Goal: Contribute content: Contribute content

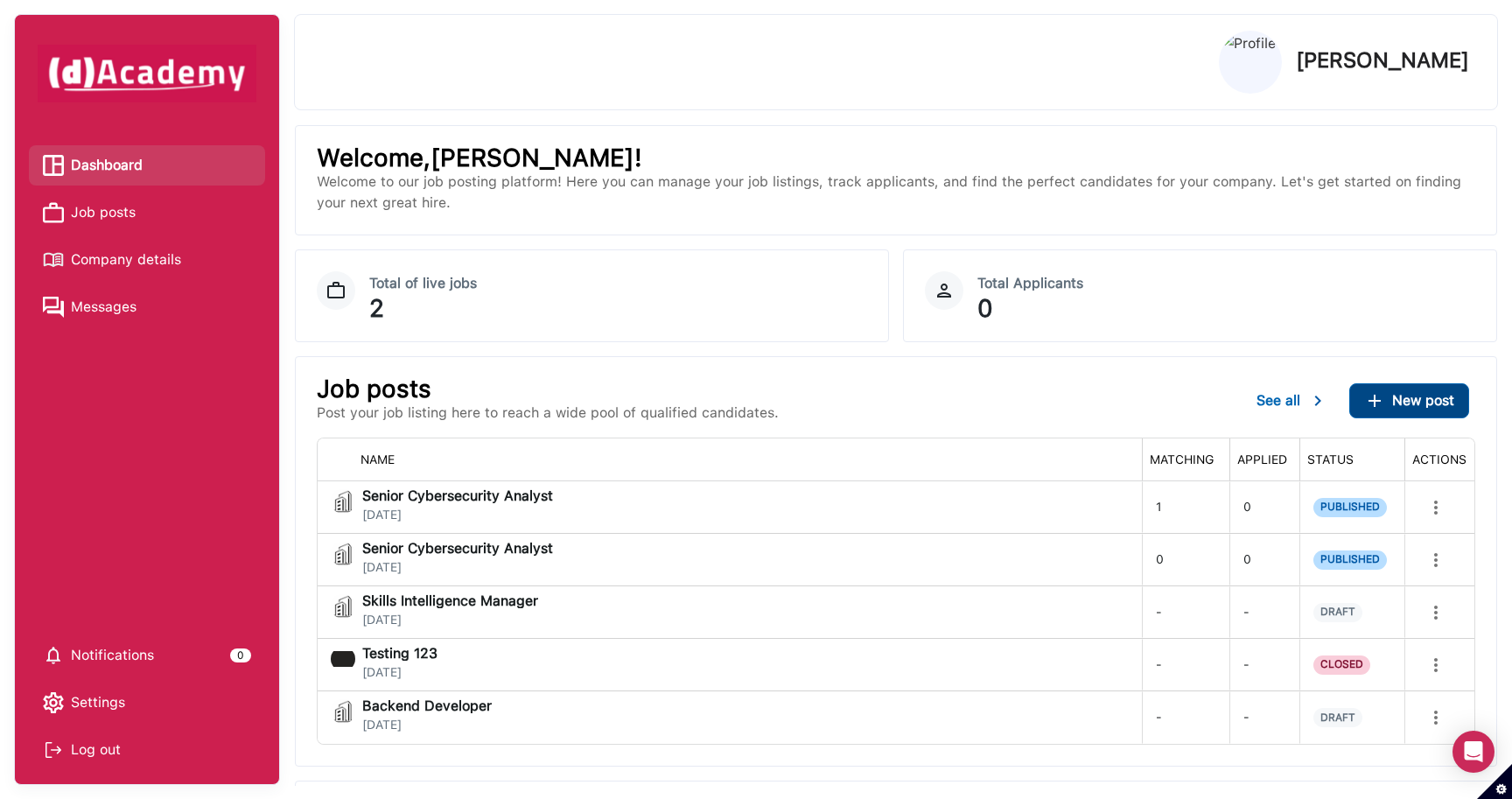
click at [1435, 403] on span "New post" at bounding box center [1423, 400] width 62 height 17
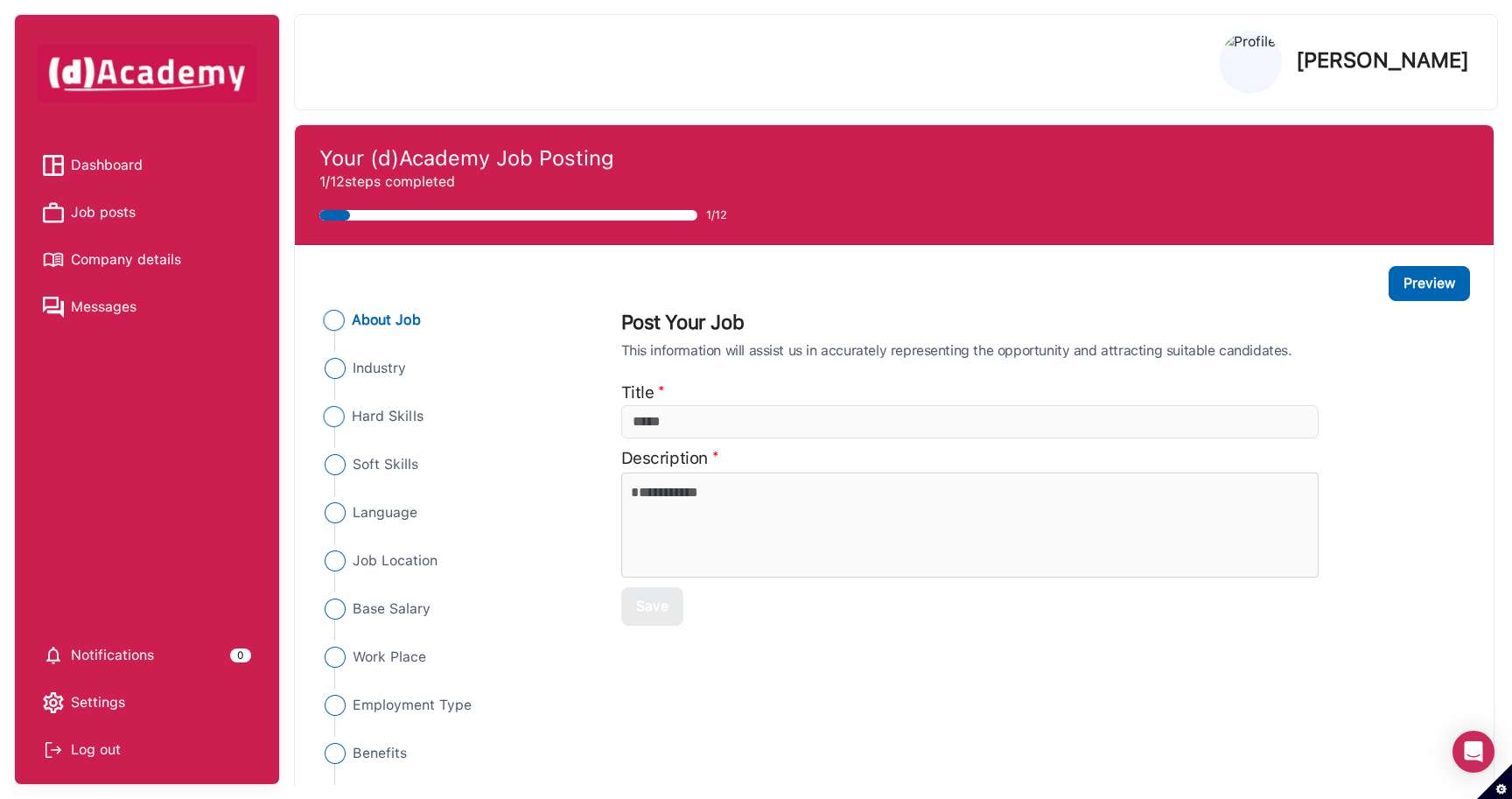
click at [415, 415] on span "Hard Skills" at bounding box center [388, 416] width 72 height 21
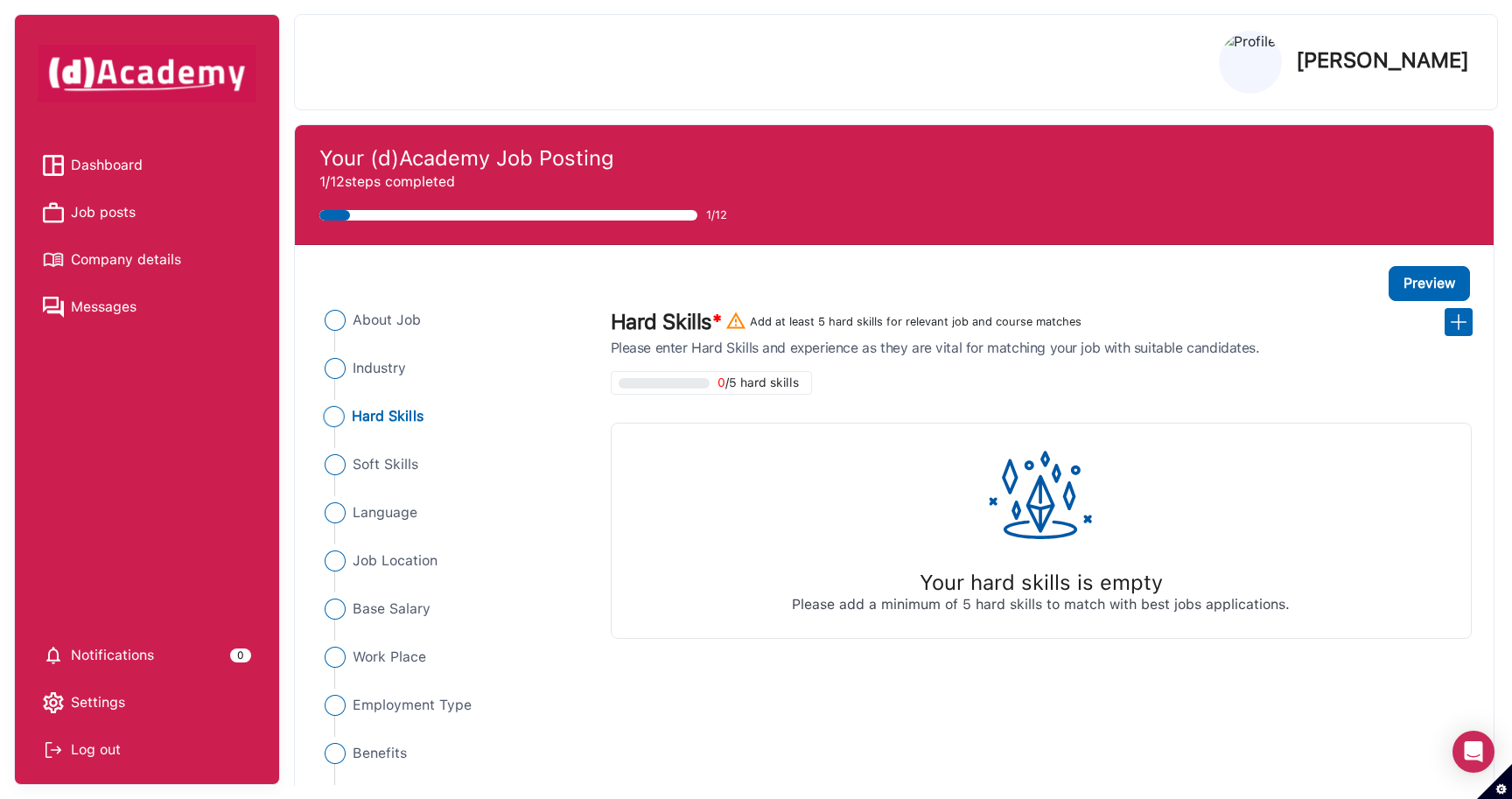
click at [753, 384] on span "/5 hard skills" at bounding box center [762, 383] width 74 height 15
click at [1464, 331] on img at bounding box center [1458, 322] width 21 height 21
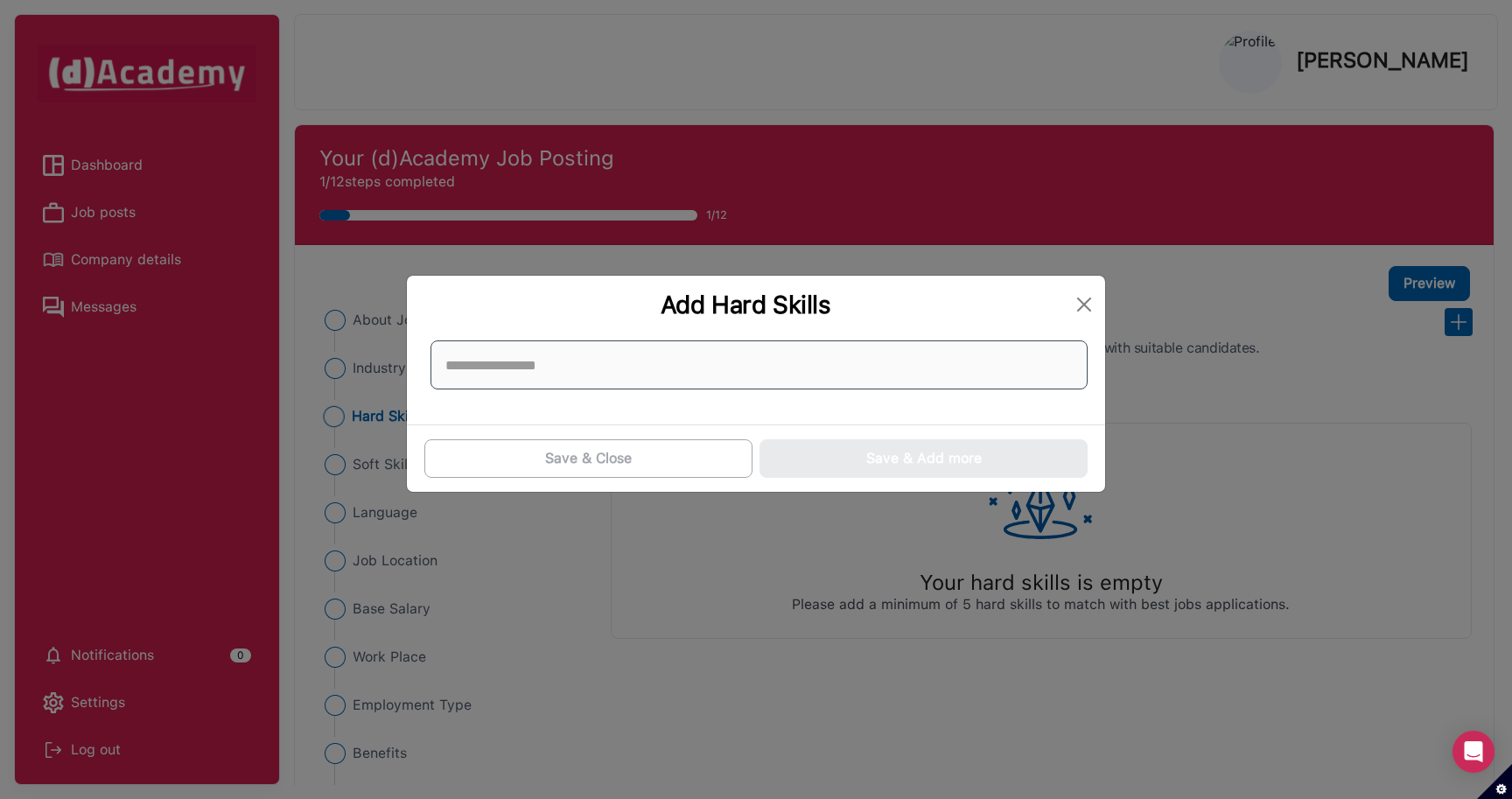
click at [734, 366] on input at bounding box center [759, 365] width 657 height 49
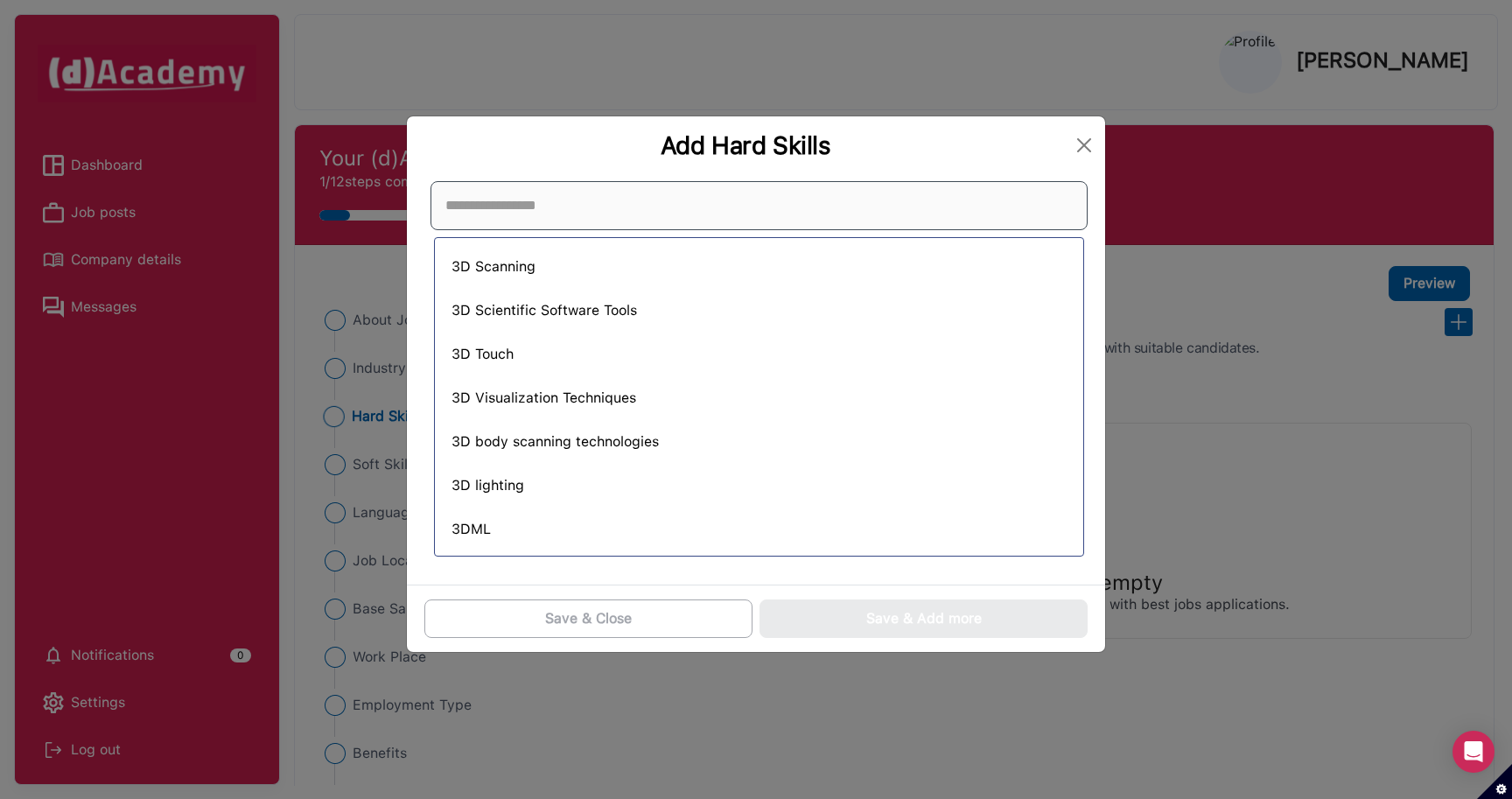
scroll to position [1921, 0]
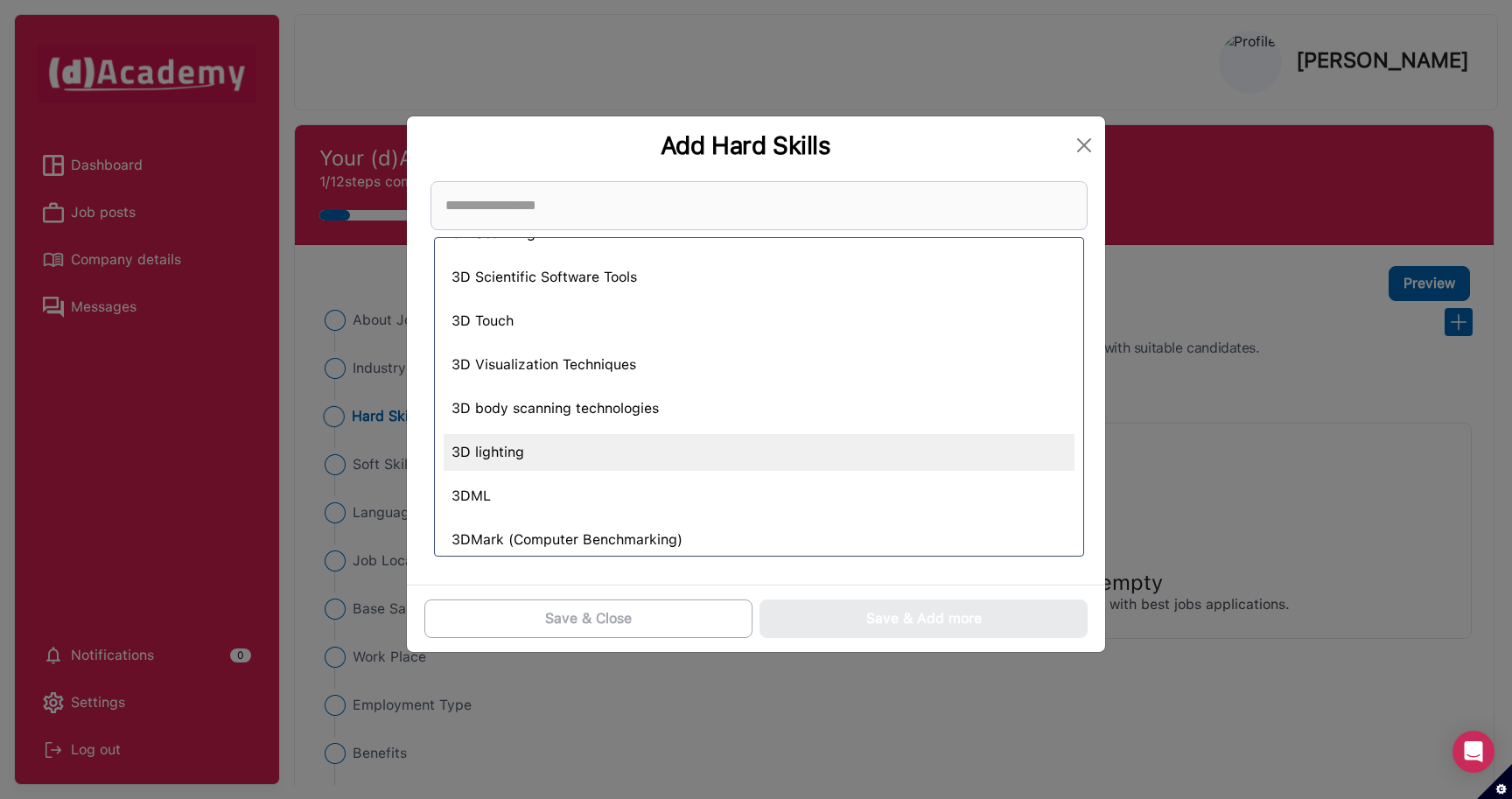
click at [560, 455] on div "3D lighting" at bounding box center [759, 452] width 631 height 37
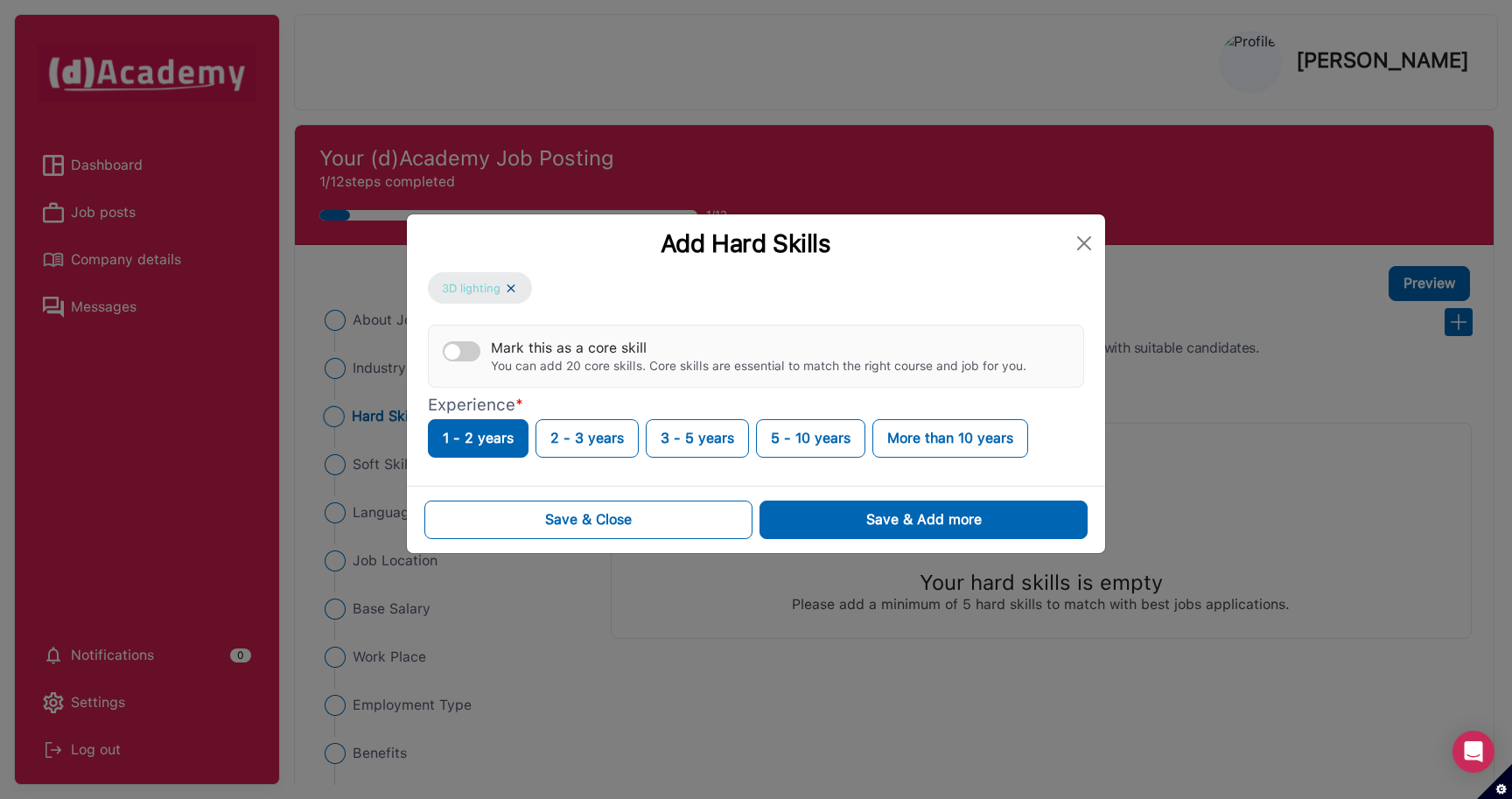
click at [507, 283] on img at bounding box center [511, 288] width 14 height 15
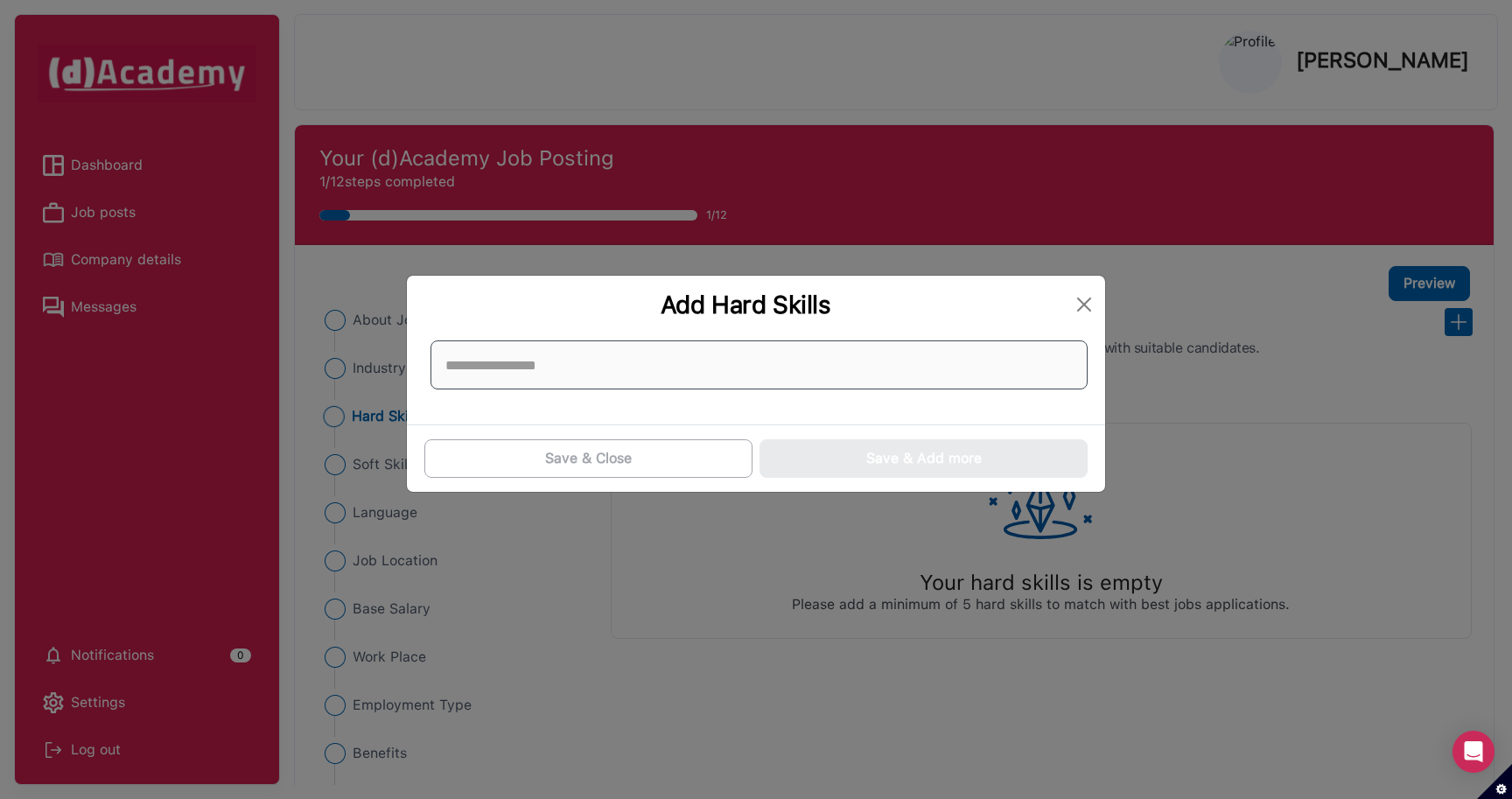
click at [539, 383] on input at bounding box center [759, 365] width 657 height 49
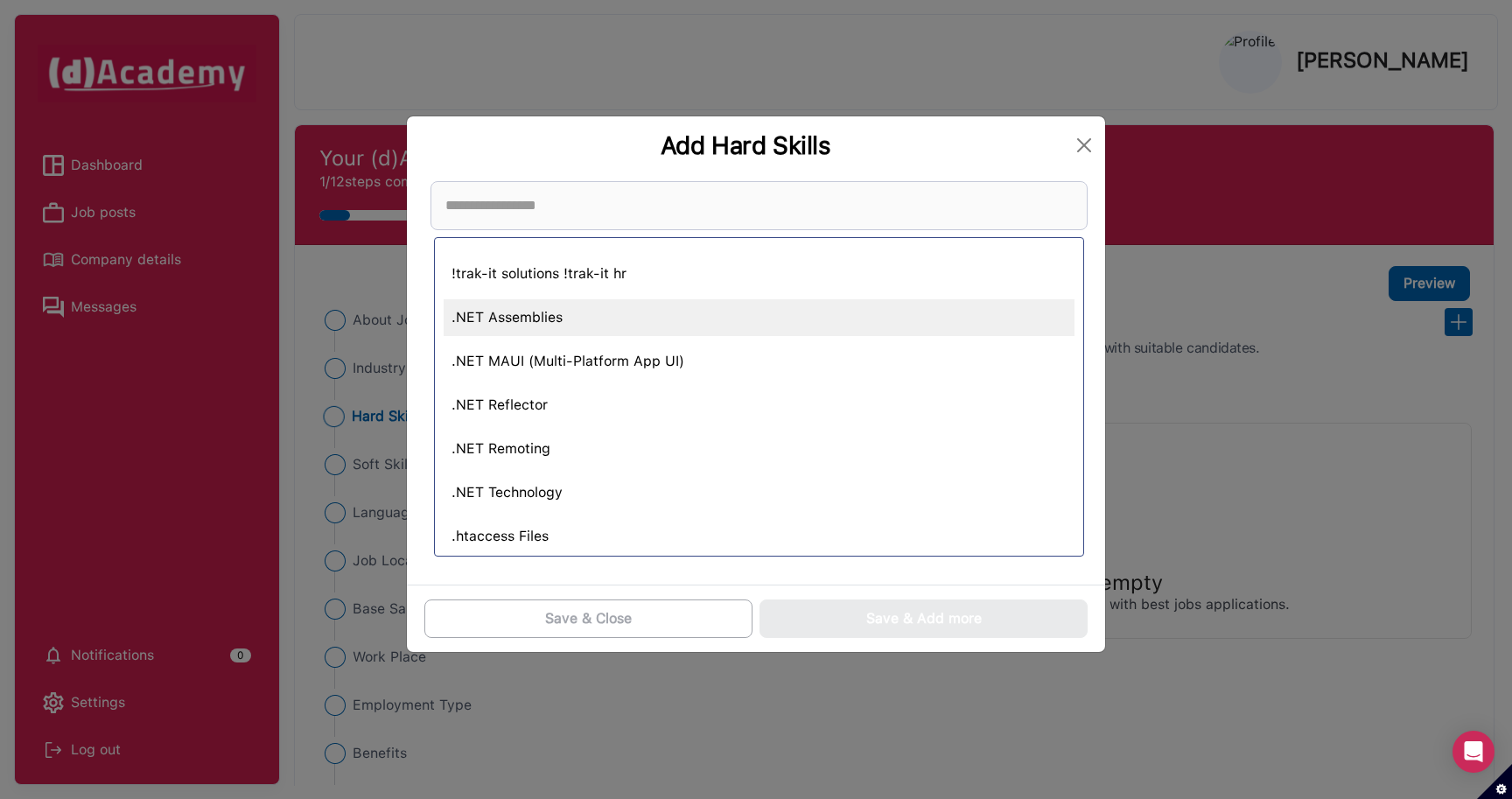
click at [536, 319] on div ".NET Assemblies" at bounding box center [759, 318] width 631 height 37
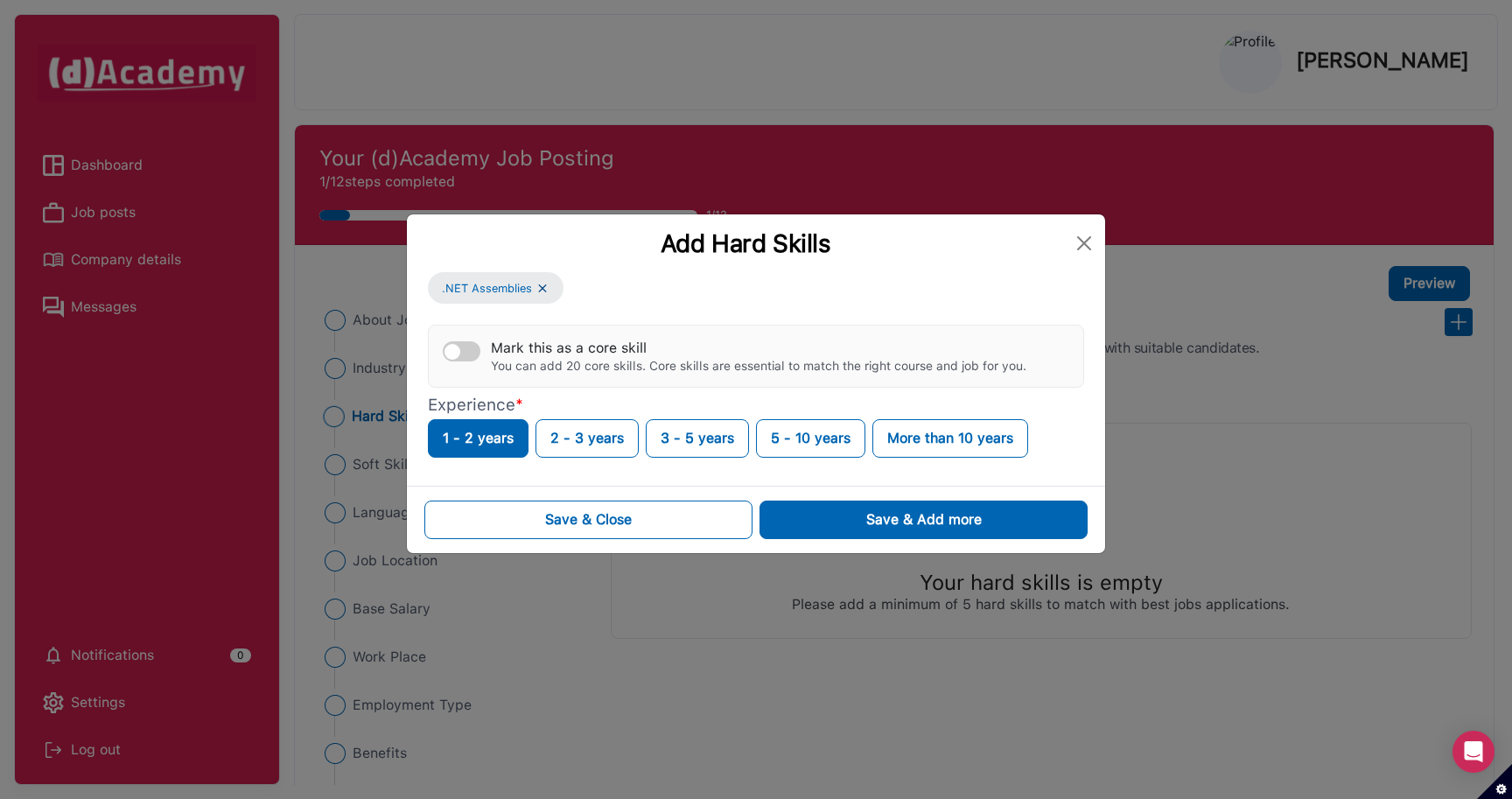
click at [455, 349] on div "button" at bounding box center [452, 352] width 16 height 16
click at [455, 349] on button "Mark this as a core skill You can add 20 core skills. Core skills are essential…" at bounding box center [461, 351] width 38 height 20
click at [782, 481] on div ".NET Assemblies Mark this as a core skill You can add 20 core skills. Core skil…" at bounding box center [755, 378] width 698 height 214
click at [1083, 244] on button "Close" at bounding box center [1084, 243] width 28 height 28
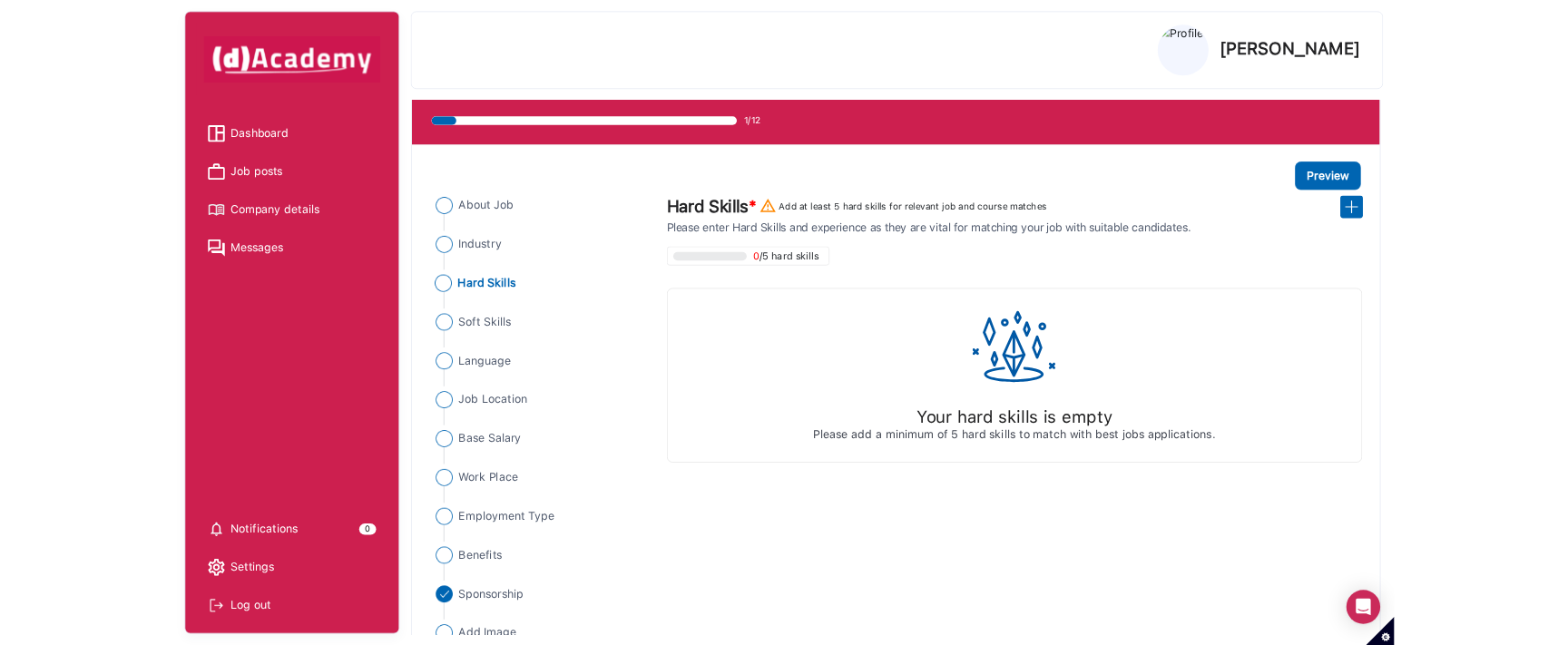
scroll to position [69, 0]
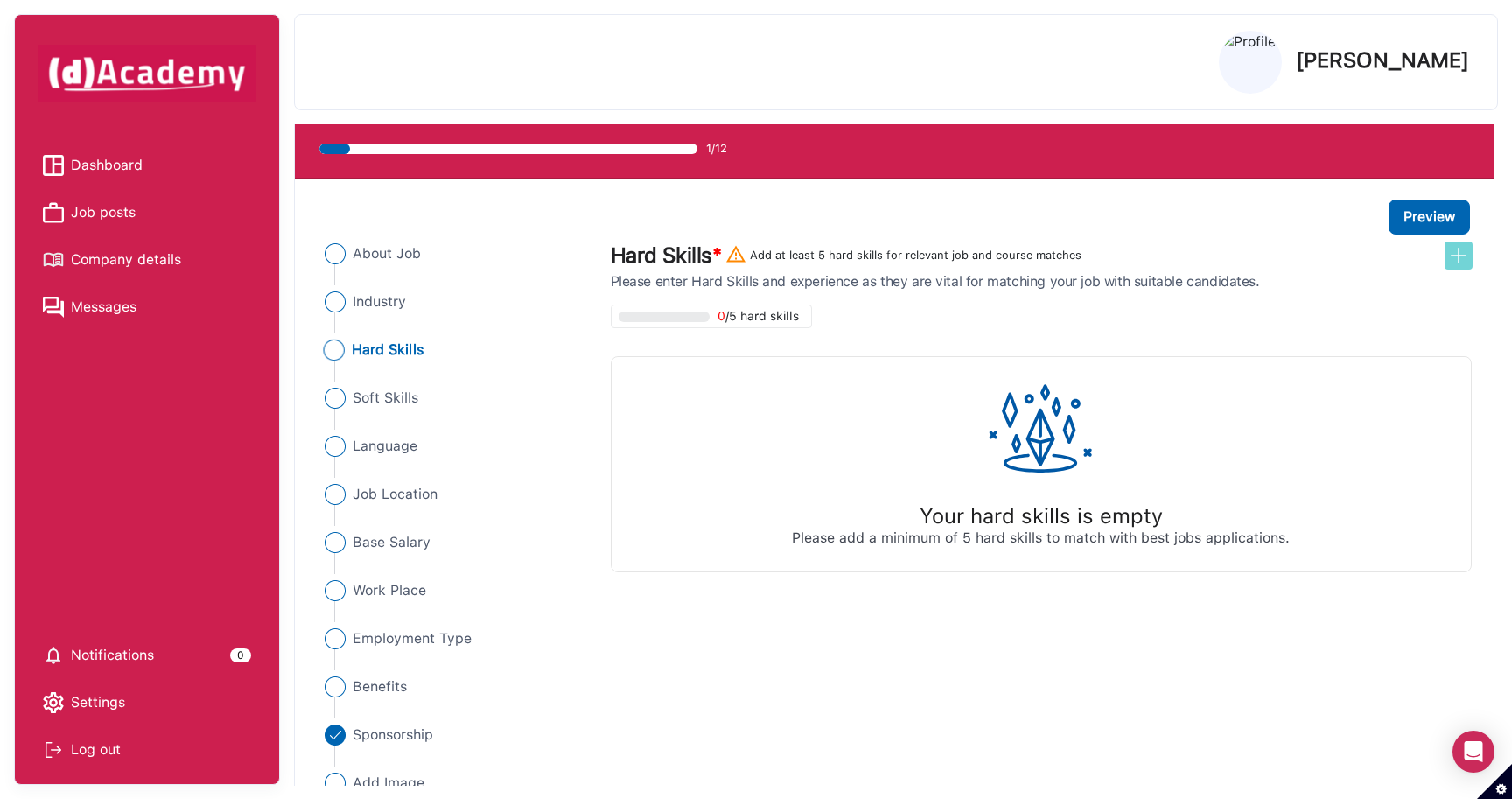
click at [1460, 260] on img at bounding box center [1458, 255] width 21 height 21
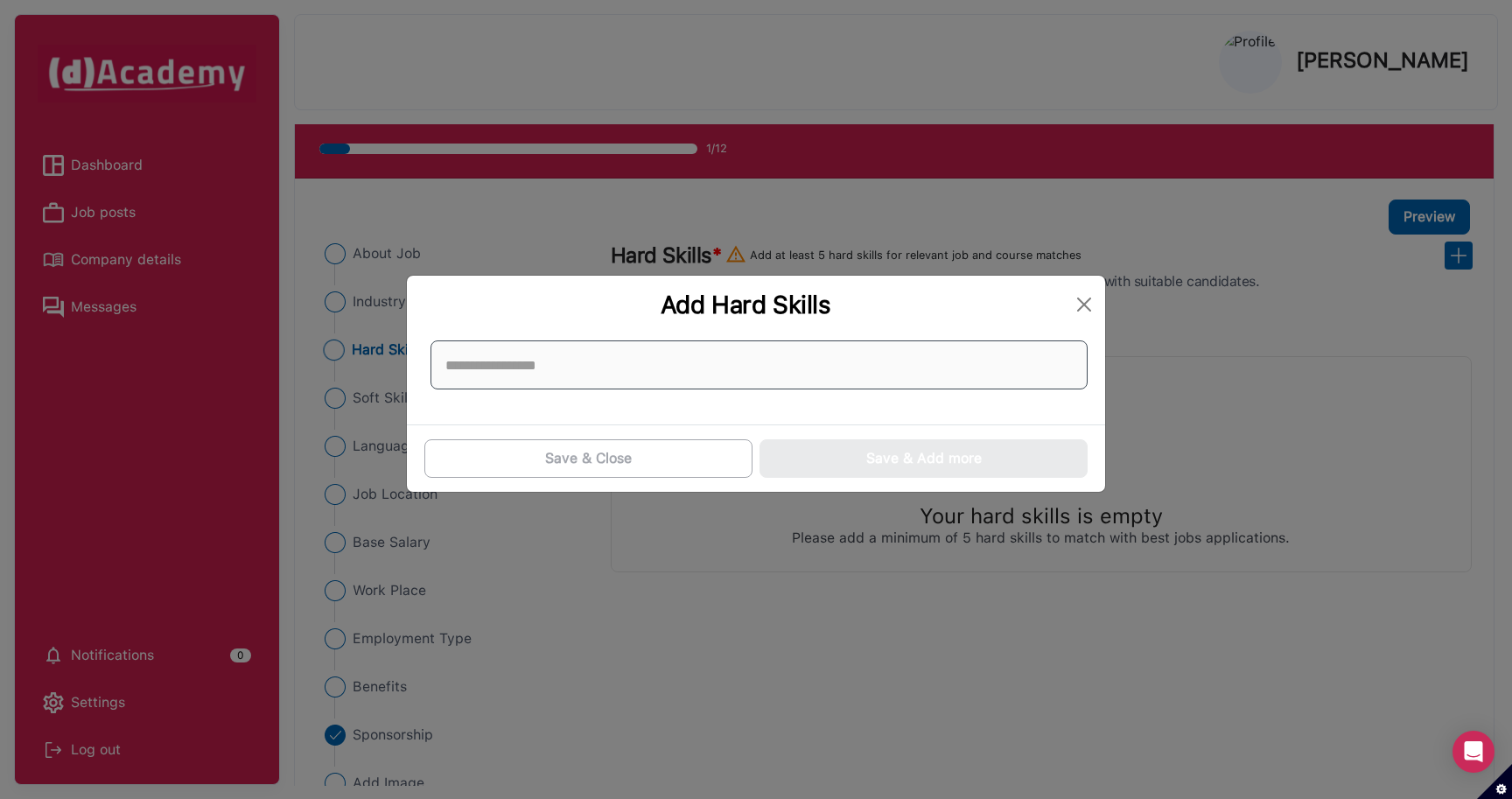
click at [483, 365] on input at bounding box center [759, 365] width 657 height 49
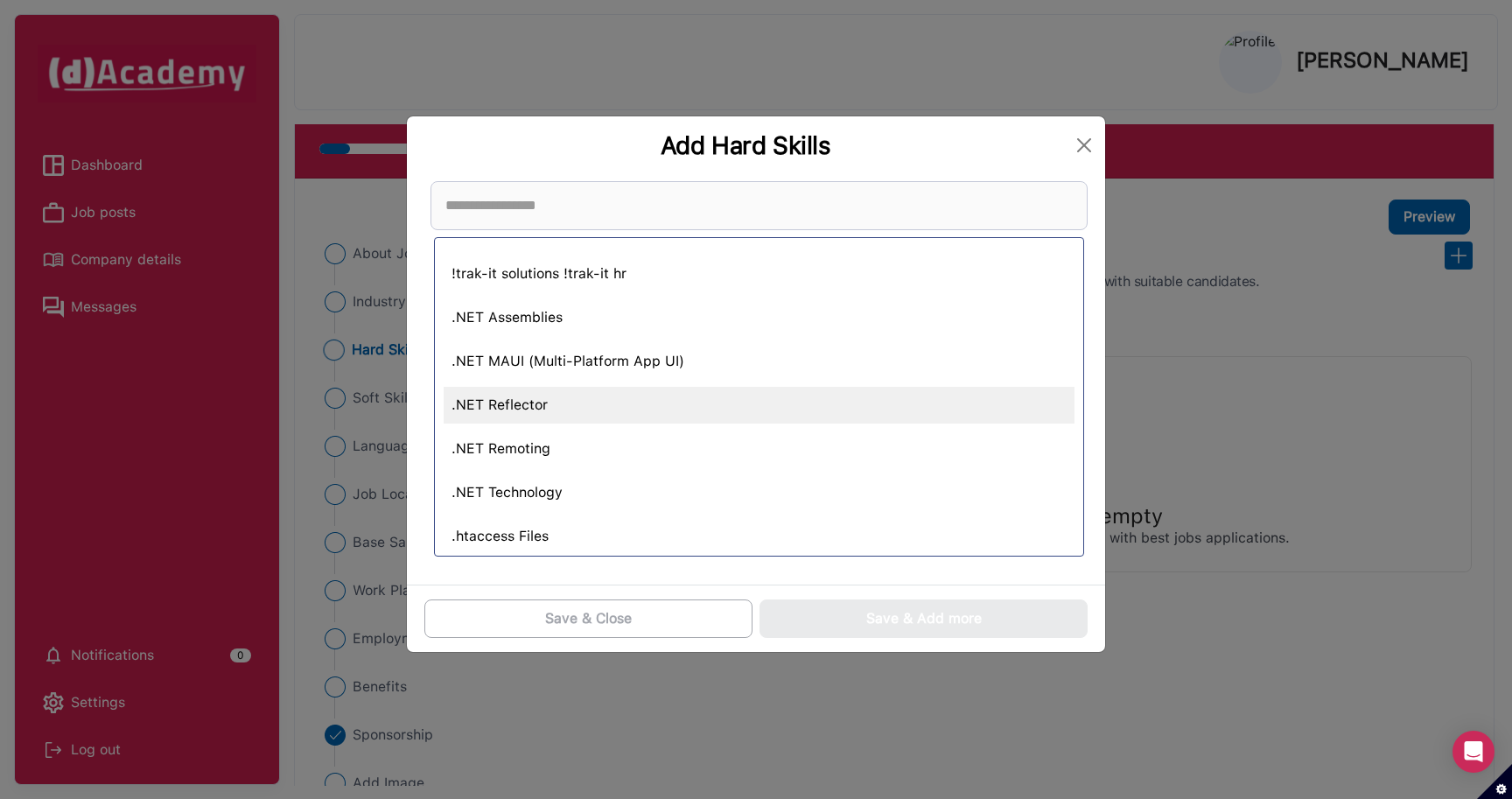
click at [493, 405] on div ".NET Reflector" at bounding box center [759, 405] width 631 height 37
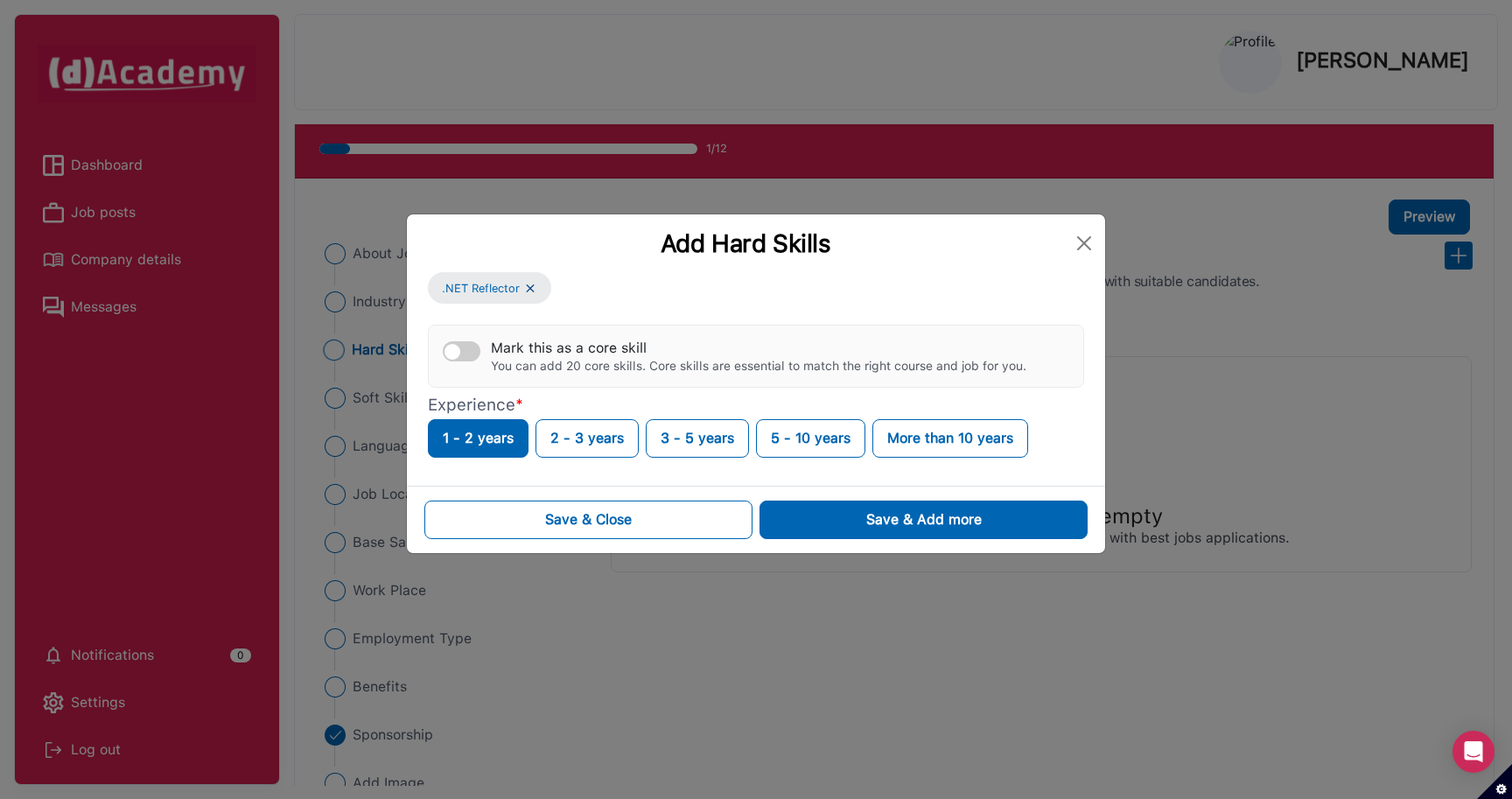
click at [515, 709] on div "Add Hard Skills .NET Reflector Mark this as a core skill You can add 20 core sk…" at bounding box center [756, 400] width 1512 height 799
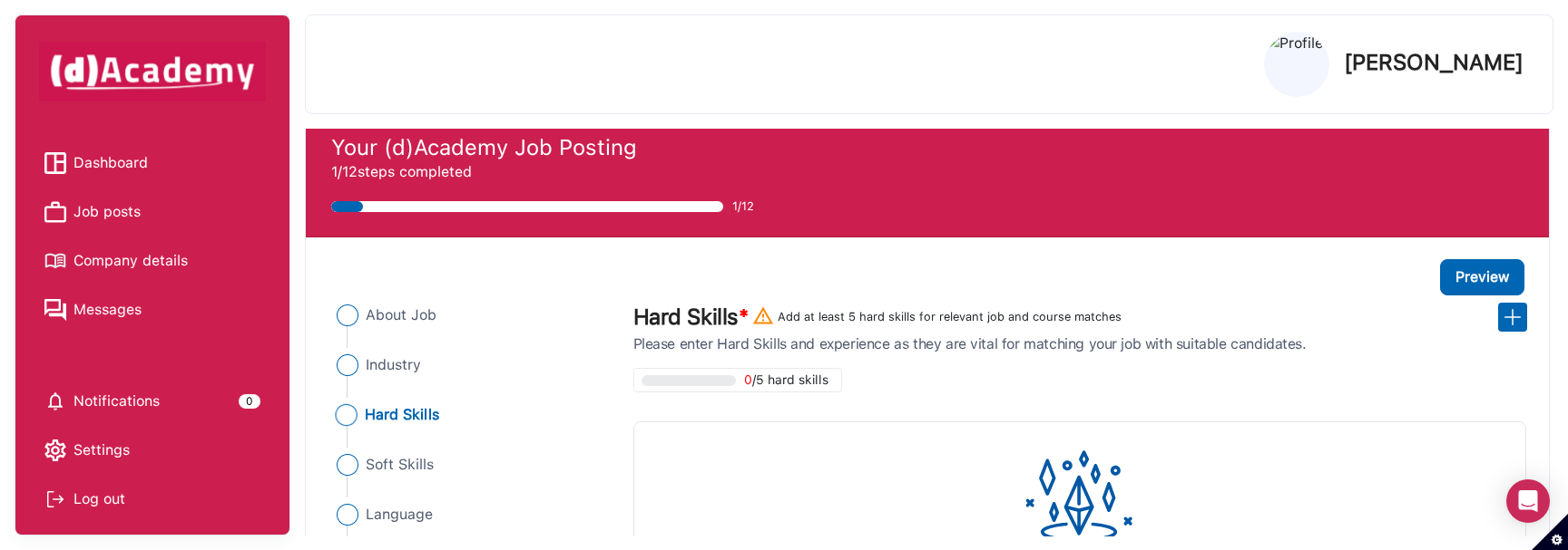
scroll to position [0, 0]
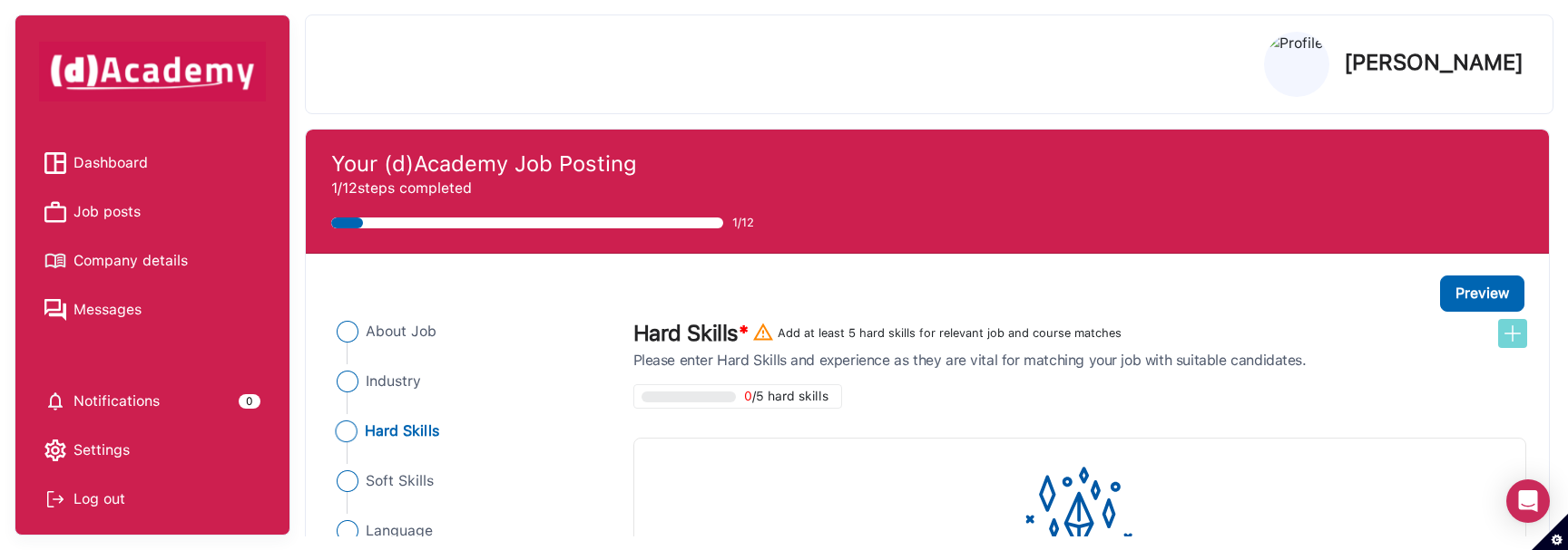
click at [1511, 332] on img at bounding box center [1512, 334] width 22 height 22
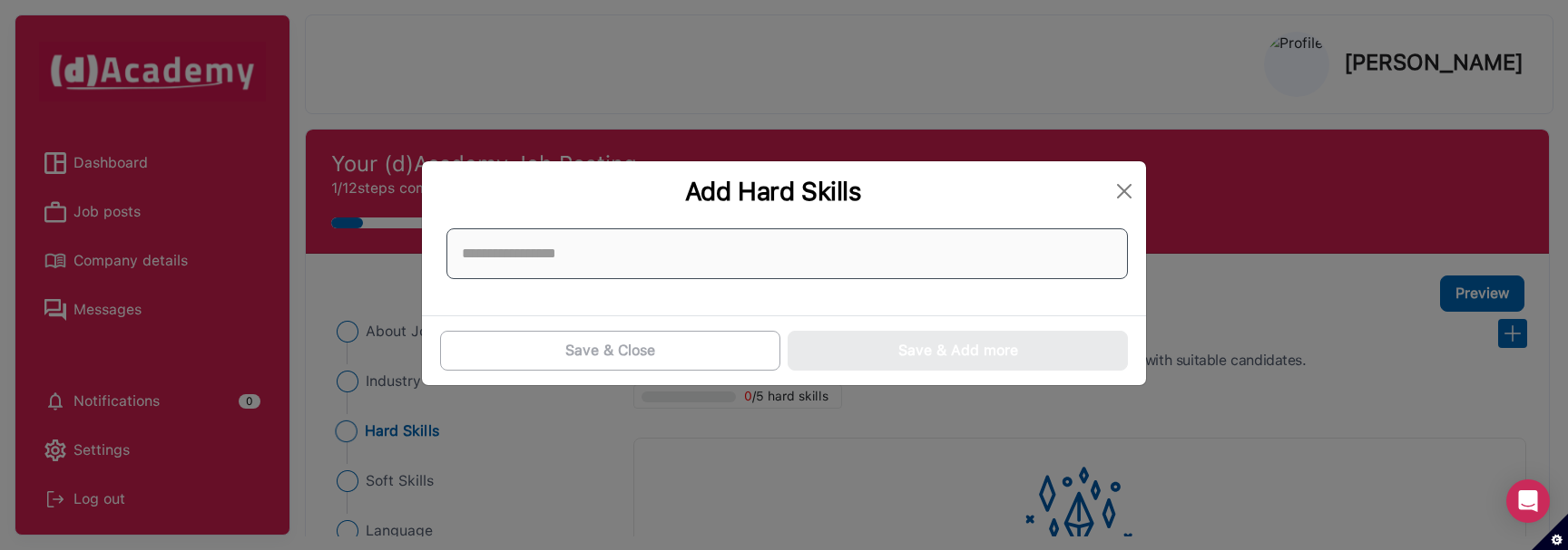
click at [589, 253] on input at bounding box center [787, 254] width 682 height 51
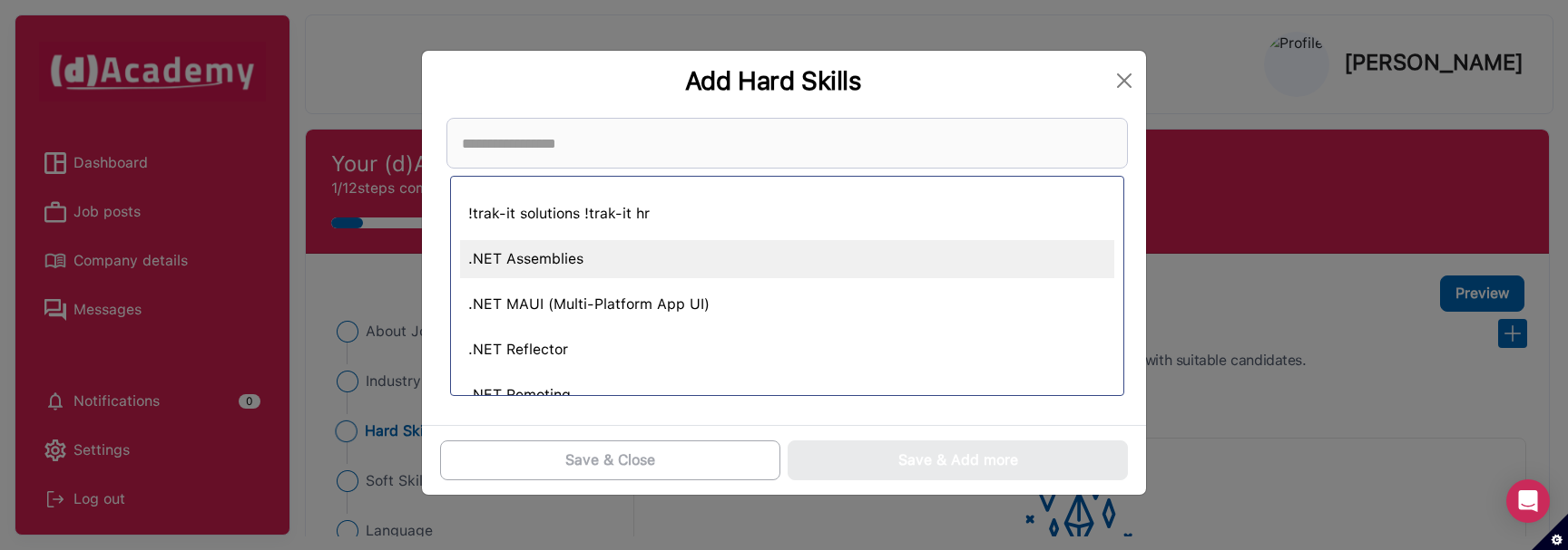
click at [555, 253] on div ".NET Assemblies" at bounding box center [787, 259] width 654 height 38
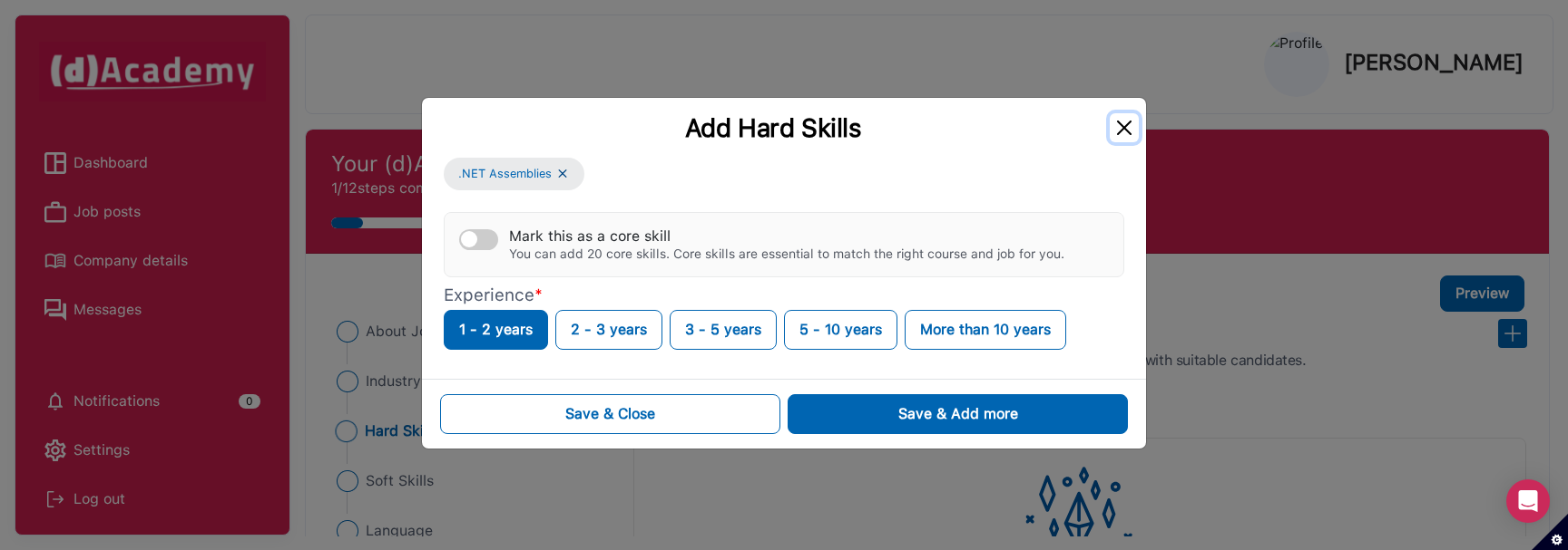
click at [1132, 121] on button "Close" at bounding box center [1124, 128] width 29 height 29
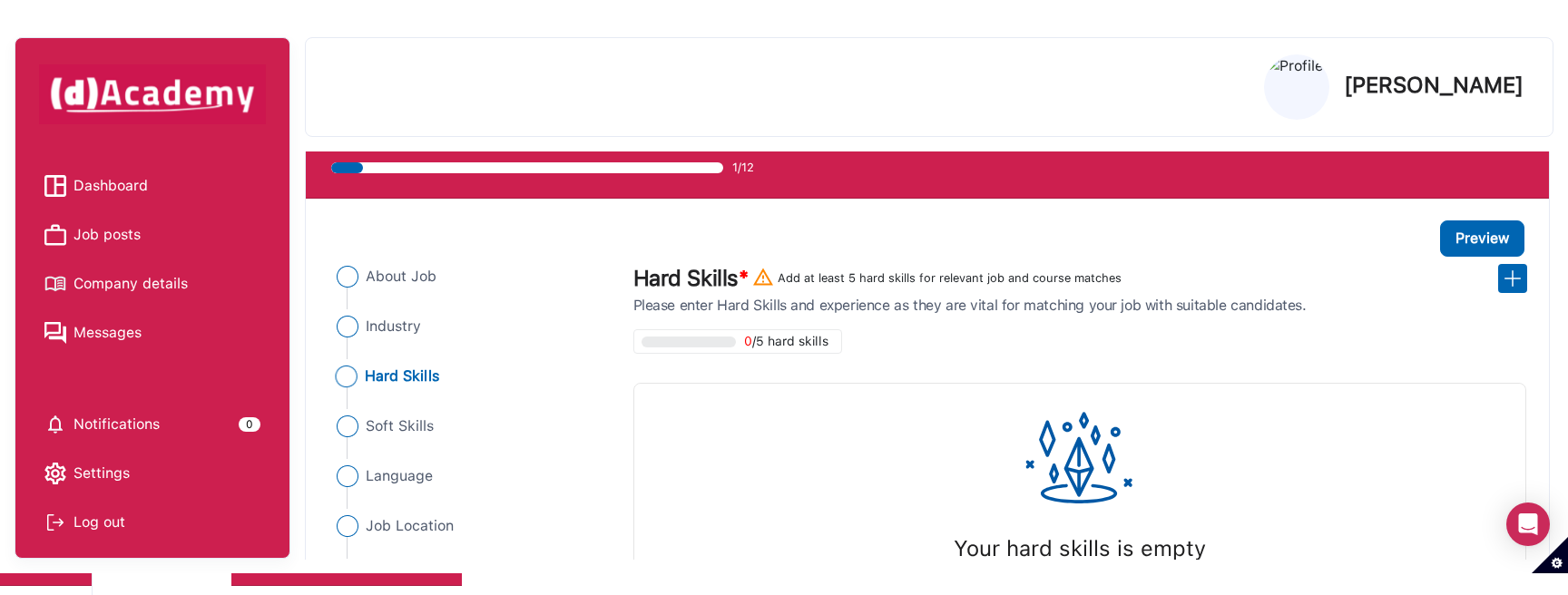
scroll to position [79, 0]
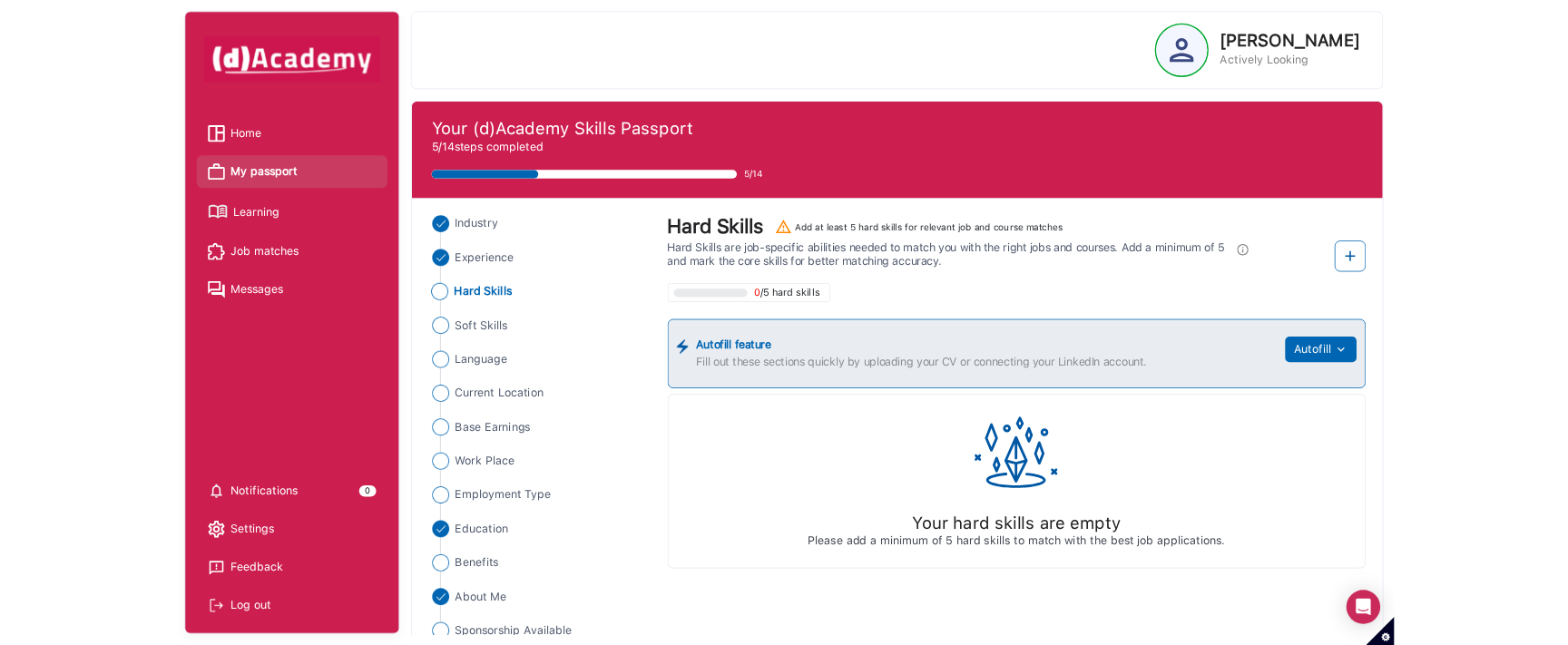
scroll to position [72, 0]
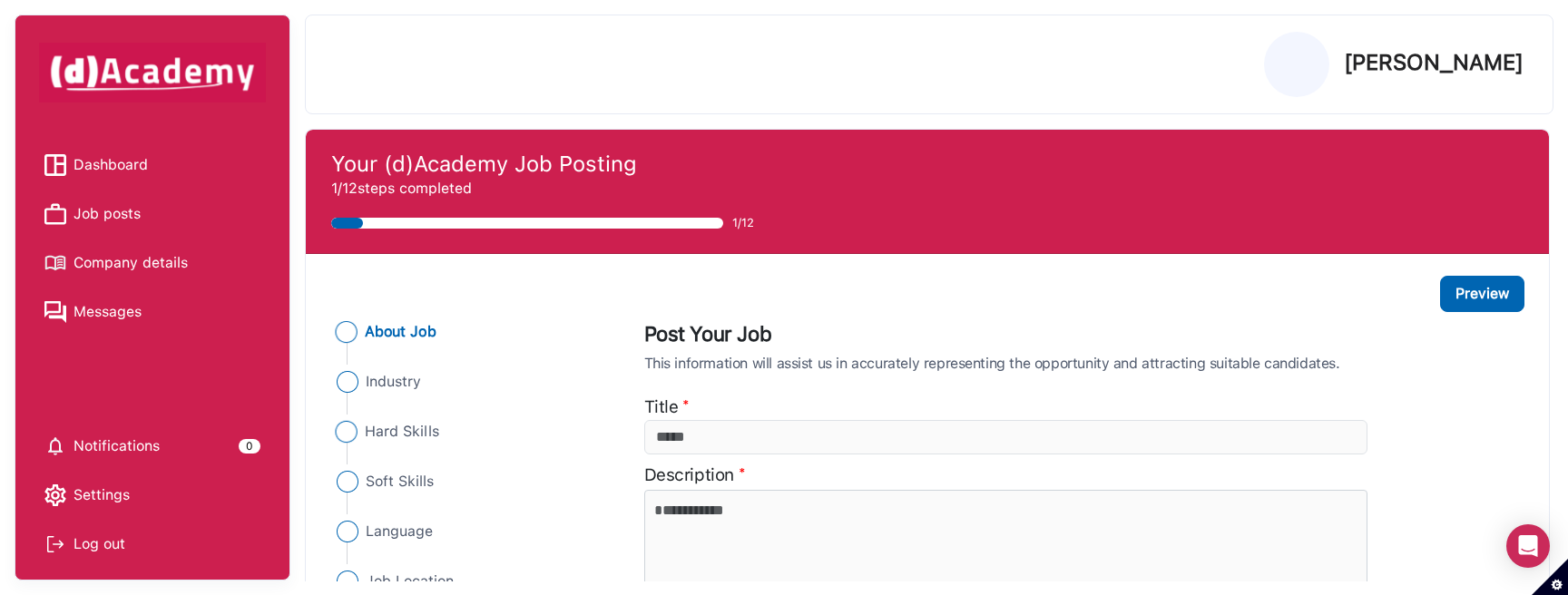
click at [414, 426] on span "Hard Skills" at bounding box center [402, 432] width 75 height 22
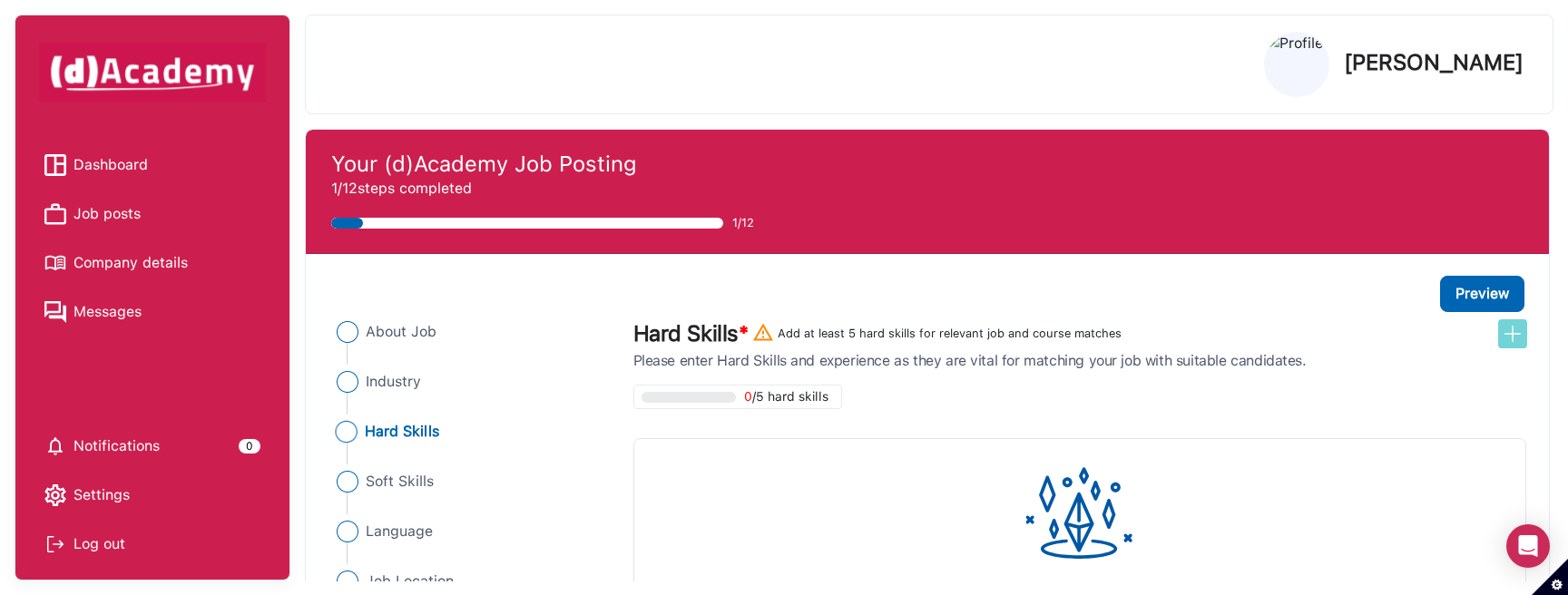
click at [1511, 337] on img at bounding box center [1512, 334] width 22 height 22
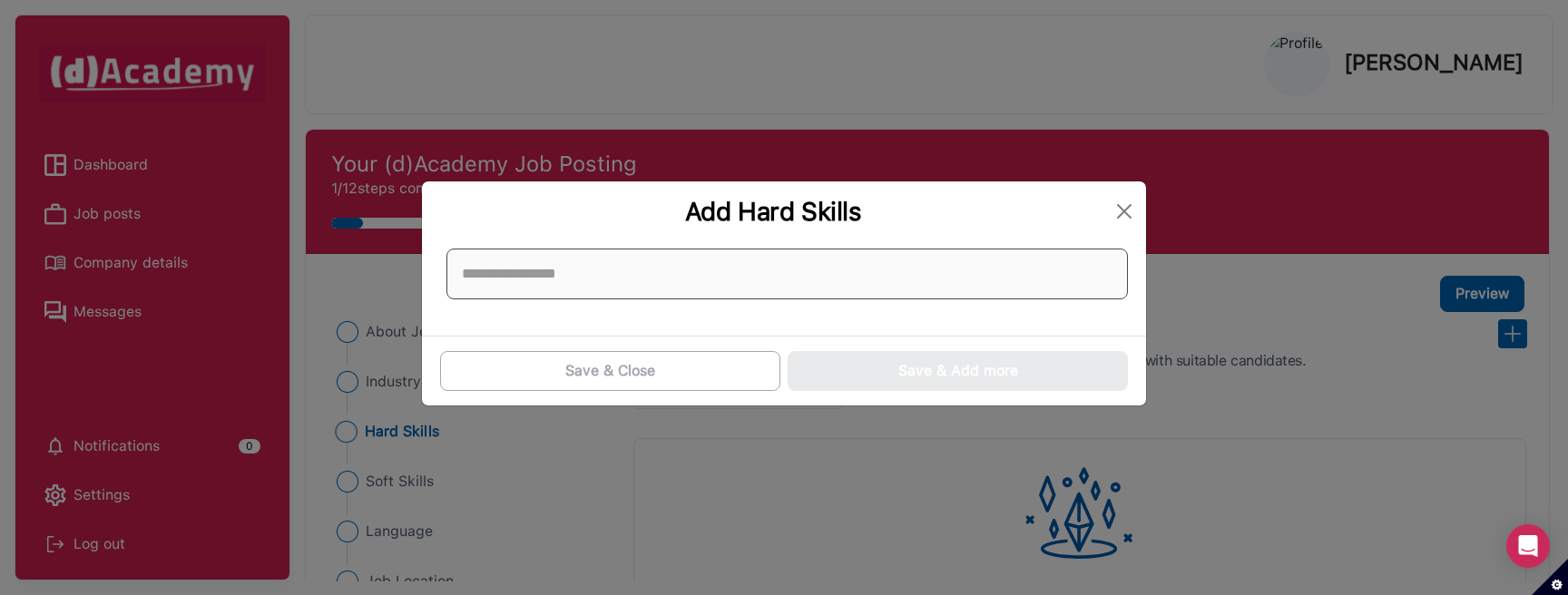
click at [763, 272] on input at bounding box center [787, 274] width 682 height 51
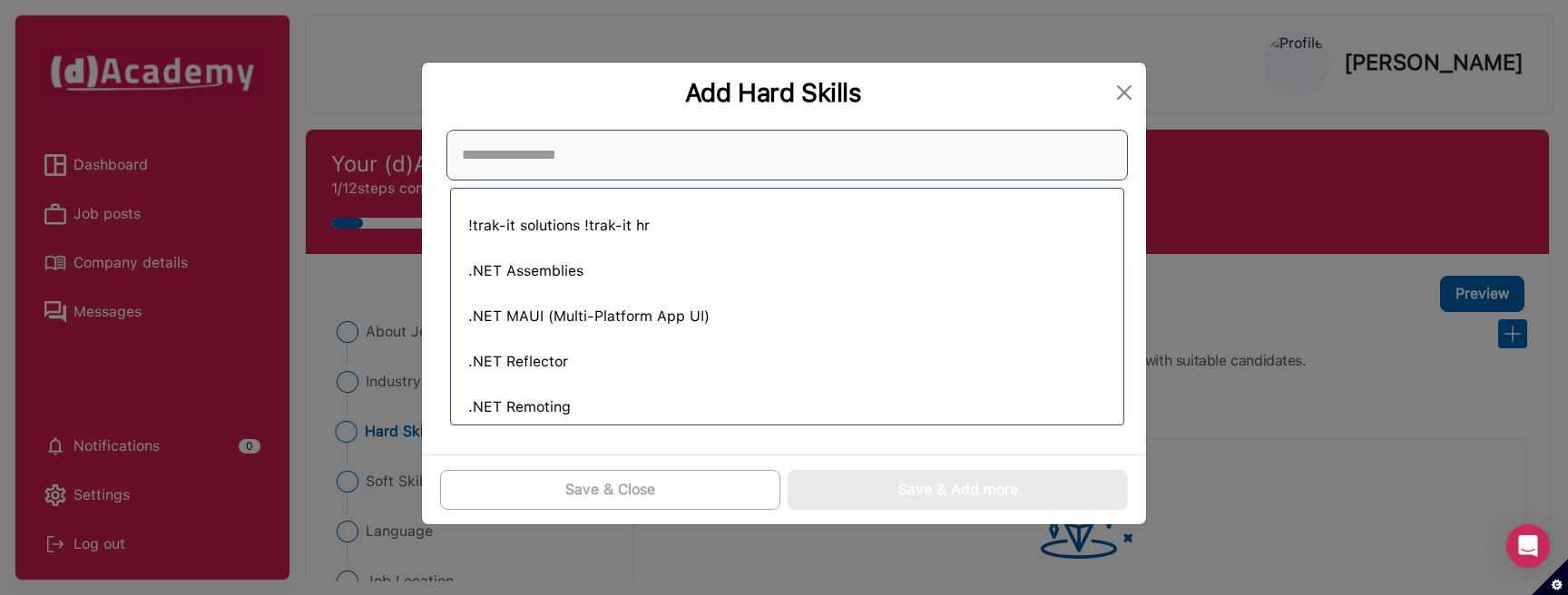
scroll to position [1, 0]
drag, startPoint x: 887, startPoint y: 96, endPoint x: 685, endPoint y: 94, distance: 202.0
click at [685, 94] on div "Add Hard Skills" at bounding box center [773, 93] width 674 height 31
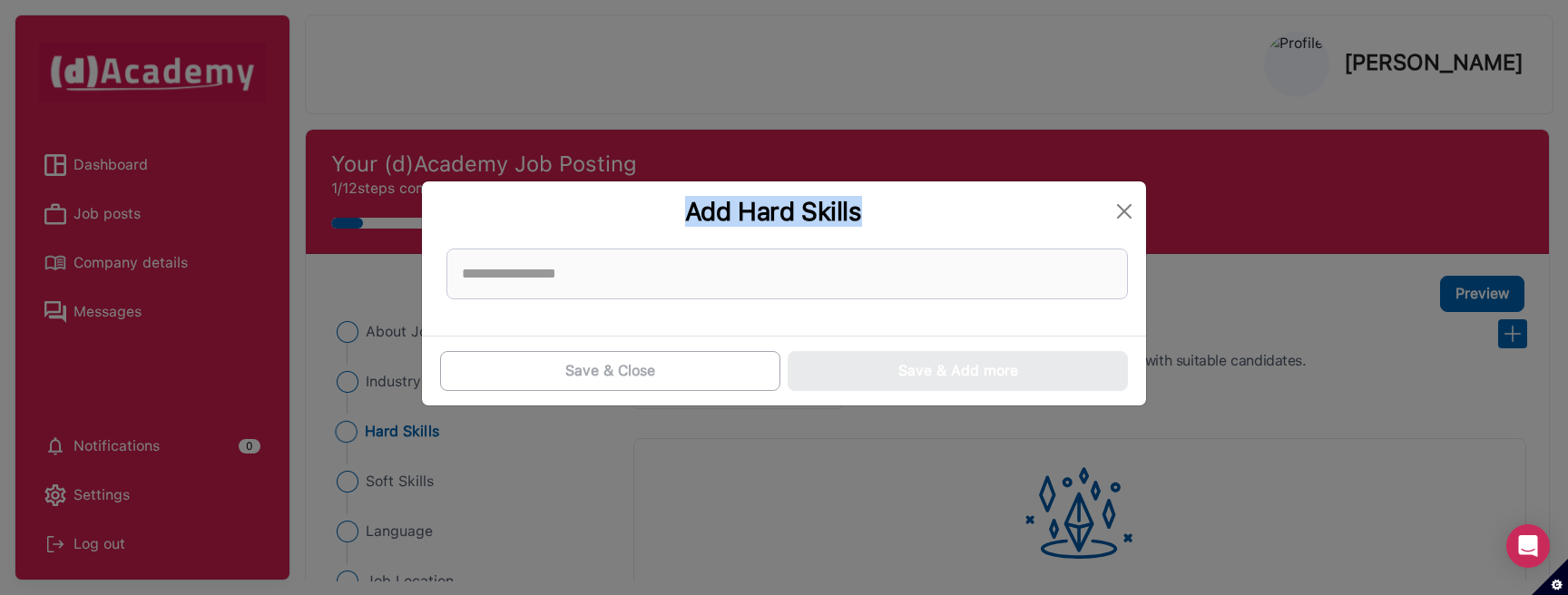
copy div "Add Hard Skills"
click at [669, 285] on input at bounding box center [787, 274] width 682 height 51
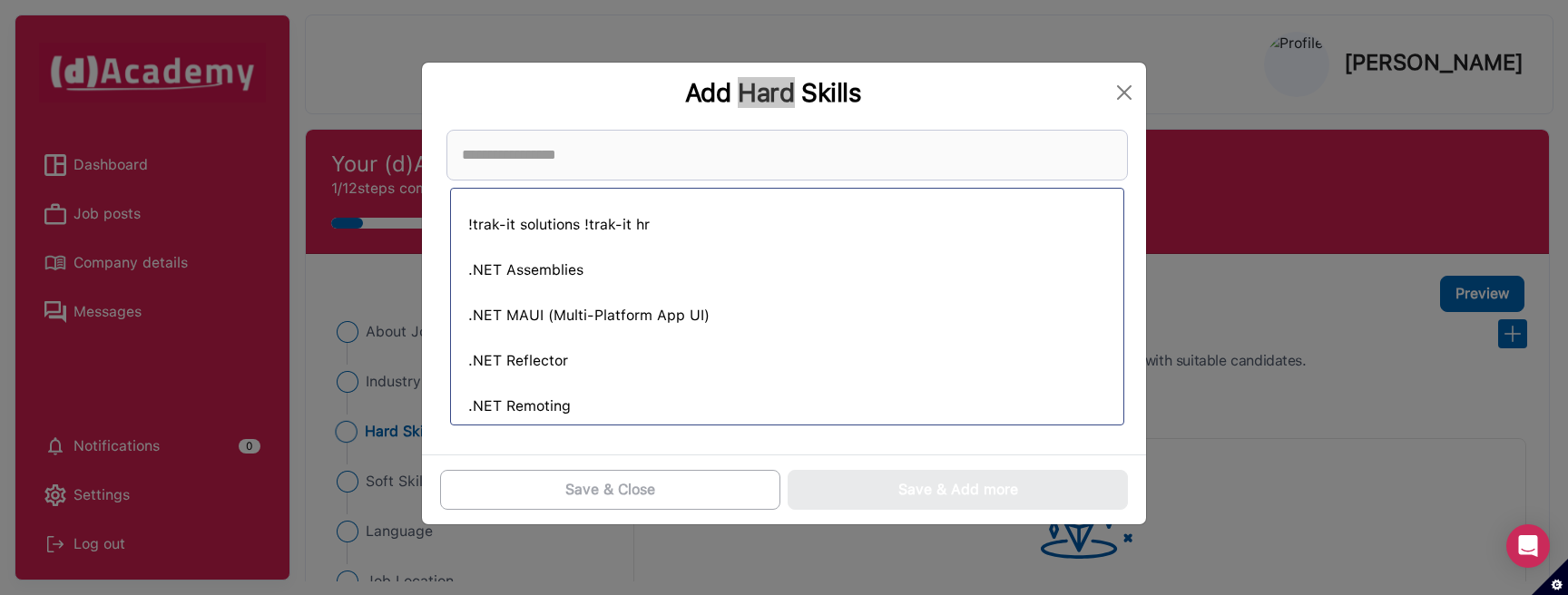
click at [775, 91] on div "Add Hard Skills" at bounding box center [773, 93] width 674 height 31
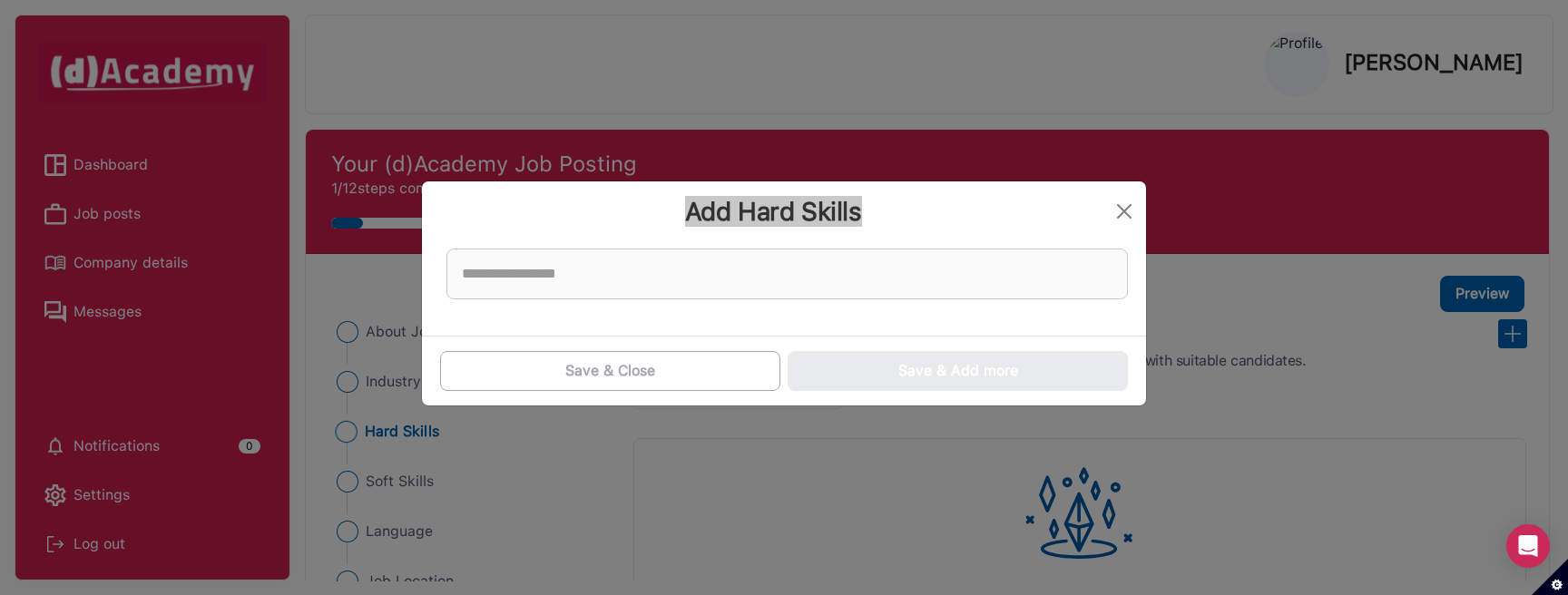
click at [775, 91] on div "Add Hard Skills Save & Close Save & Add more" at bounding box center [784, 298] width 1568 height 595
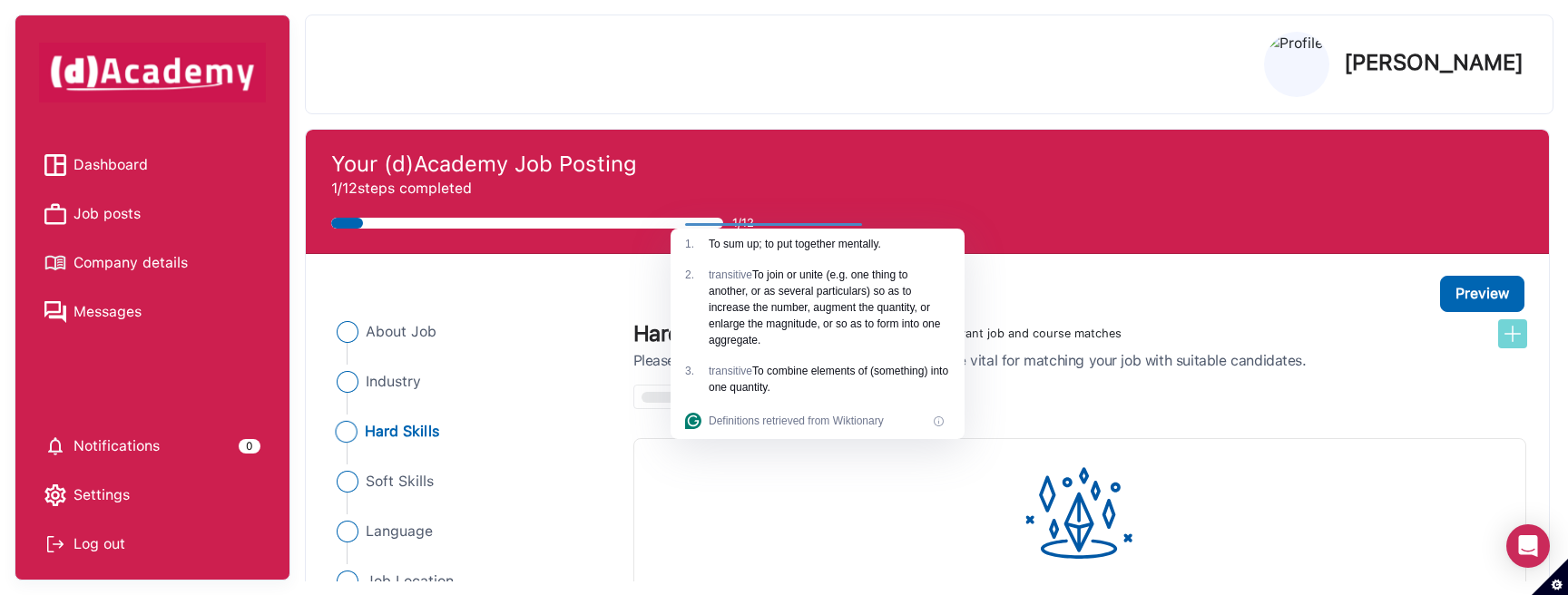
click at [1521, 336] on img at bounding box center [1512, 334] width 22 height 22
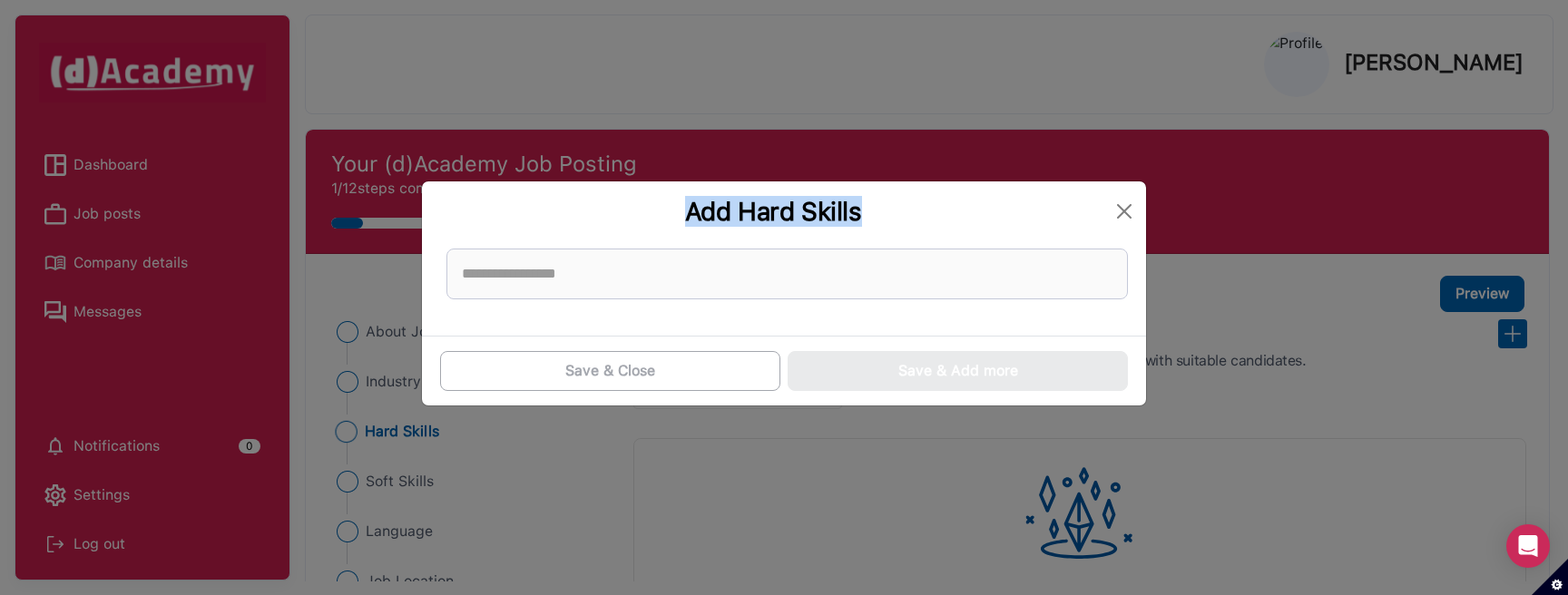
drag, startPoint x: 871, startPoint y: 220, endPoint x: 680, endPoint y: 202, distance: 191.8
click at [680, 202] on div "Add Hard Skills" at bounding box center [773, 212] width 674 height 31
copy div "Add Hard Skills"
click at [1127, 210] on button "Close" at bounding box center [1124, 212] width 29 height 29
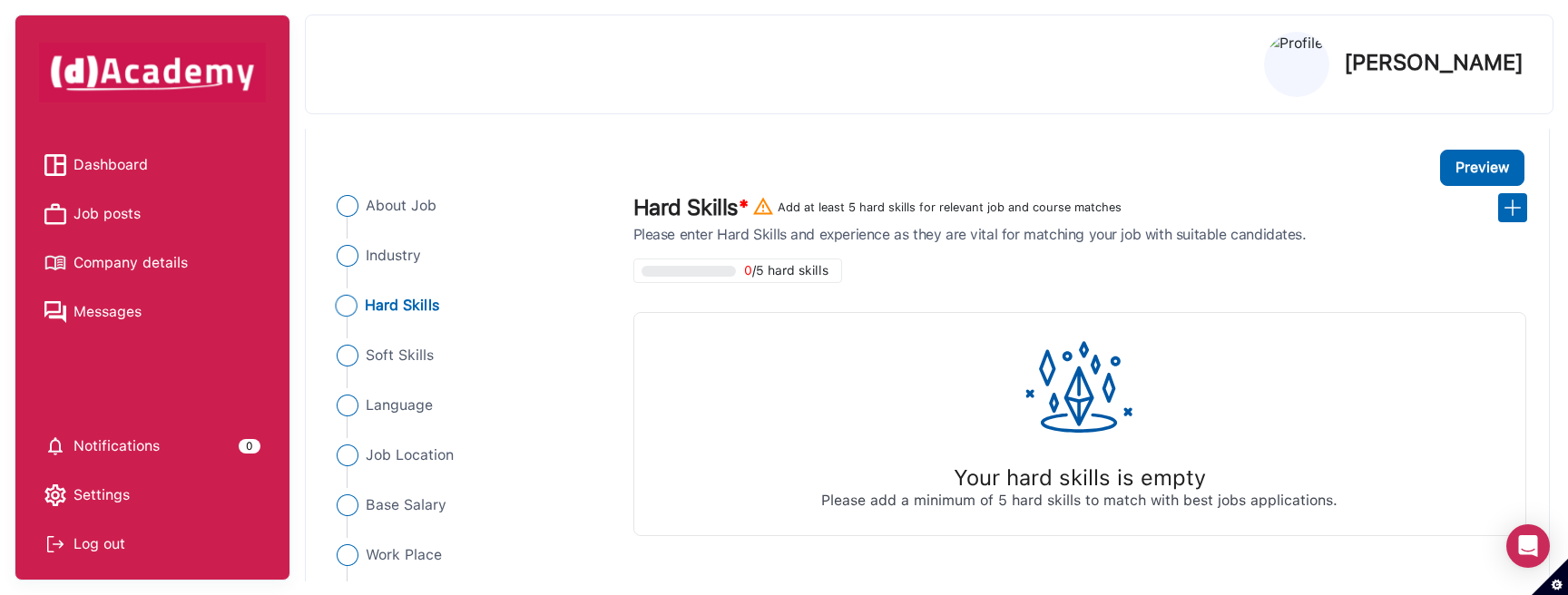
scroll to position [133, 0]
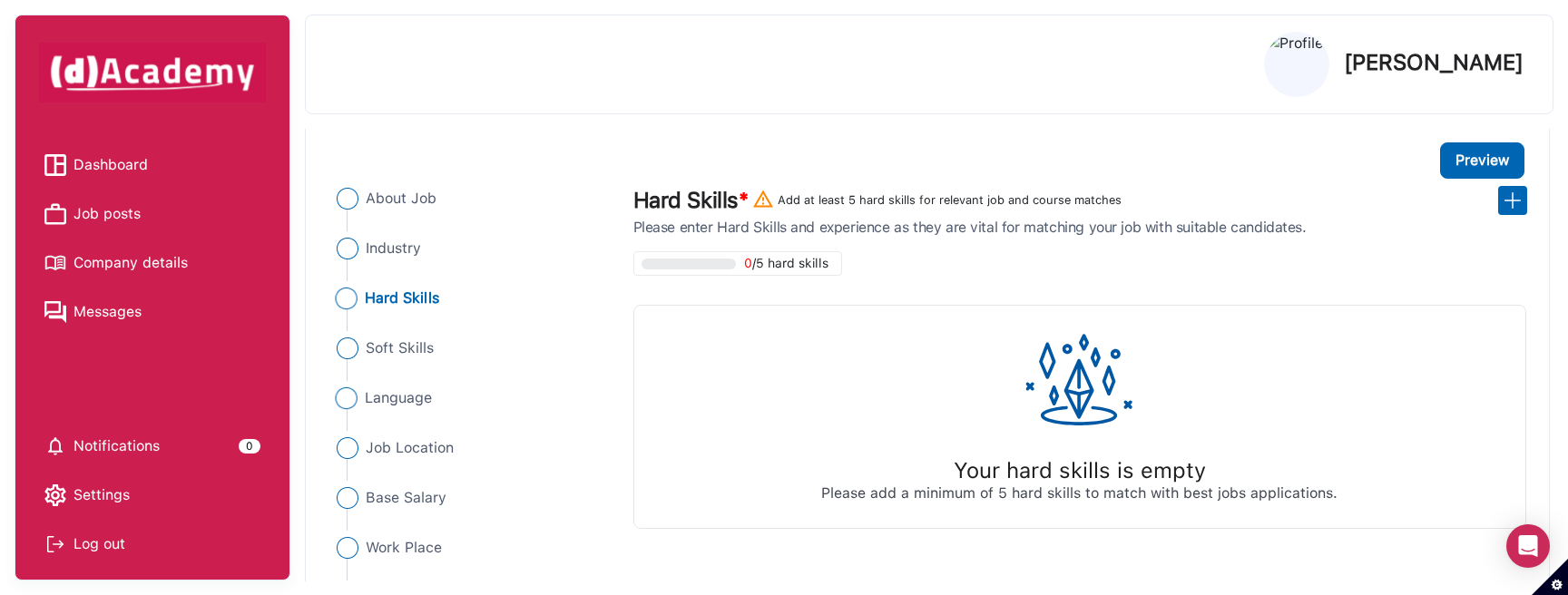
click at [435, 398] on li "Language" at bounding box center [471, 399] width 282 height 22
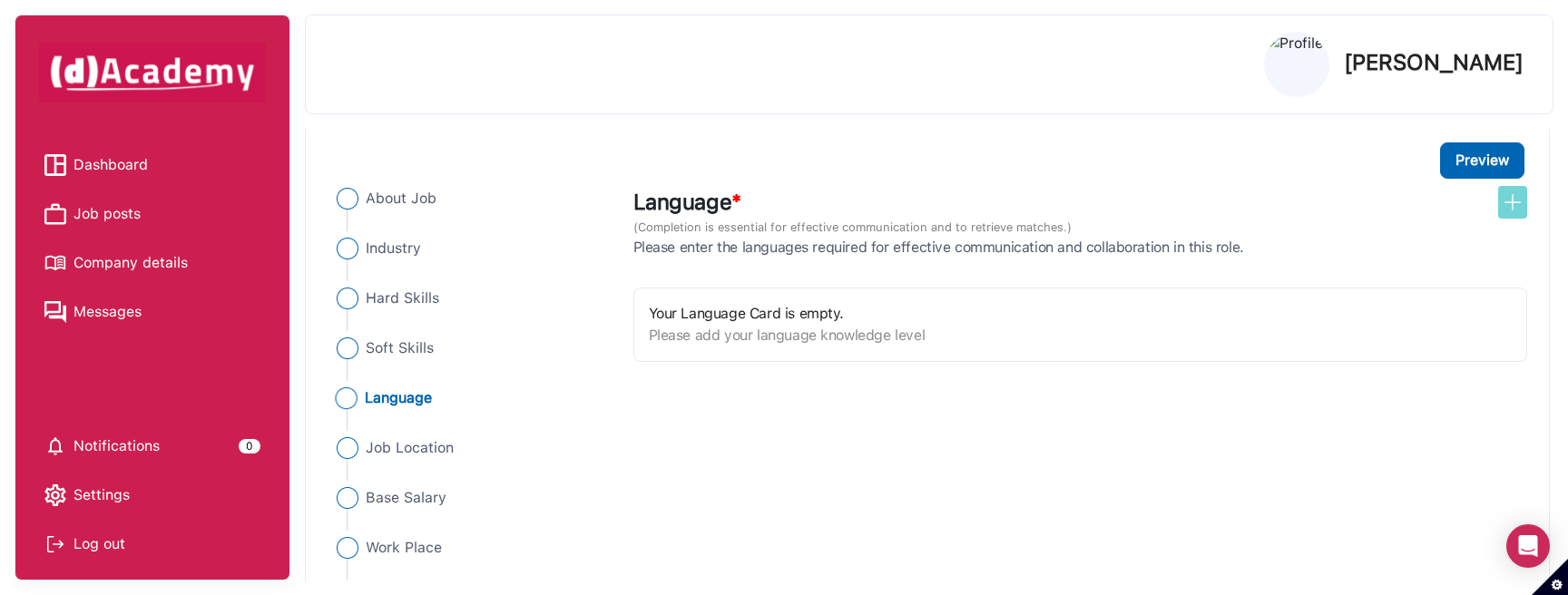
click at [1517, 204] on img at bounding box center [1512, 203] width 22 height 22
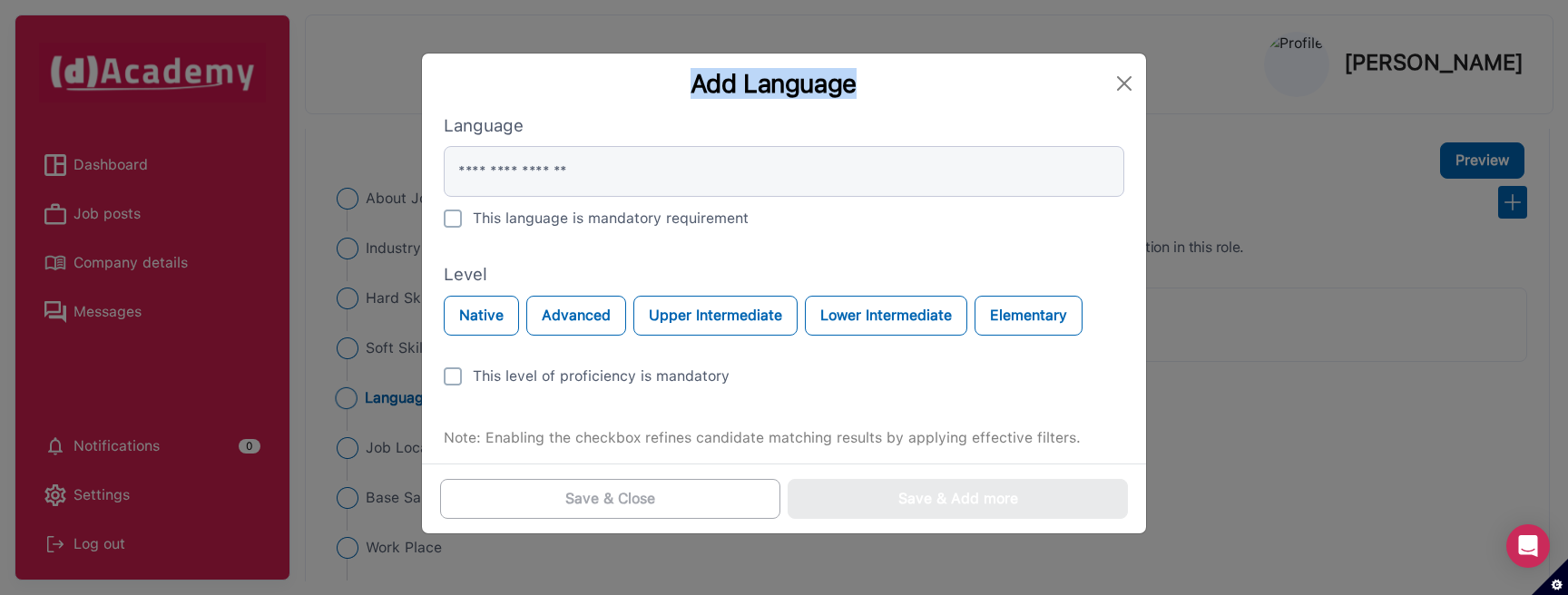
drag, startPoint x: 862, startPoint y: 83, endPoint x: 677, endPoint y: 83, distance: 185.0
click at [677, 83] on div "Add Language" at bounding box center [773, 84] width 674 height 31
copy div "Add Language"
click at [376, 134] on div "Add Language Language This language is mandatory requirement Level Native Advan…" at bounding box center [784, 298] width 1568 height 595
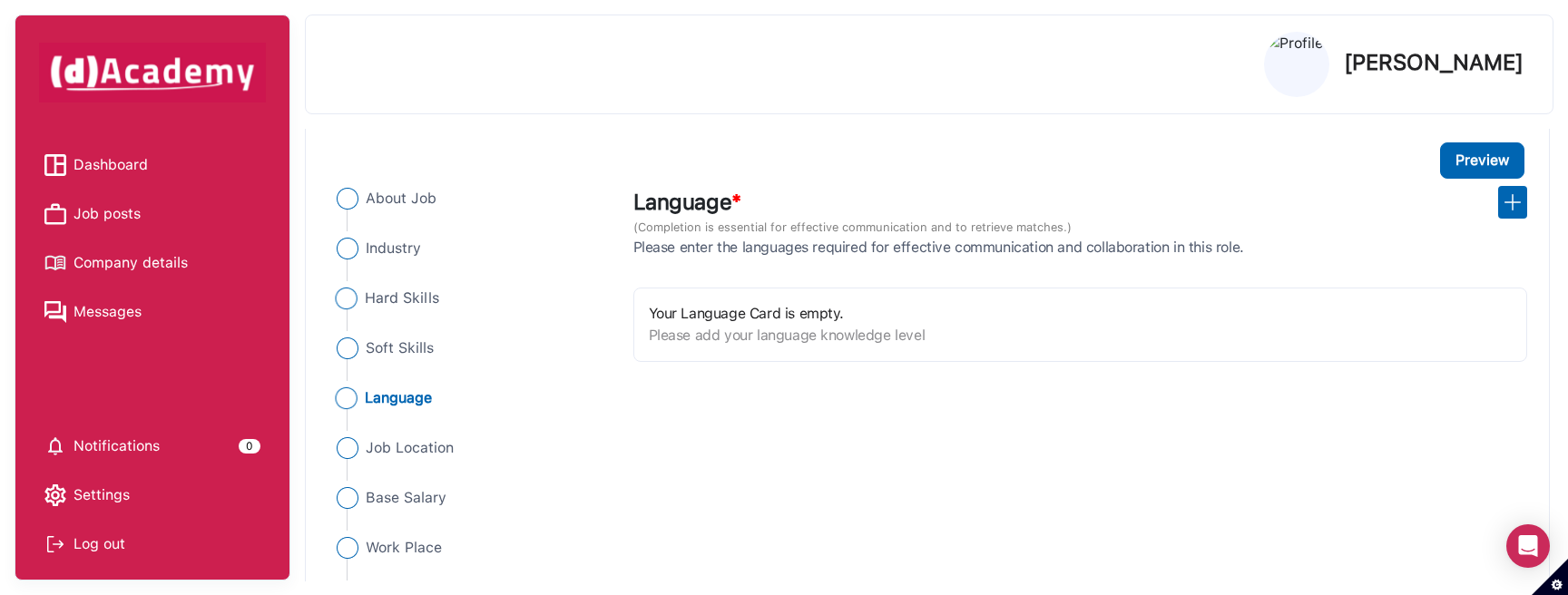
click at [397, 292] on span "Hard Skills" at bounding box center [402, 298] width 75 height 22
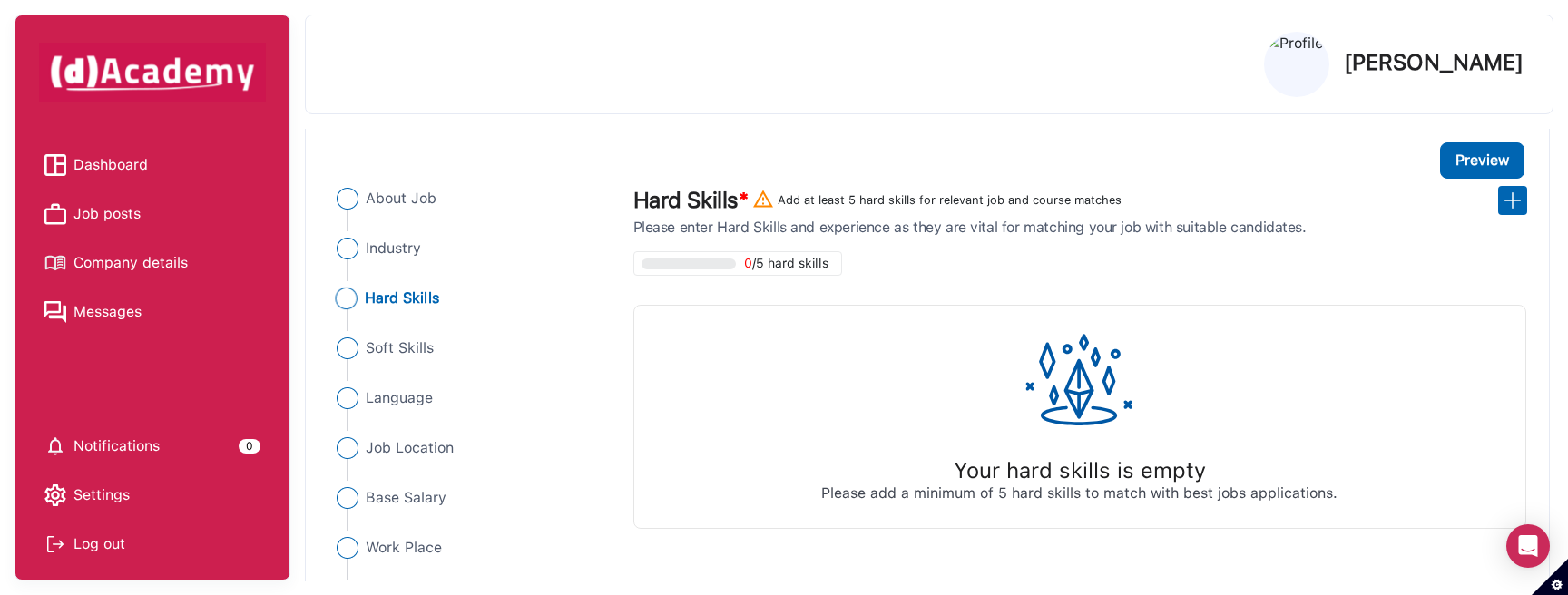
scroll to position [0, 0]
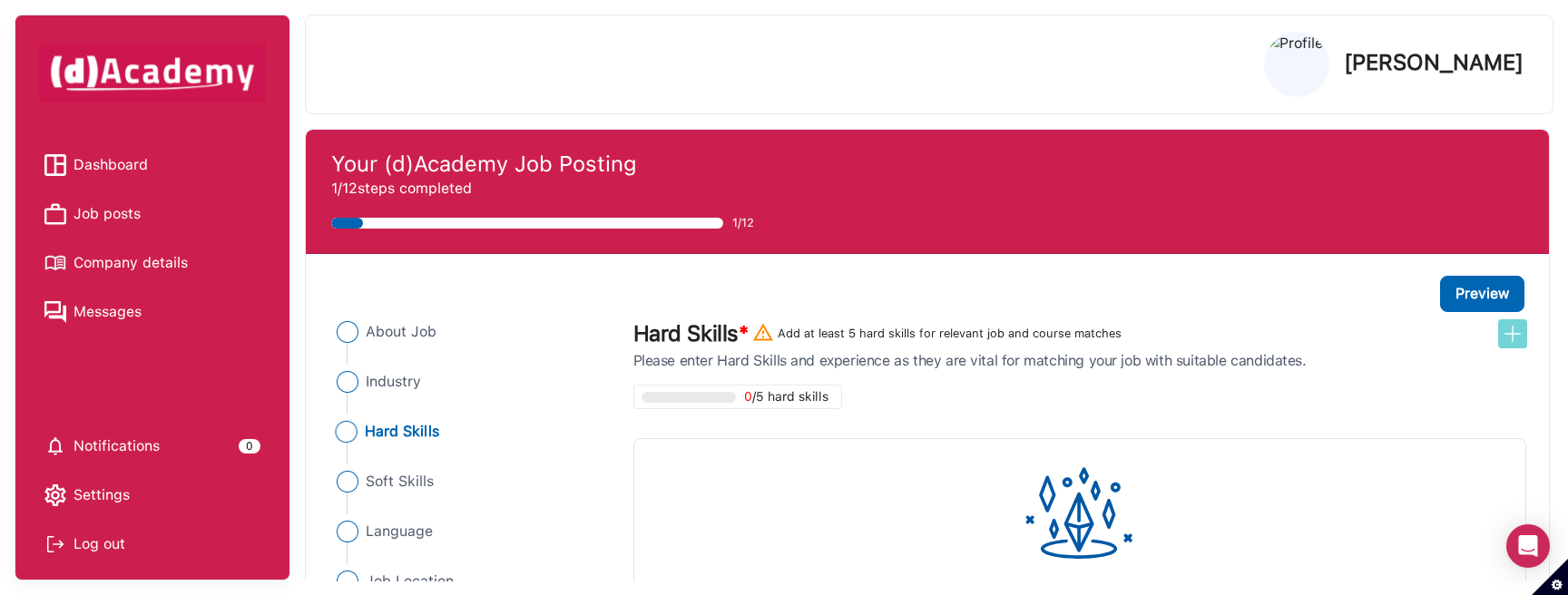
click at [1515, 330] on img at bounding box center [1512, 334] width 22 height 22
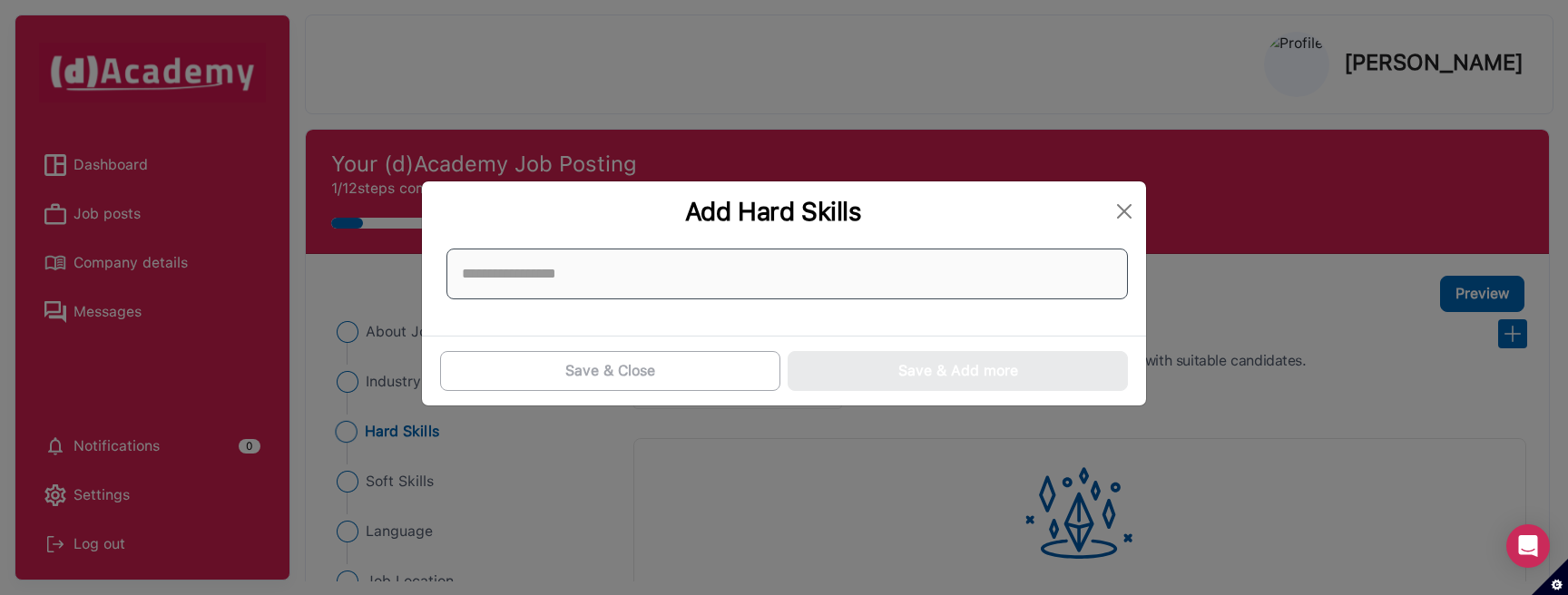
click at [721, 283] on input at bounding box center [787, 274] width 682 height 51
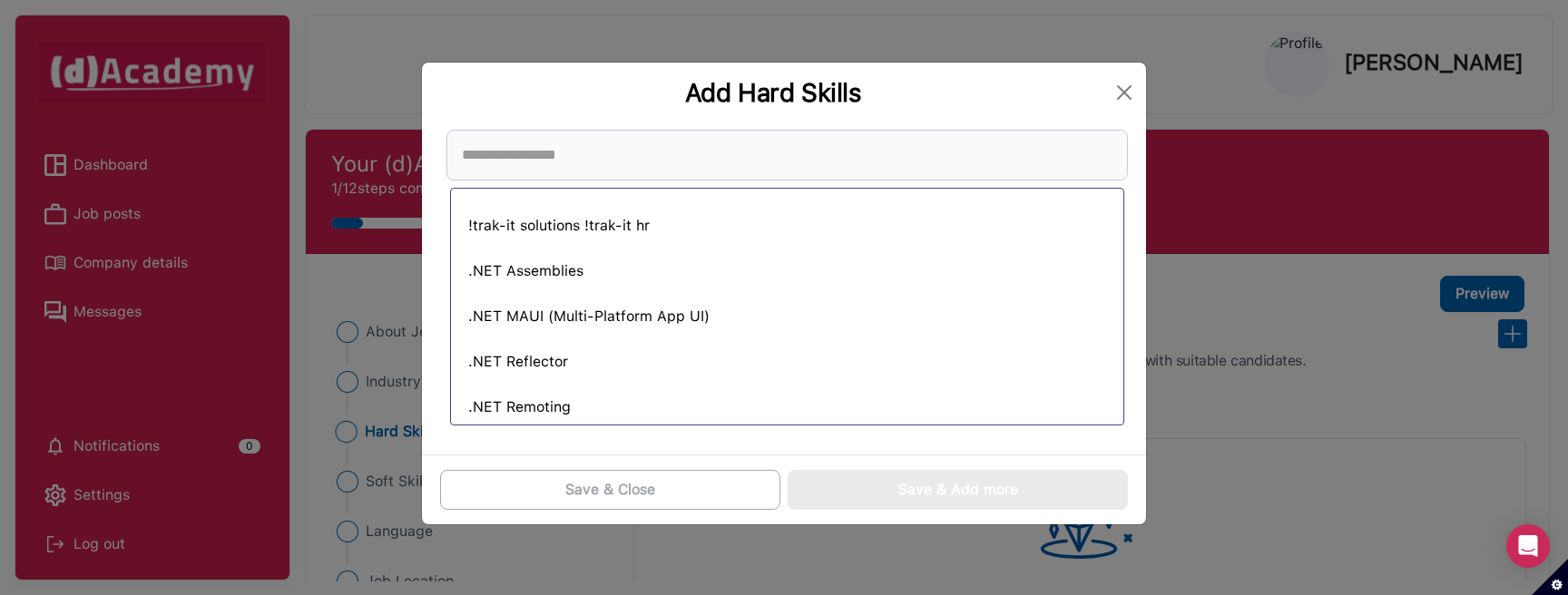
click at [384, 277] on div "Add Hard Skills !trak-it solutions !trak-it hr .NET Assemblies .NET MAUI (Multi…" at bounding box center [784, 298] width 1568 height 595
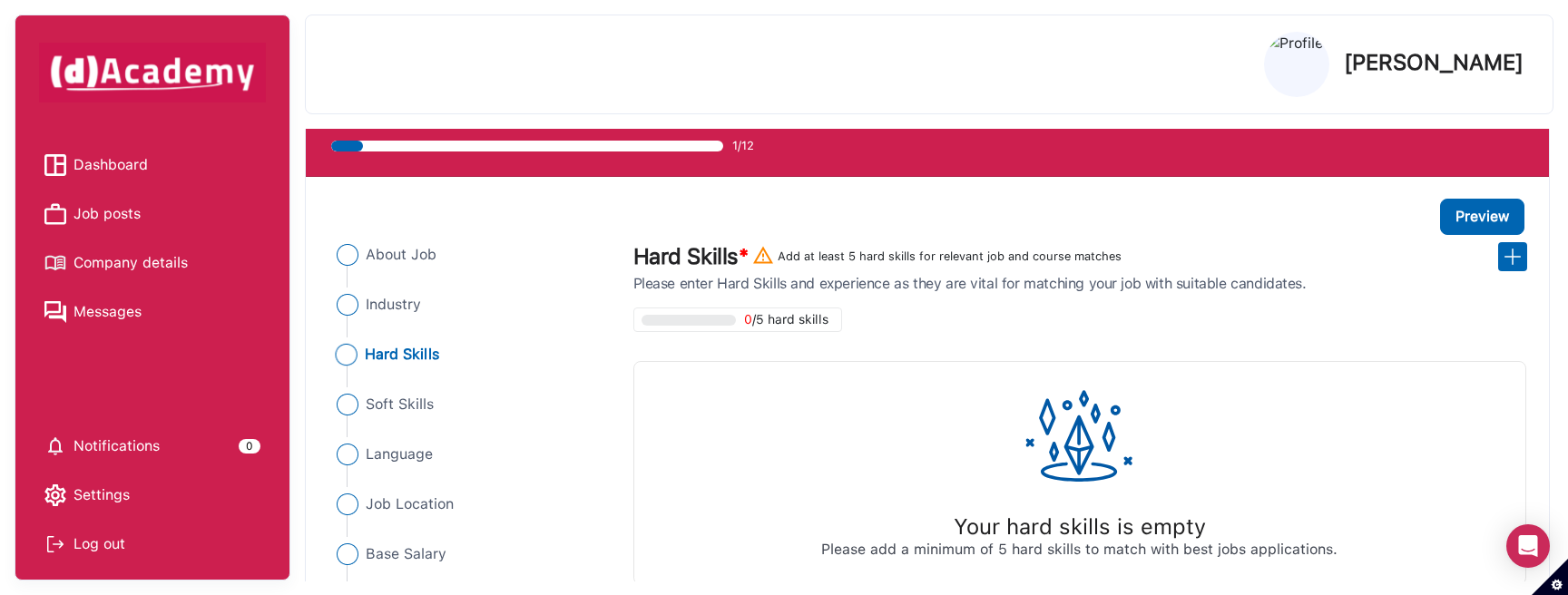
scroll to position [78, 0]
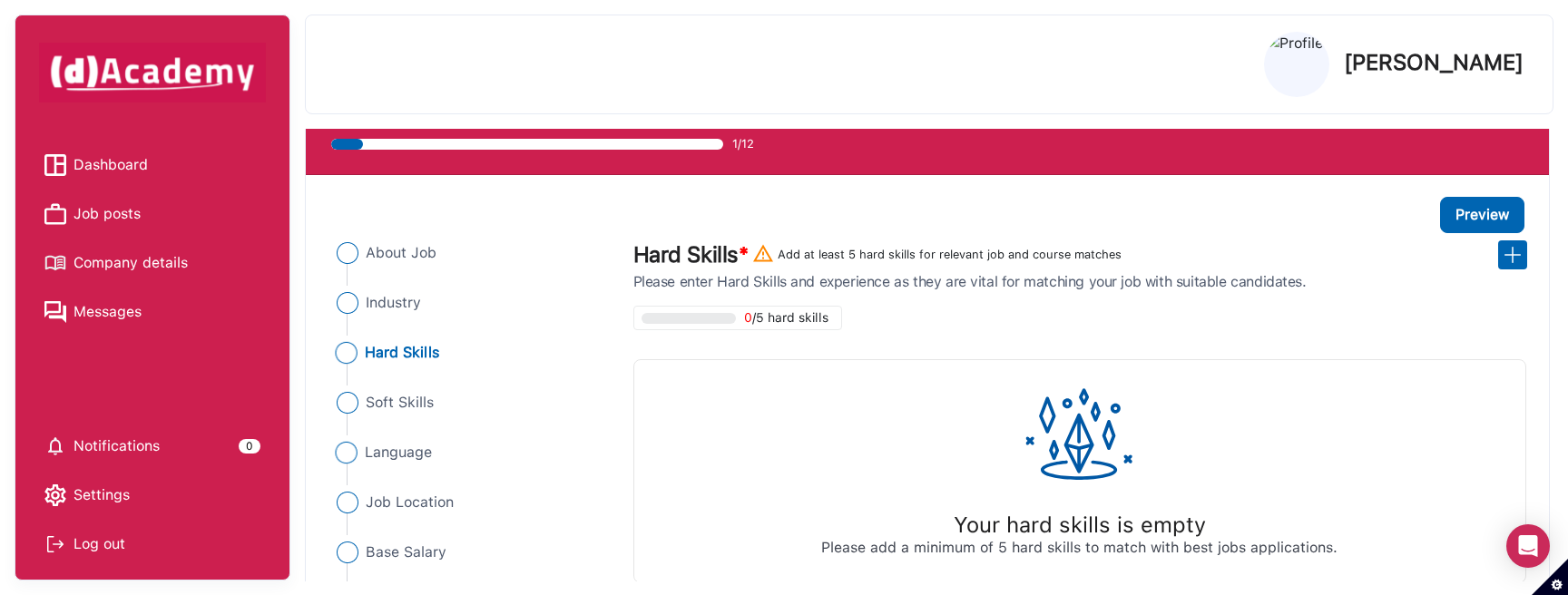
click at [407, 454] on span "Language" at bounding box center [399, 453] width 68 height 22
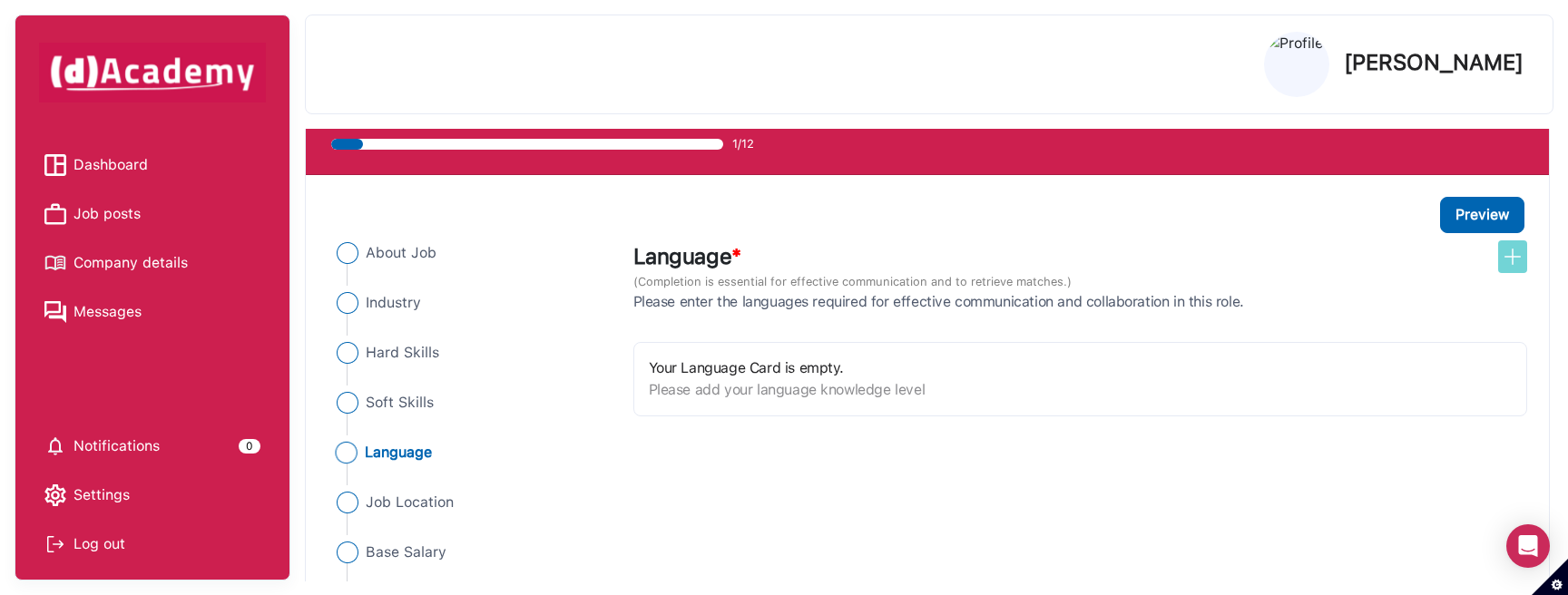
click at [1519, 259] on img at bounding box center [1512, 256] width 22 height 22
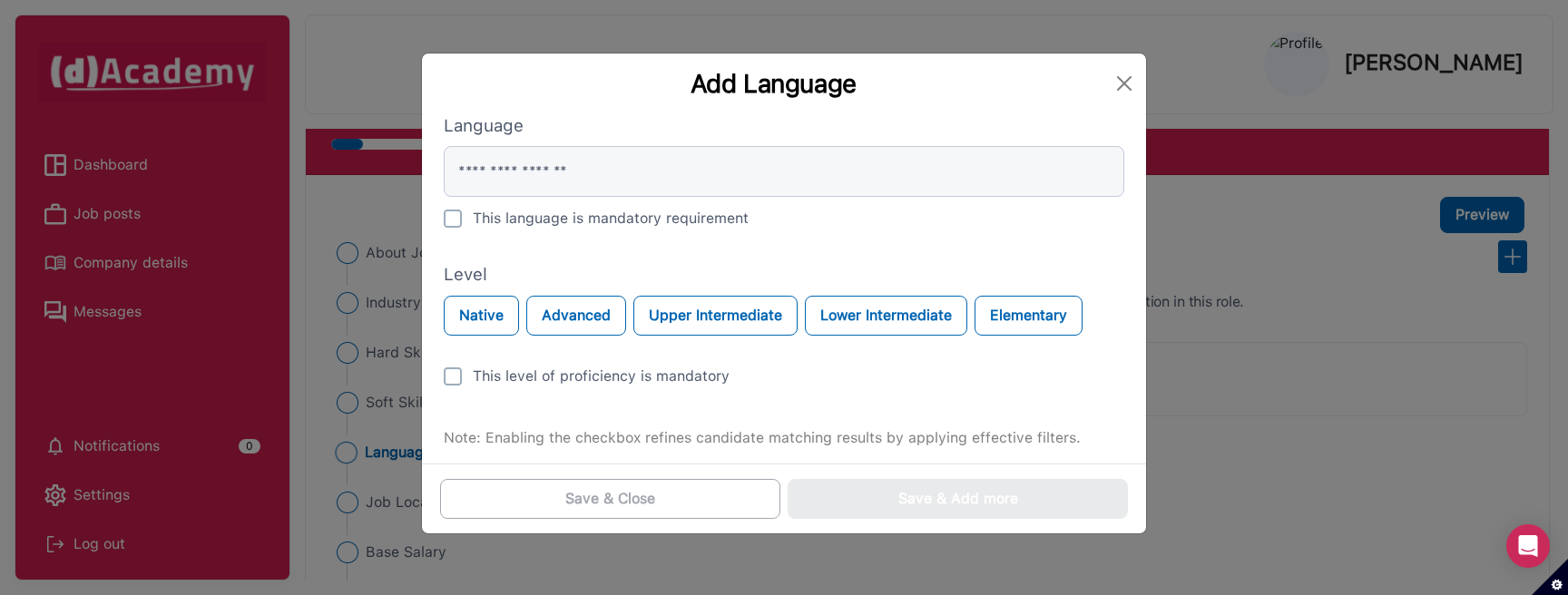
click at [347, 205] on div "Add Language Language This language is mandatory requirement Level Native Advan…" at bounding box center [784, 298] width 1568 height 595
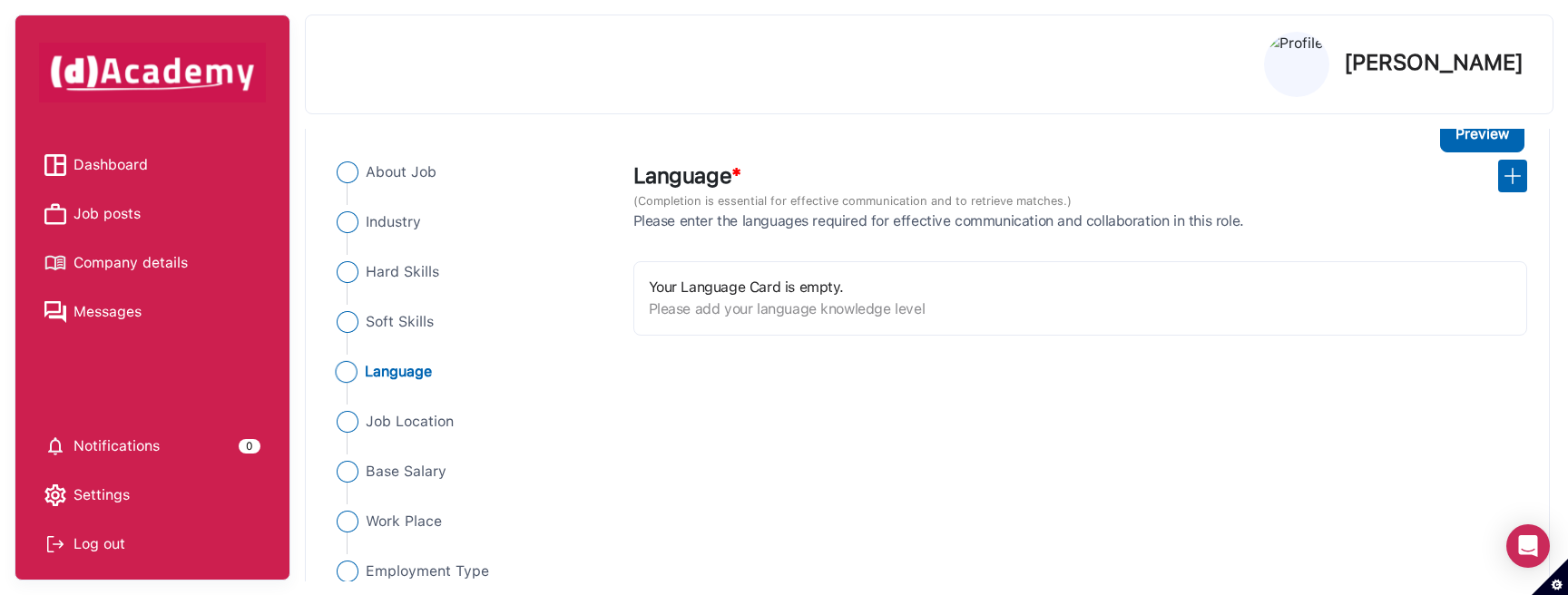
scroll to position [174, 0]
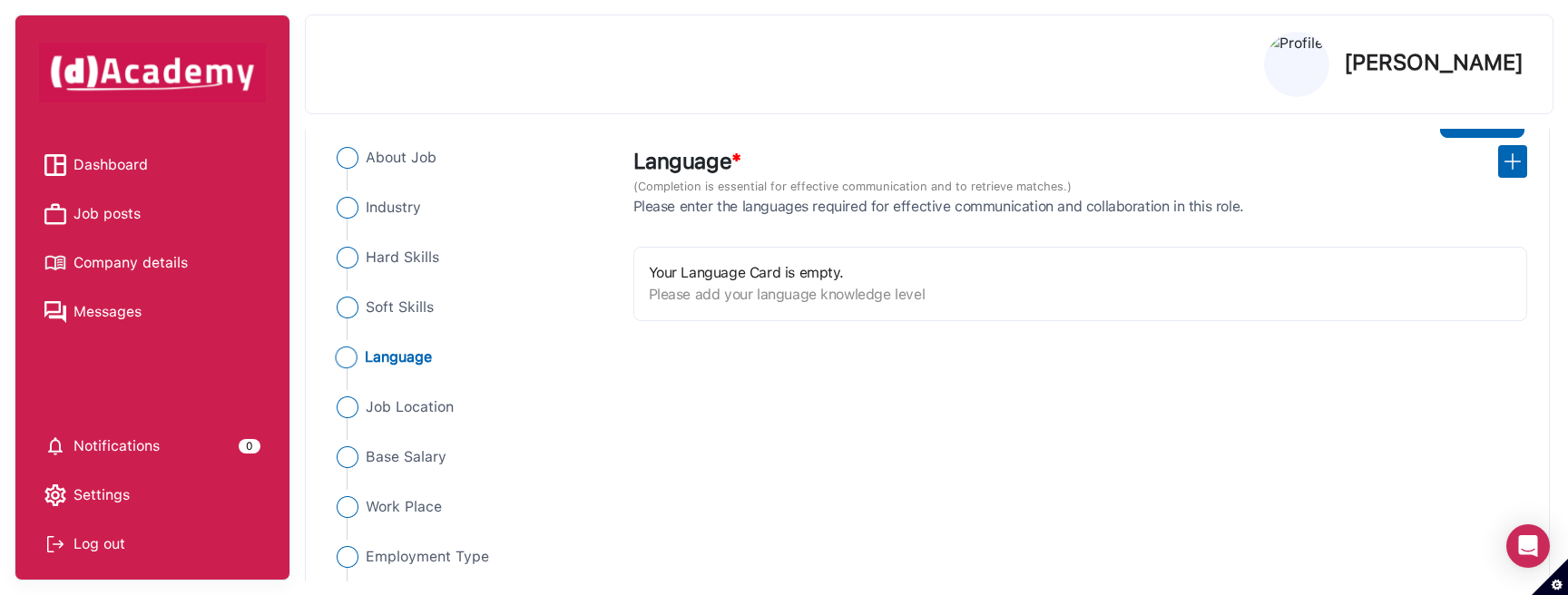
click at [417, 357] on span "Language" at bounding box center [399, 358] width 68 height 22
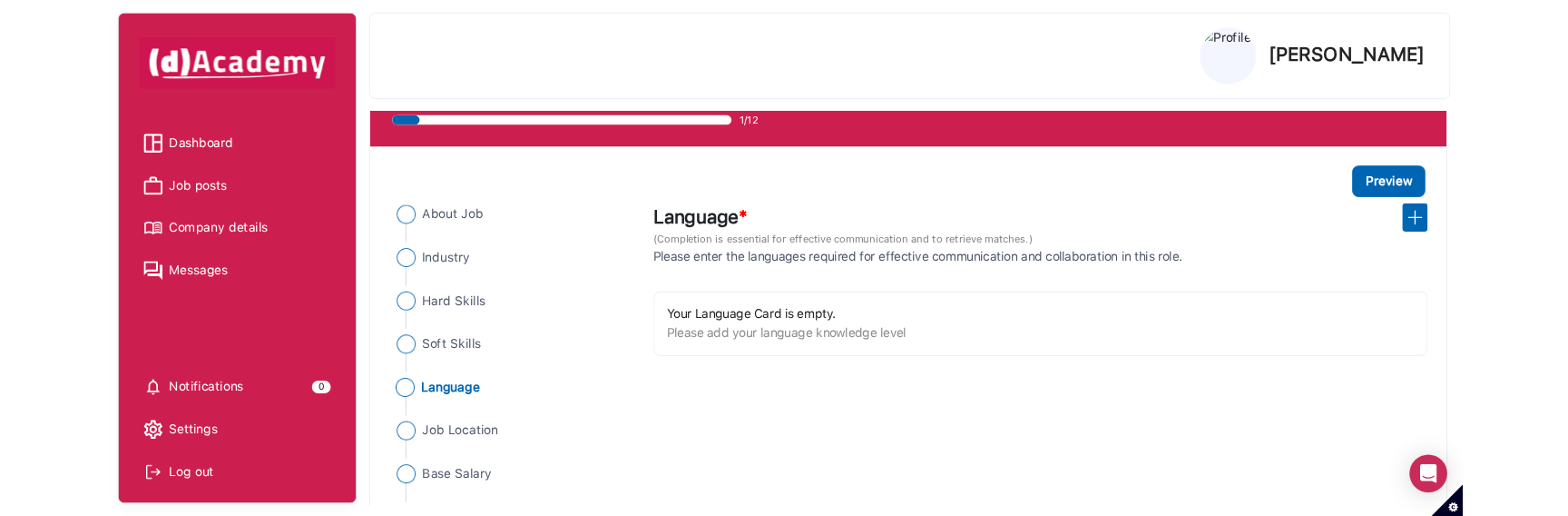
scroll to position [78, 0]
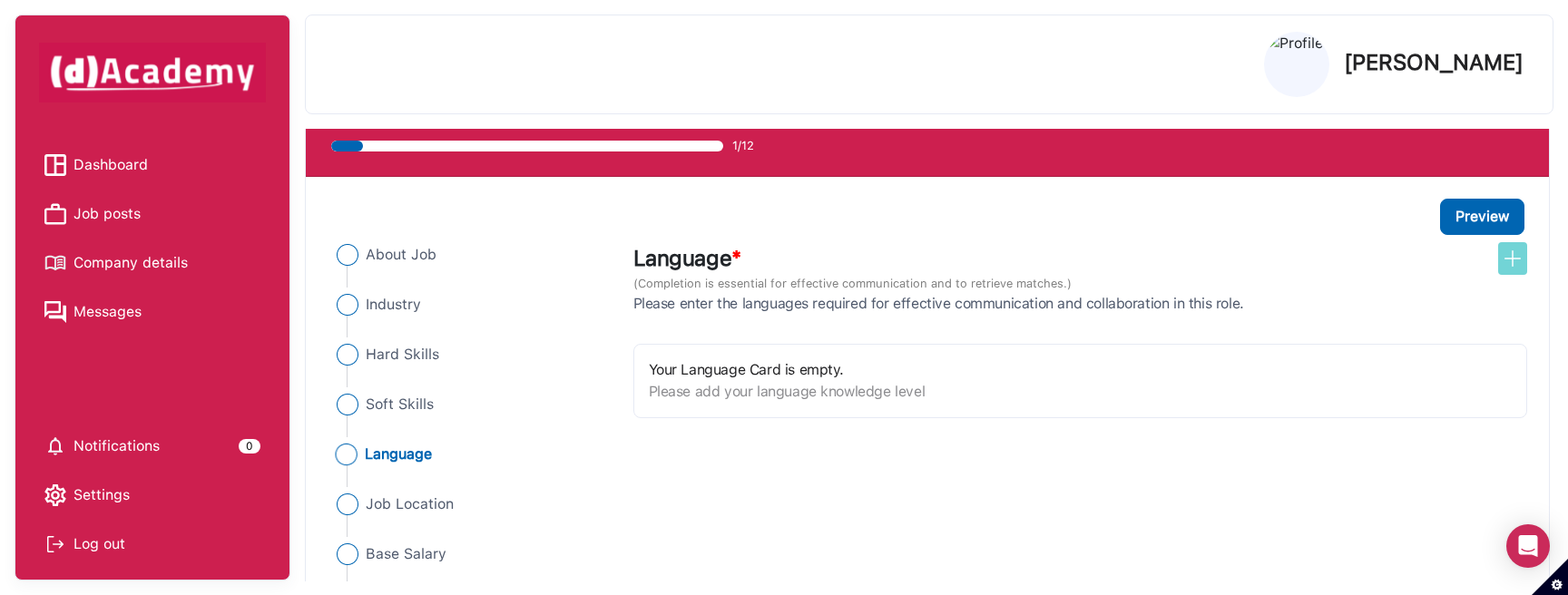
click at [1508, 268] on img at bounding box center [1512, 258] width 22 height 22
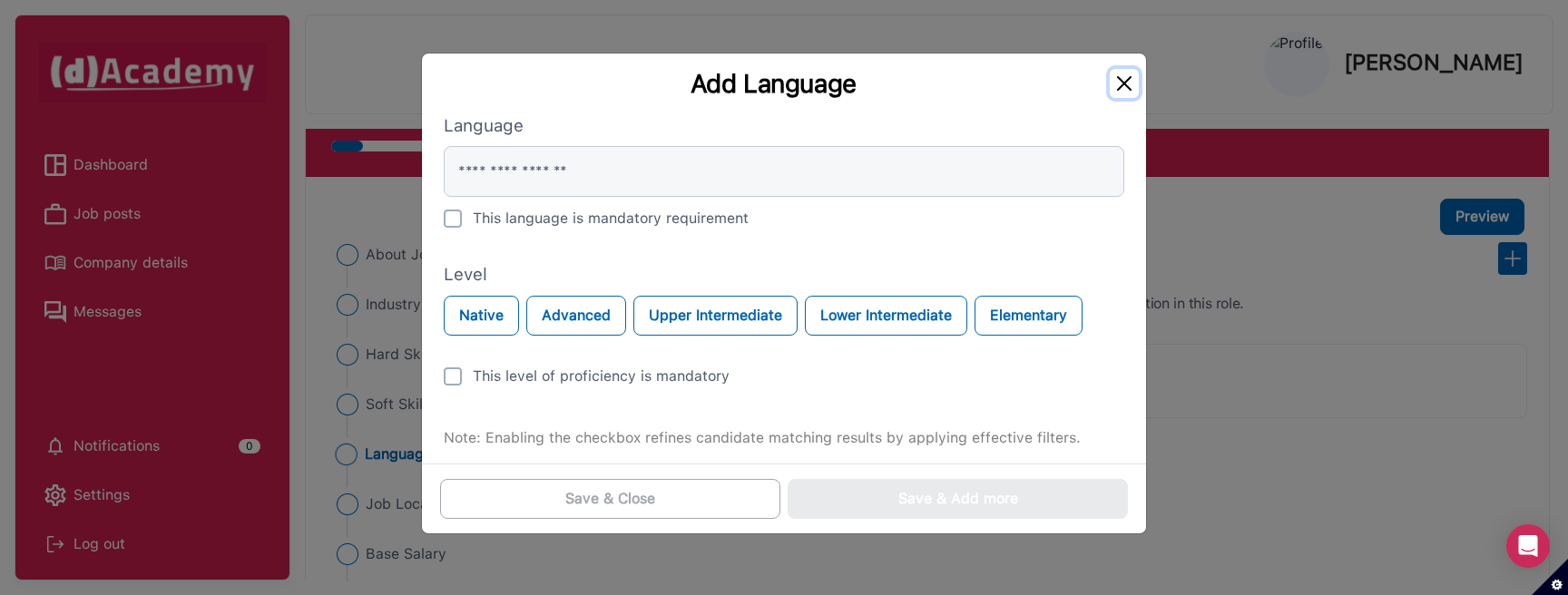
click at [1131, 83] on button "Close" at bounding box center [1124, 84] width 29 height 29
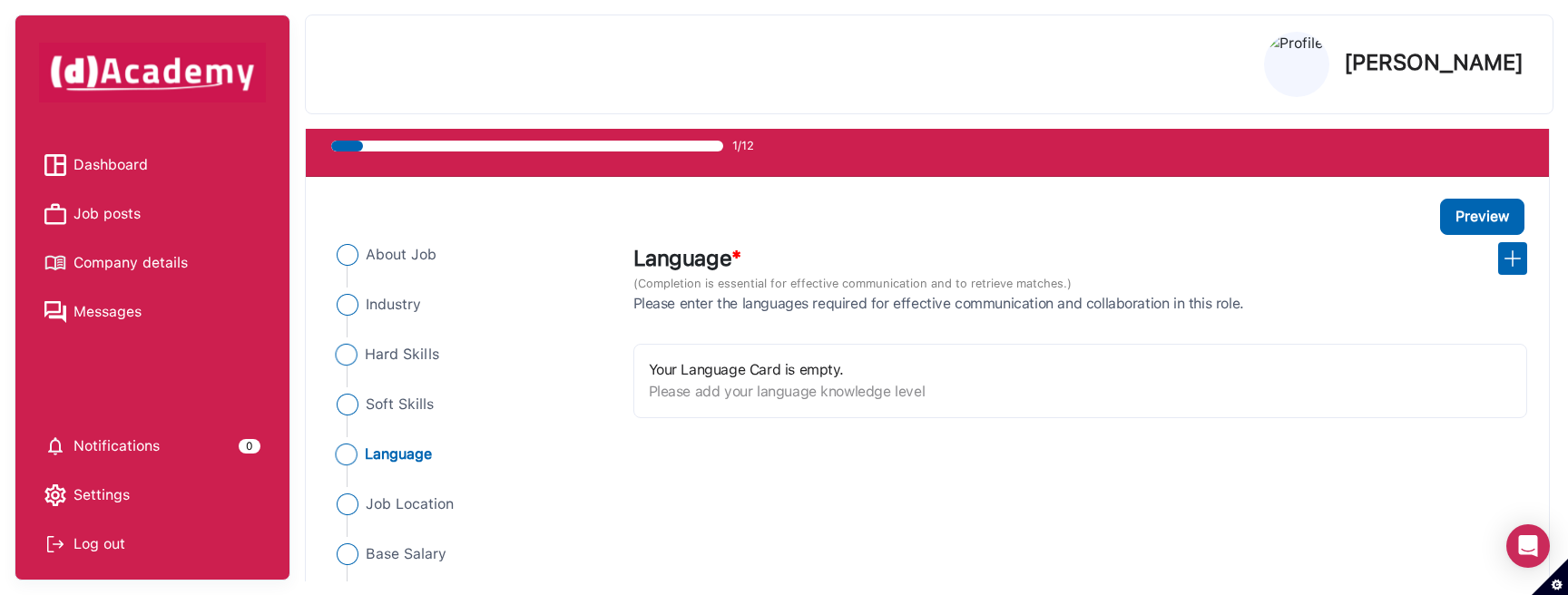
click at [404, 353] on span "Hard Skills" at bounding box center [402, 355] width 75 height 22
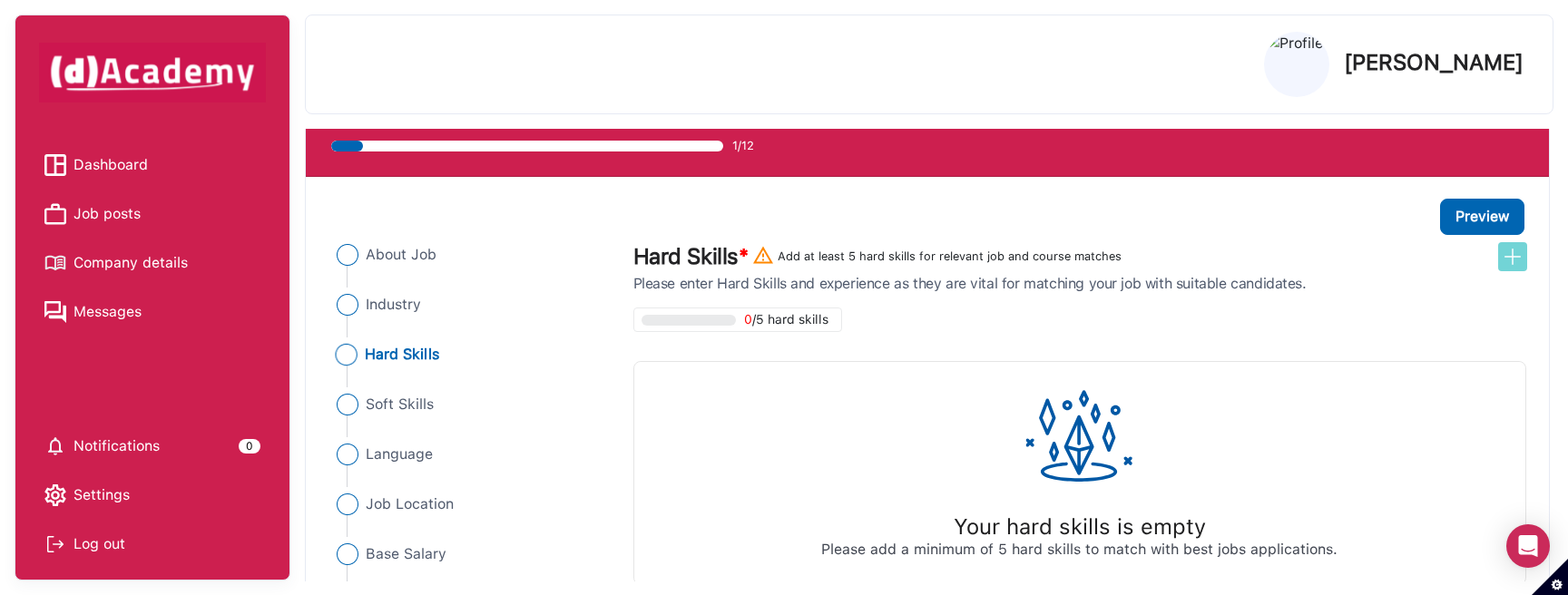
click at [1508, 253] on img at bounding box center [1512, 256] width 22 height 22
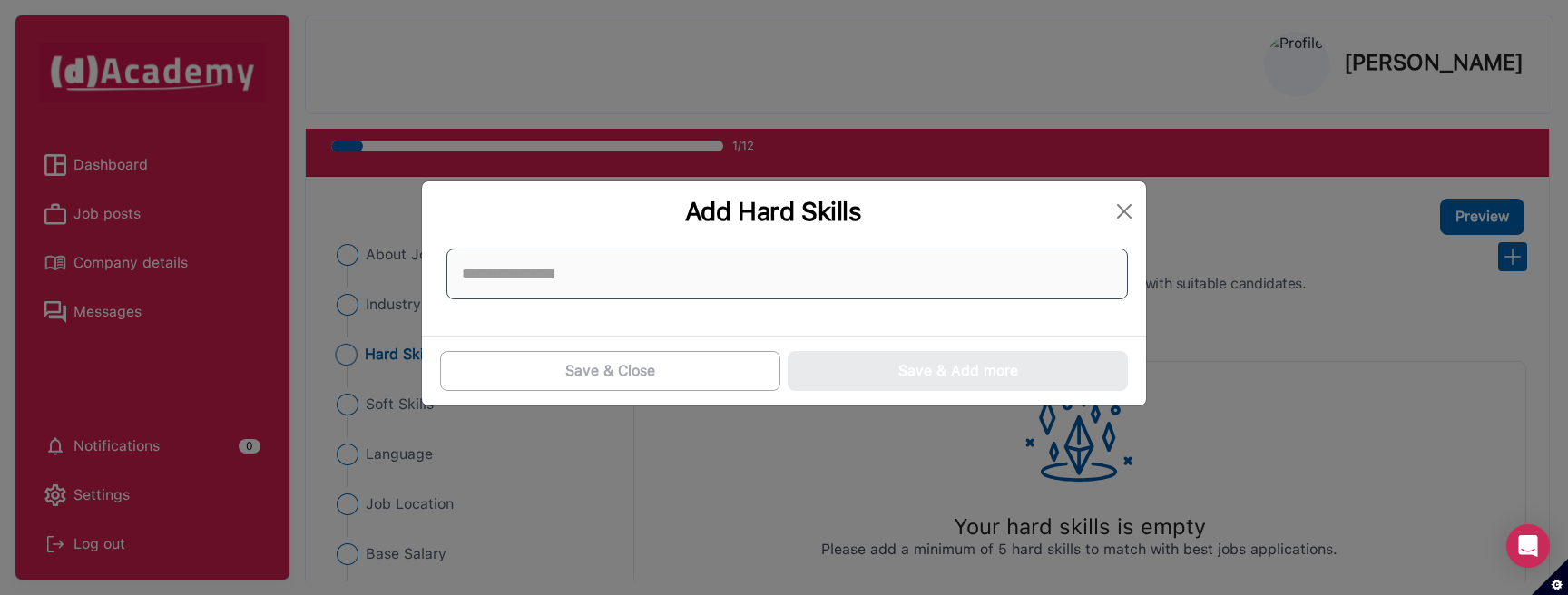
click at [775, 287] on input at bounding box center [787, 274] width 682 height 51
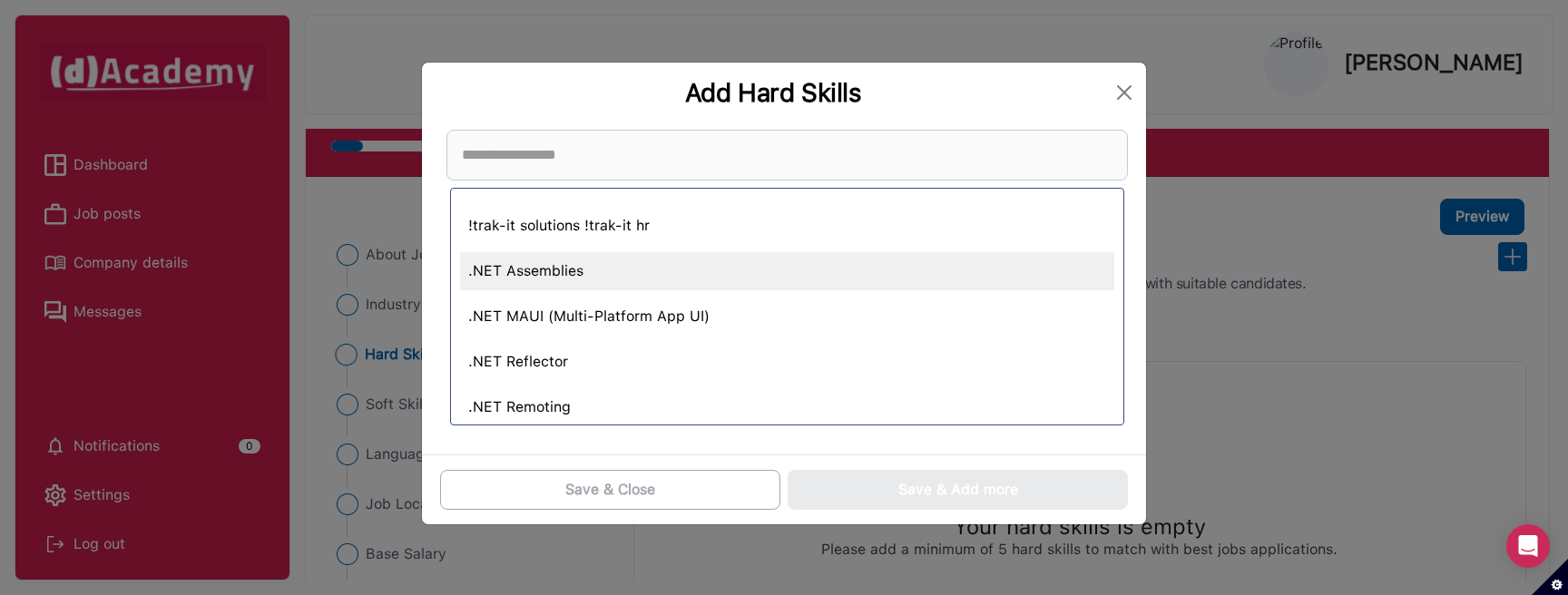
click at [574, 270] on div ".NET Assemblies" at bounding box center [787, 271] width 654 height 38
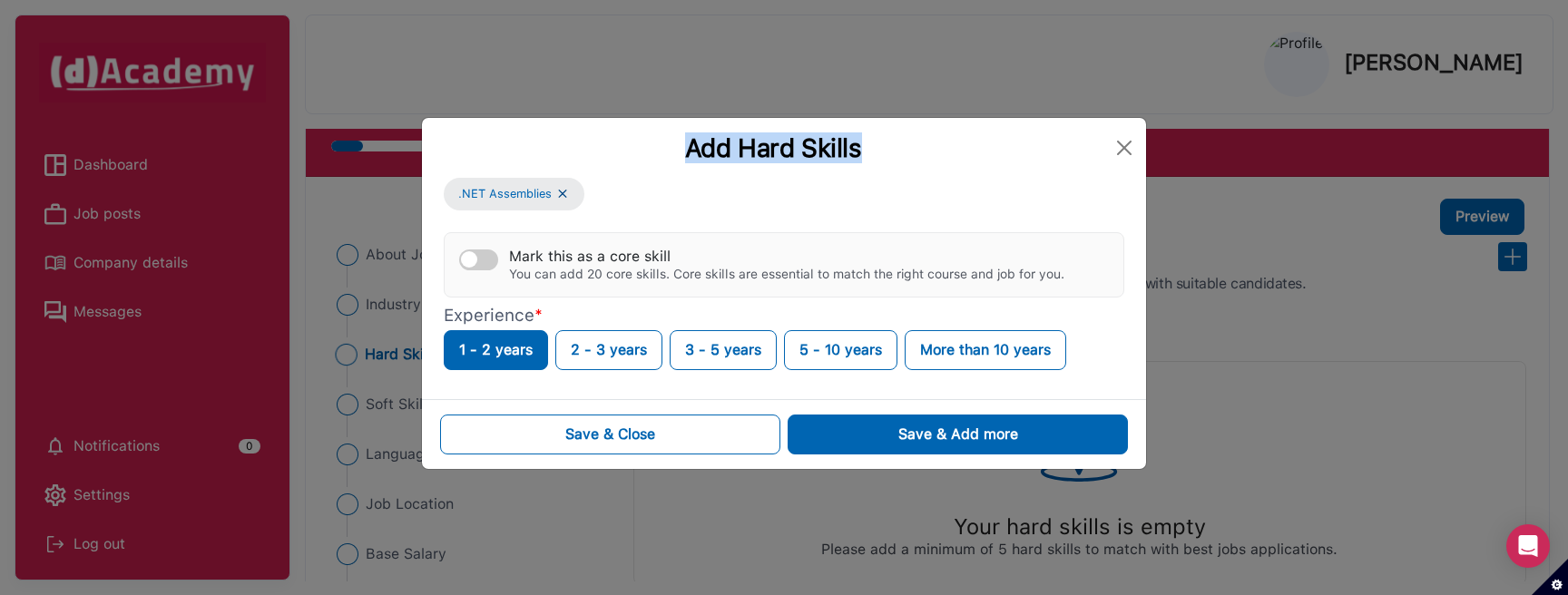
drag, startPoint x: 689, startPoint y: 156, endPoint x: 864, endPoint y: 143, distance: 175.5
click at [864, 143] on div "Add Hard Skills" at bounding box center [773, 148] width 674 height 31
click at [827, 147] on div "Add Hard Skills" at bounding box center [773, 148] width 674 height 31
click at [1120, 147] on button "Close" at bounding box center [1124, 148] width 29 height 29
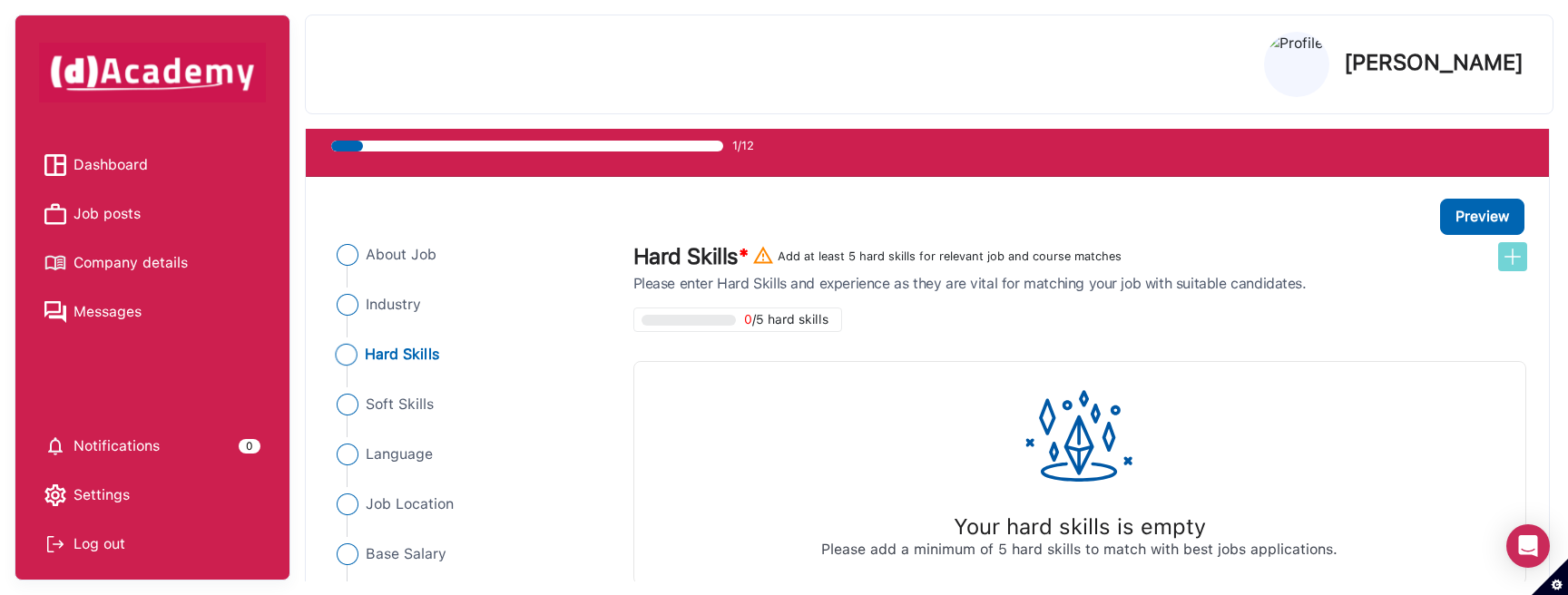
click at [1510, 259] on img at bounding box center [1512, 256] width 22 height 22
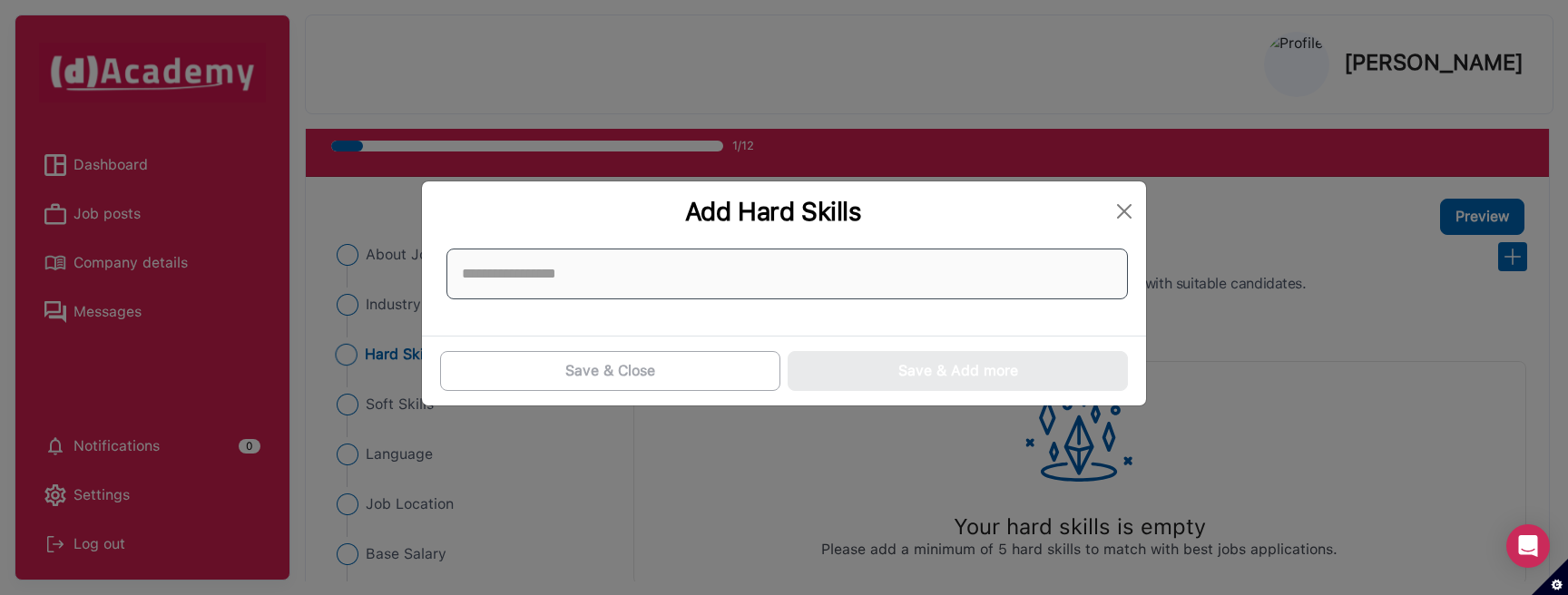
click at [712, 275] on input at bounding box center [787, 274] width 682 height 51
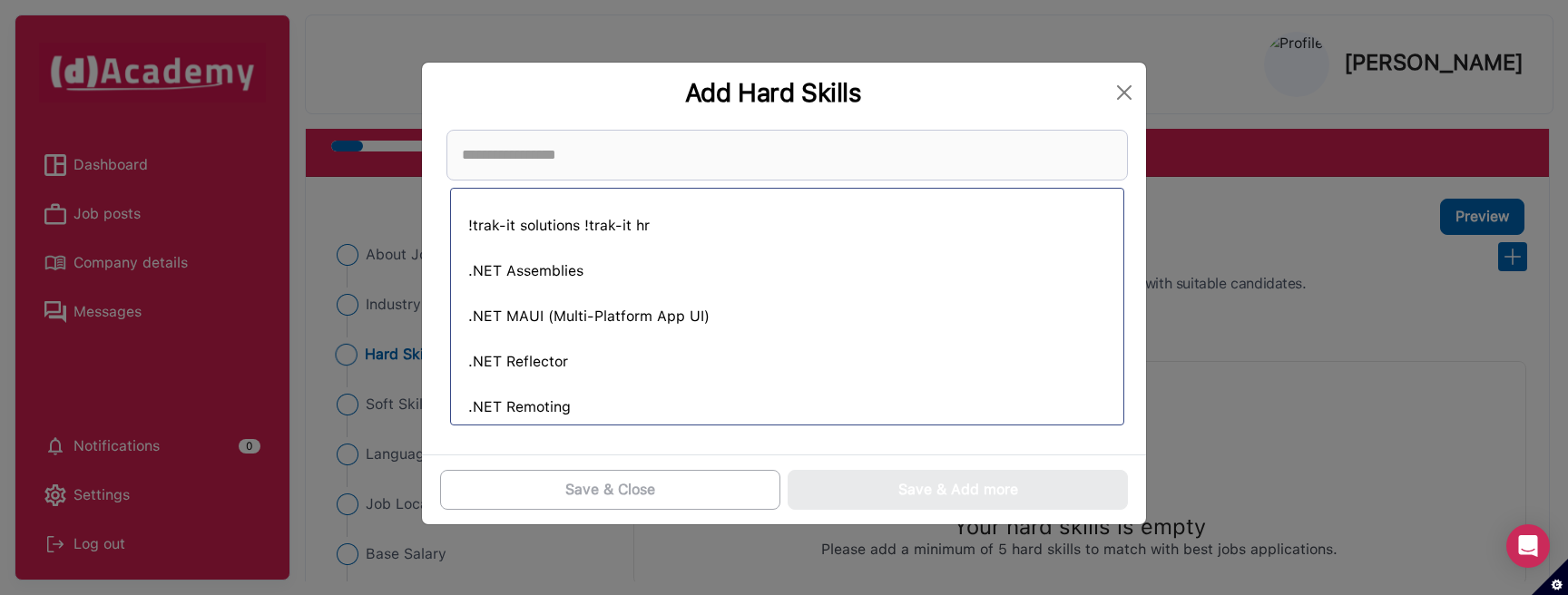
click at [503, 84] on div "Add Hard Skills" at bounding box center [773, 93] width 674 height 31
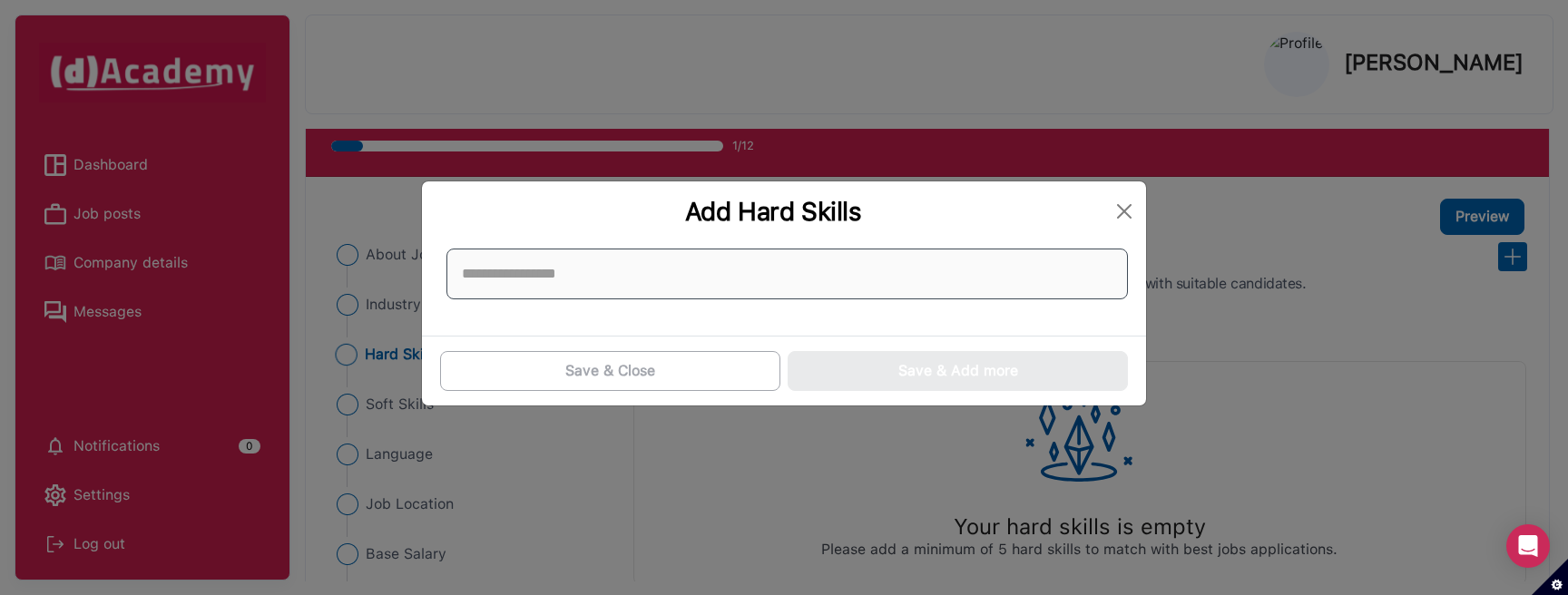
click at [573, 268] on input at bounding box center [787, 274] width 682 height 51
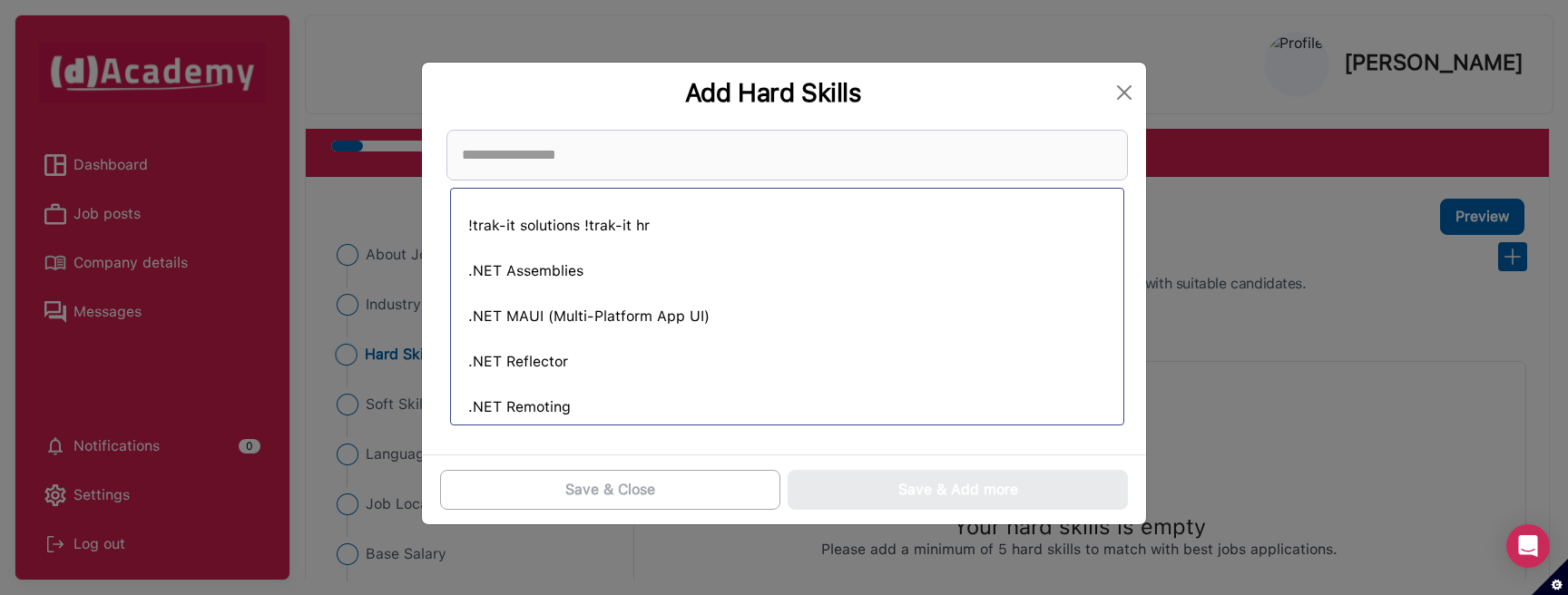
click at [596, 110] on div "Add Hard Skills" at bounding box center [783, 93] width 724 height 60
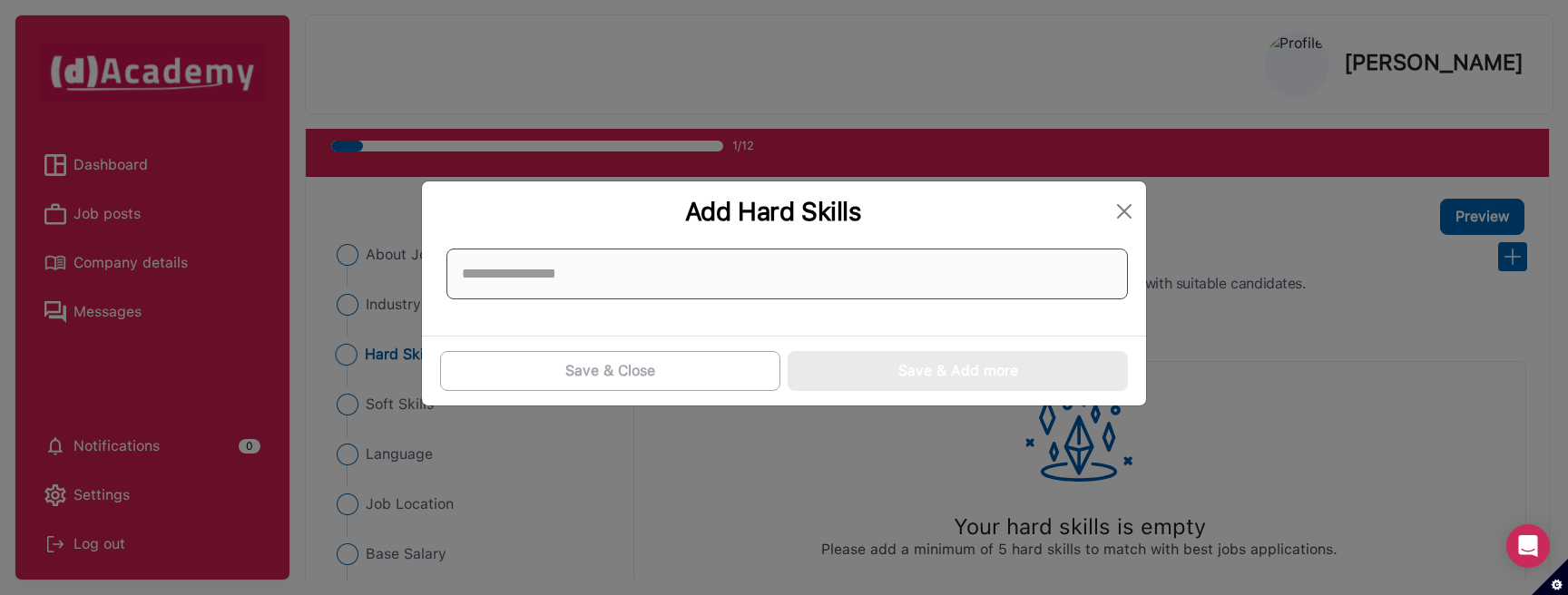
click at [629, 287] on input at bounding box center [787, 274] width 682 height 51
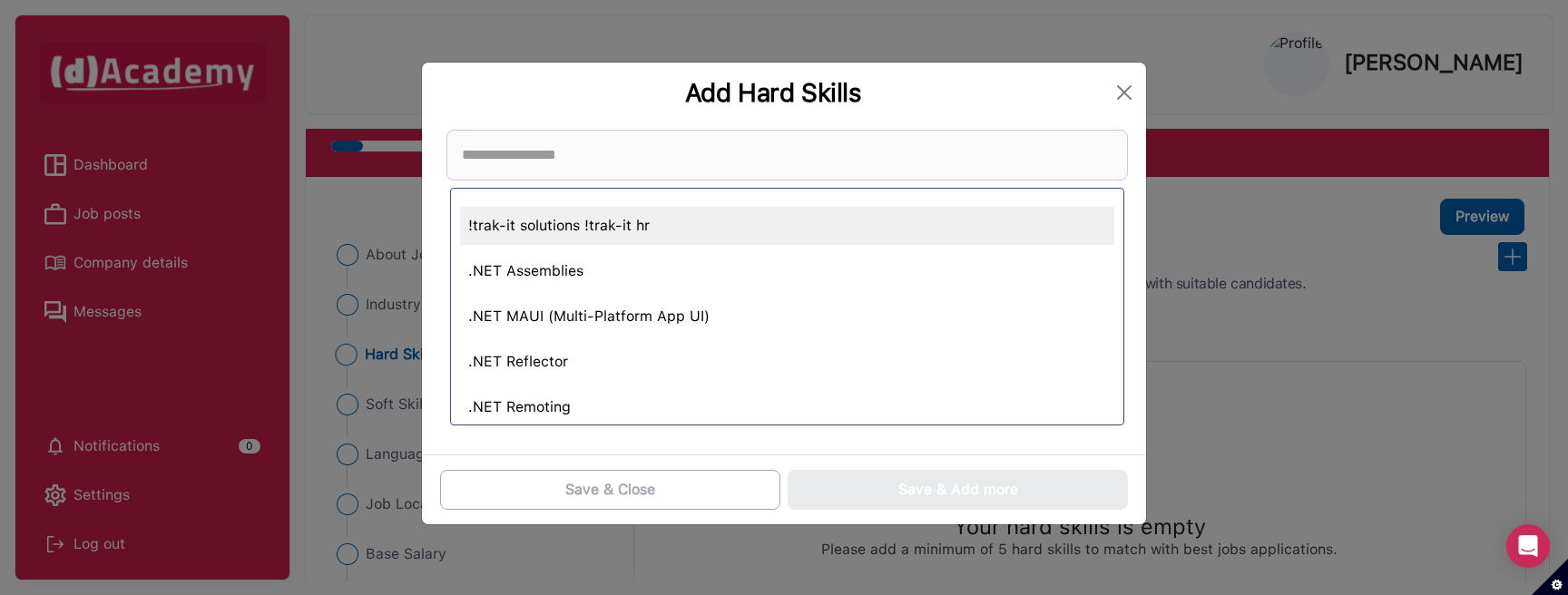
click at [648, 237] on div "!trak-it solutions !trak-it hr" at bounding box center [787, 226] width 654 height 38
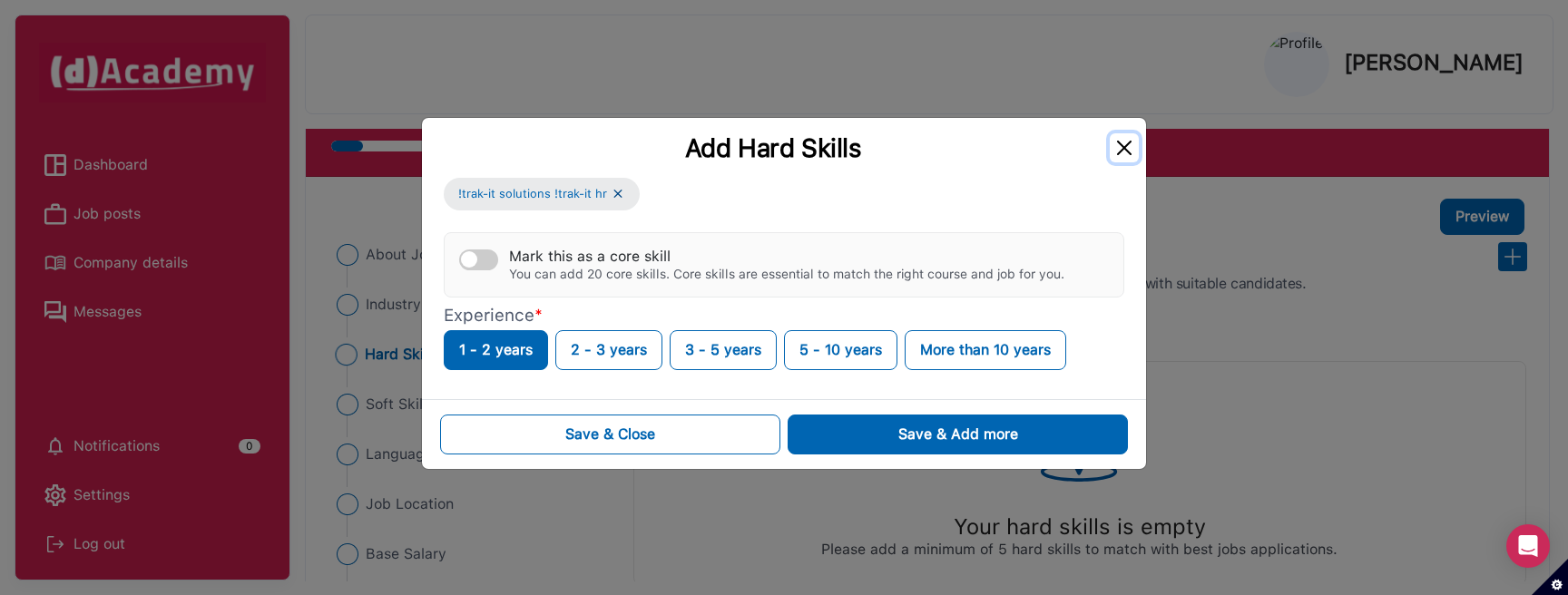
click at [1130, 149] on button "Close" at bounding box center [1124, 148] width 29 height 29
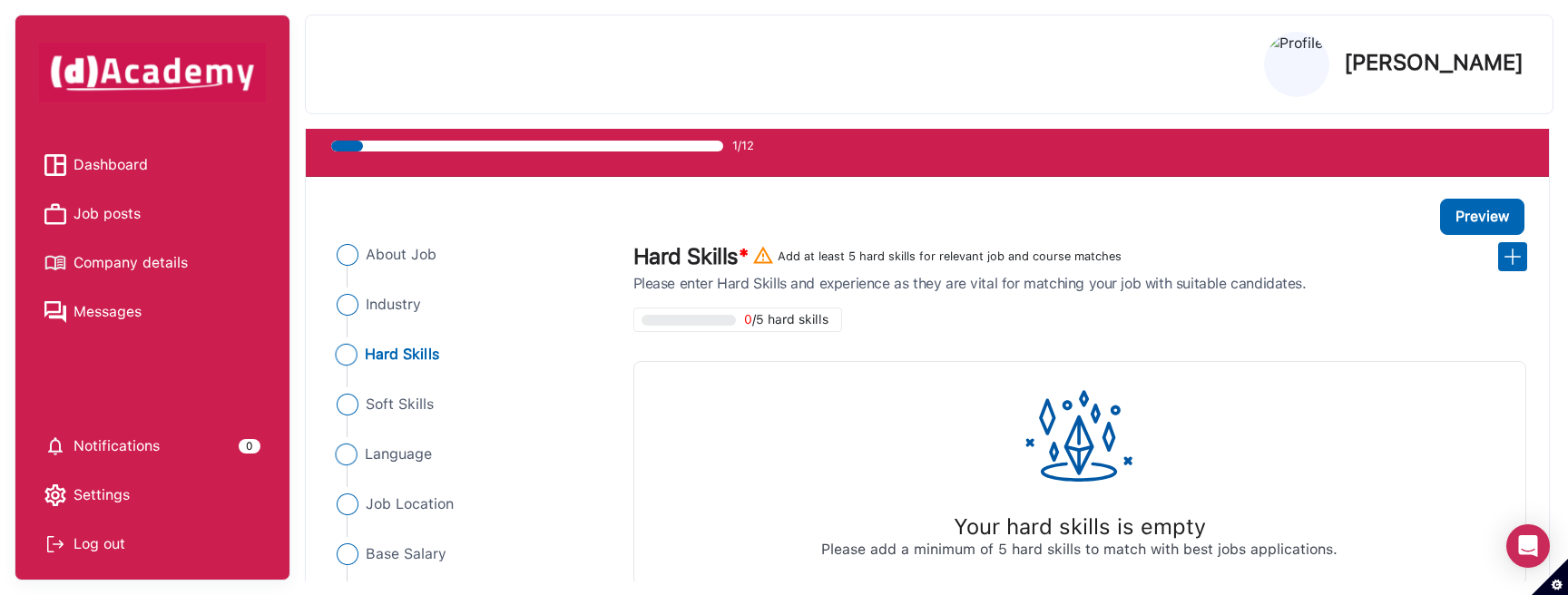
click at [417, 454] on span "Language" at bounding box center [399, 454] width 68 height 22
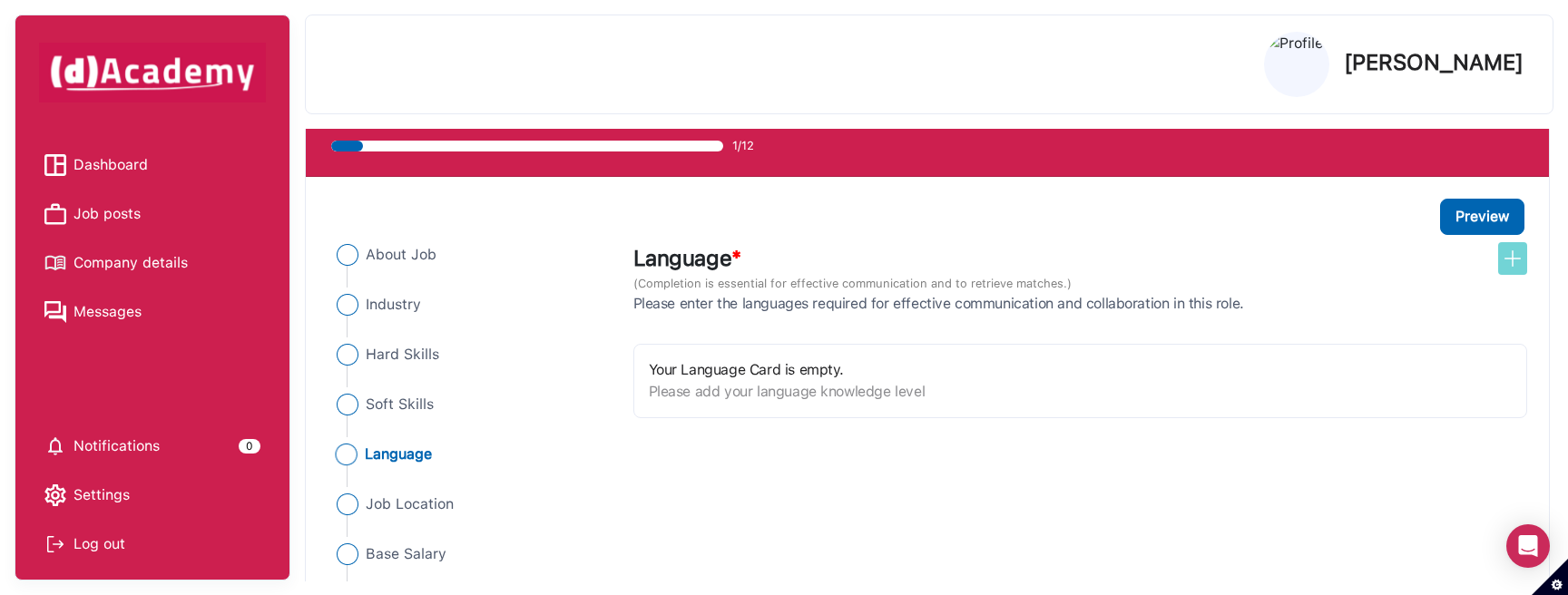
click at [1502, 274] on div at bounding box center [1512, 258] width 29 height 33
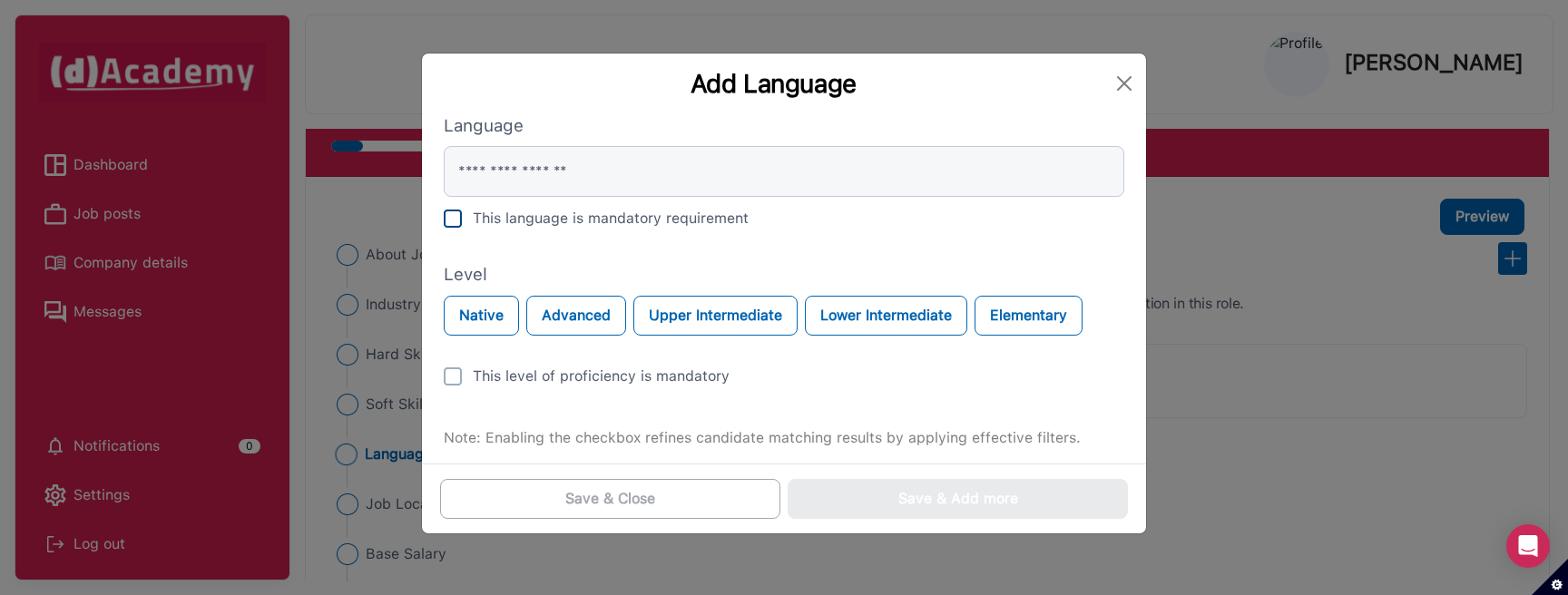
click at [648, 217] on div "This language is mandatory requirement" at bounding box center [611, 219] width 276 height 22
click at [613, 220] on div "This language is mandatory requirement" at bounding box center [611, 219] width 276 height 22
click at [612, 233] on div "Language This language is mandatory requirement" at bounding box center [784, 177] width 681 height 128
click at [612, 228] on div "This language is mandatory requirement" at bounding box center [611, 219] width 276 height 22
click at [612, 219] on div "This language is mandatory requirement" at bounding box center [611, 219] width 276 height 22
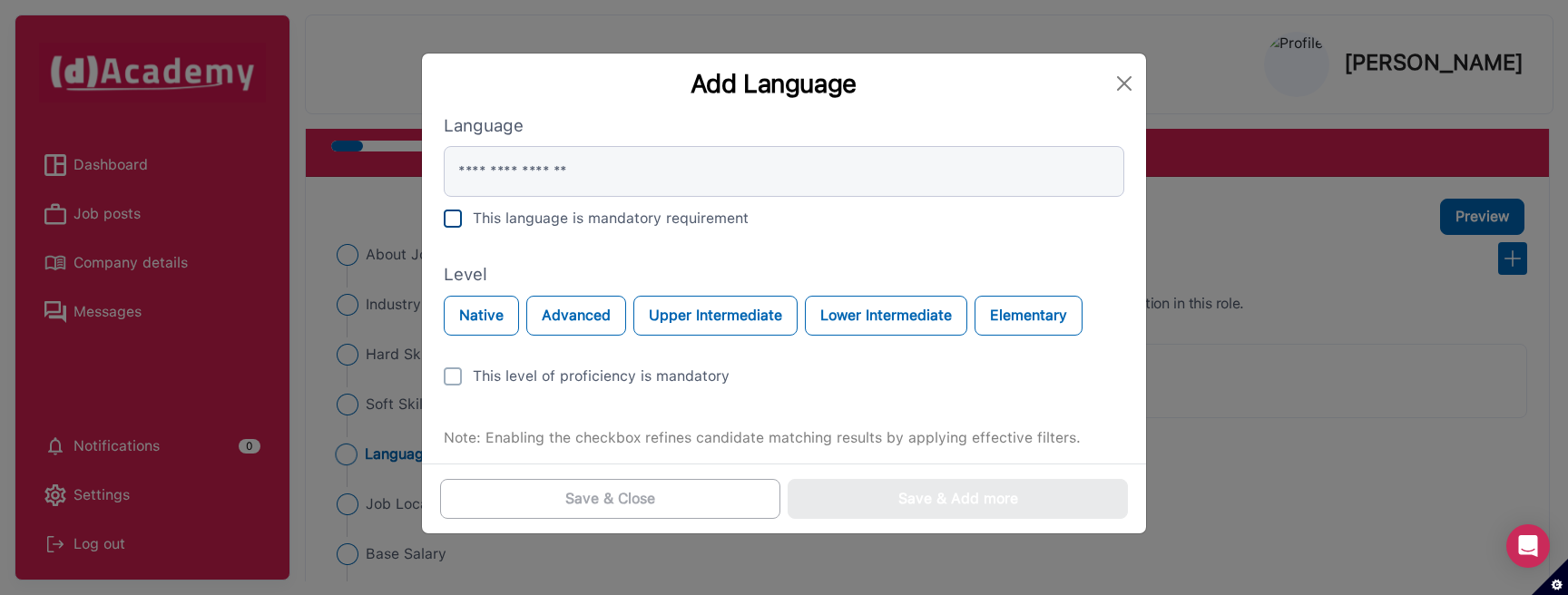
click at [591, 224] on div "This language is mandatory requirement" at bounding box center [611, 219] width 276 height 22
click at [622, 214] on div "This language is mandatory requirement" at bounding box center [611, 219] width 276 height 22
click at [647, 172] on input "text" at bounding box center [784, 172] width 681 height 51
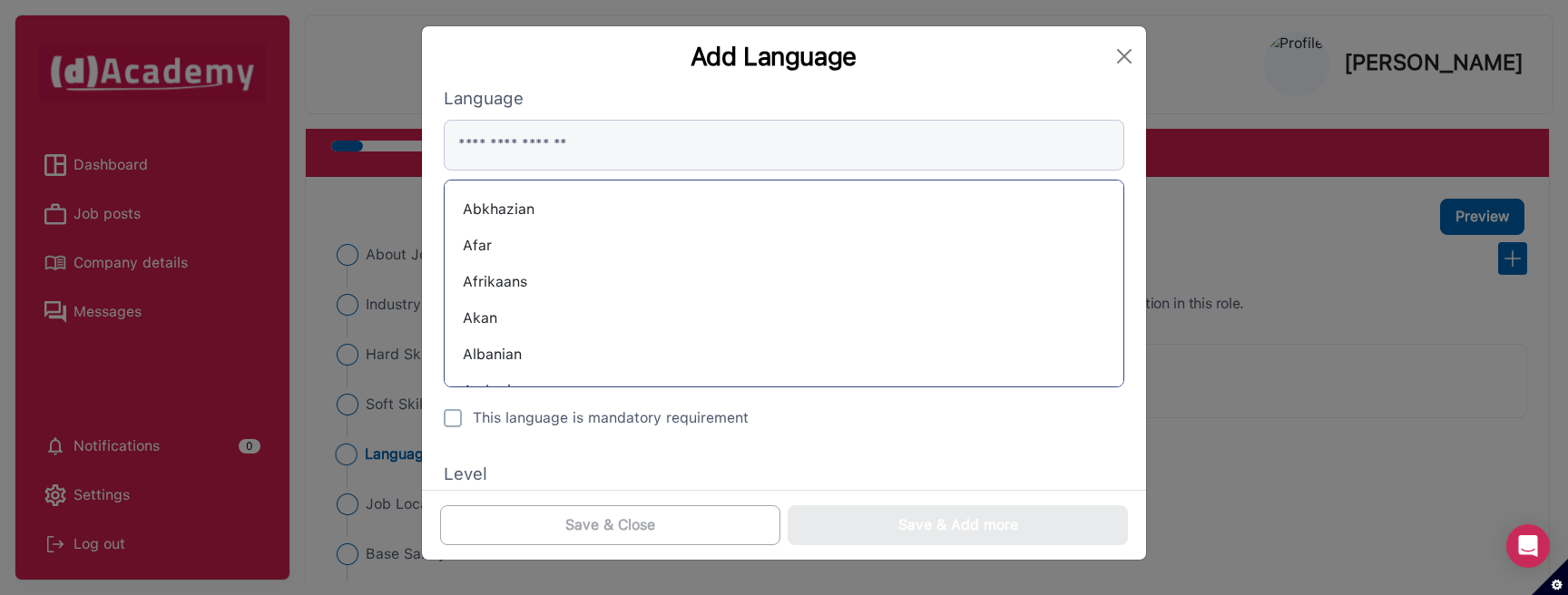
click at [607, 201] on div "Abkhazian" at bounding box center [784, 210] width 650 height 29
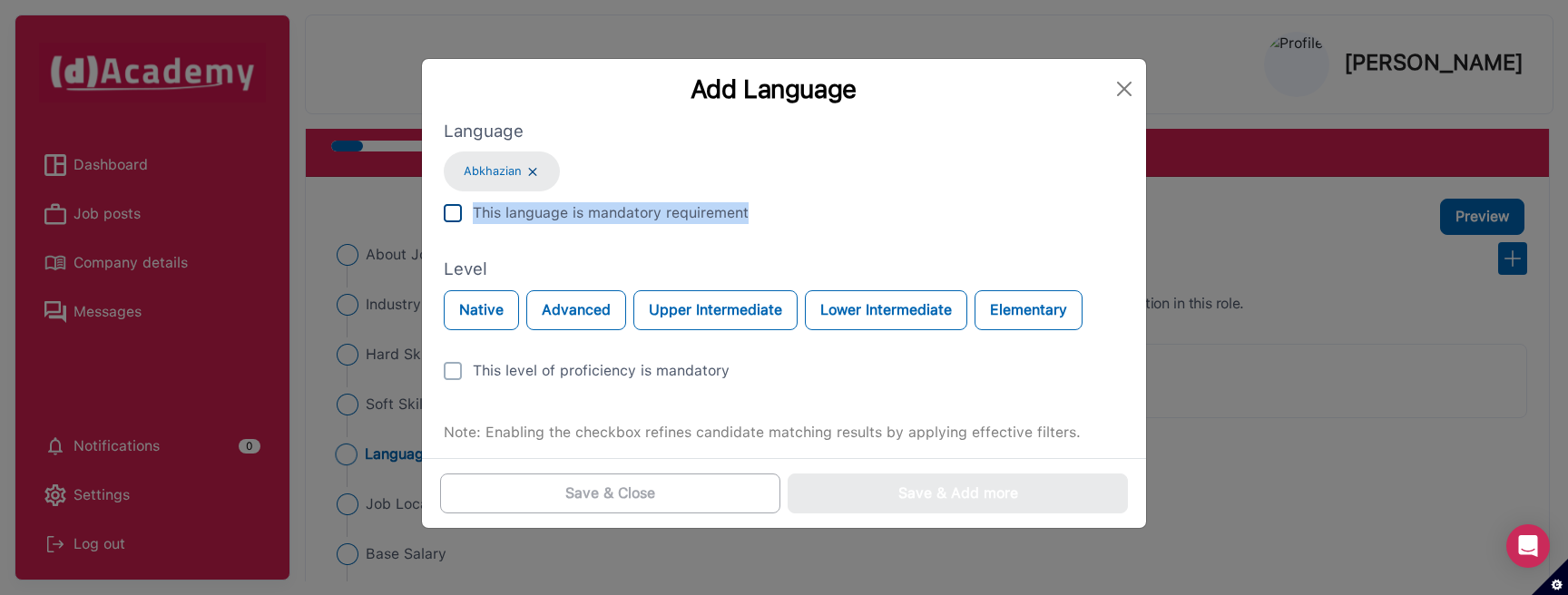
drag, startPoint x: 755, startPoint y: 215, endPoint x: 475, endPoint y: 220, distance: 280.0
click at [475, 220] on div "This language is mandatory requirement" at bounding box center [784, 214] width 681 height 22
copy div "This language is mandatory requirement"
click at [1125, 84] on button "Close" at bounding box center [1124, 89] width 29 height 29
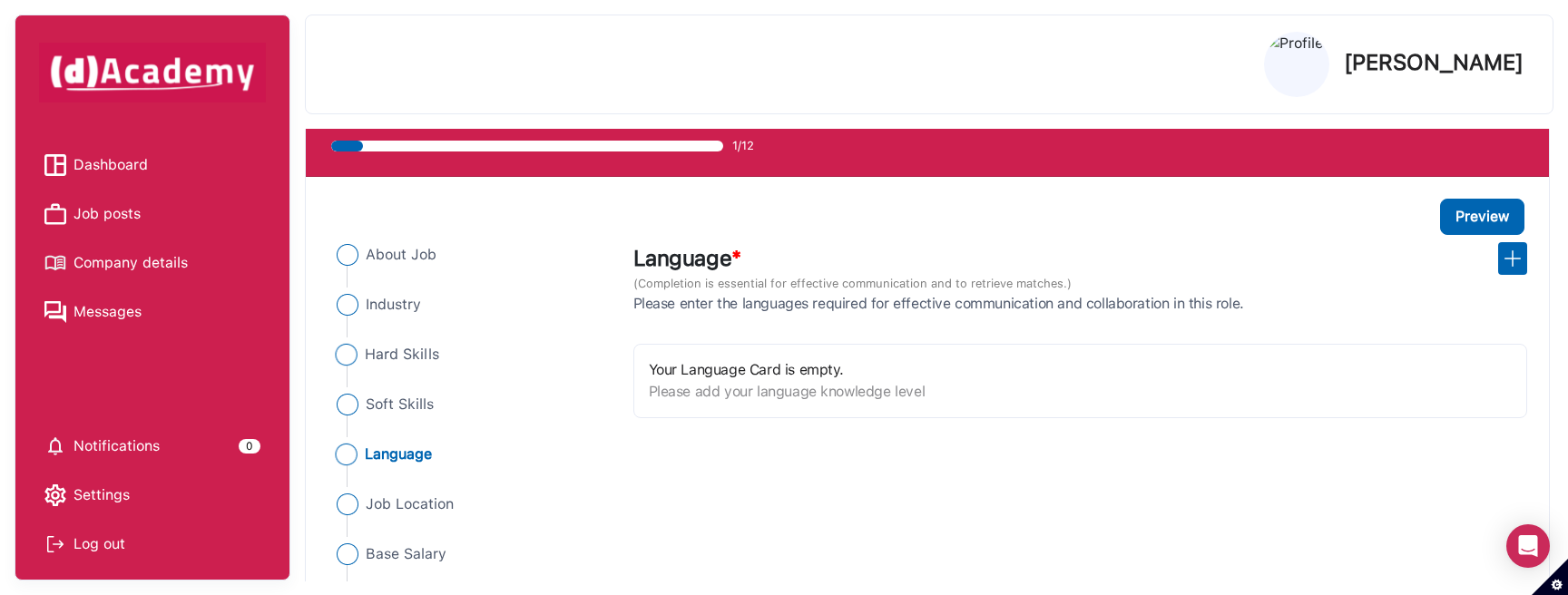
click at [423, 354] on span "Hard Skills" at bounding box center [402, 355] width 75 height 22
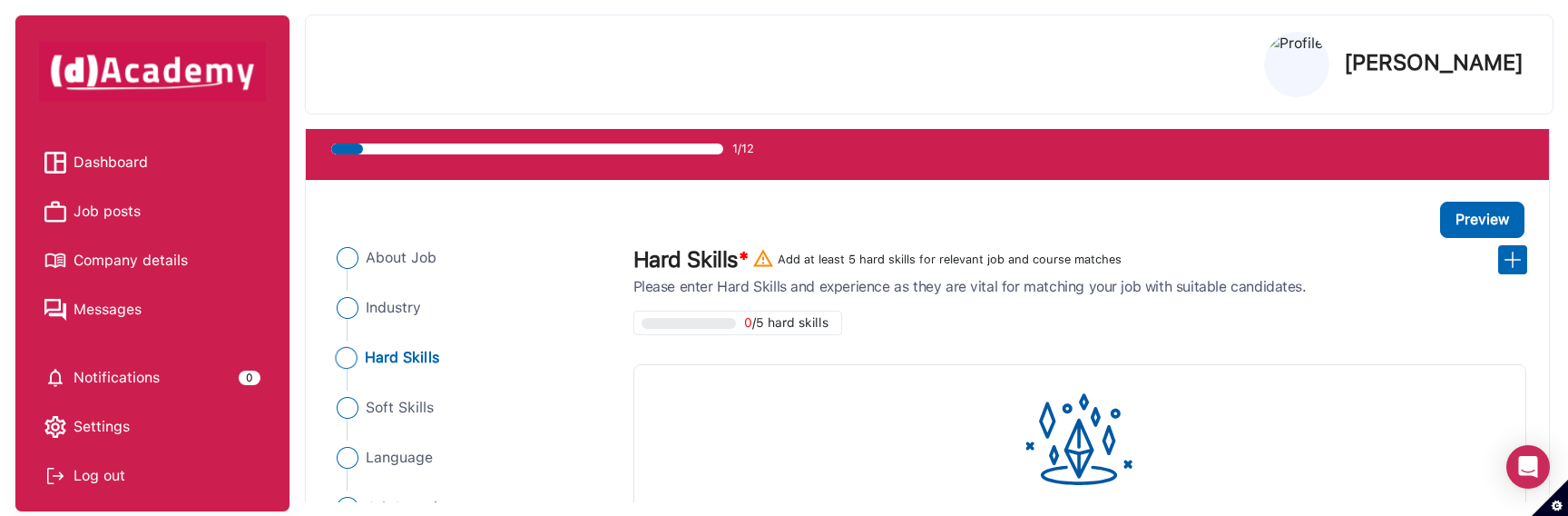
scroll to position [83, 0]
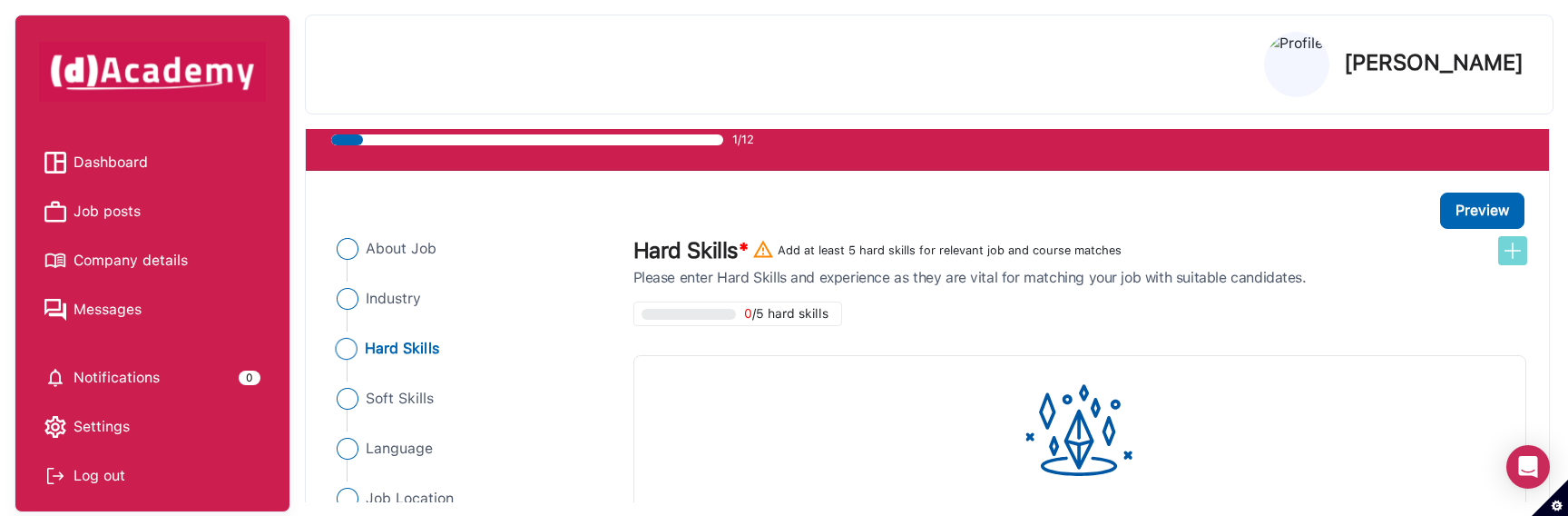
click at [1511, 257] on img at bounding box center [1512, 250] width 22 height 22
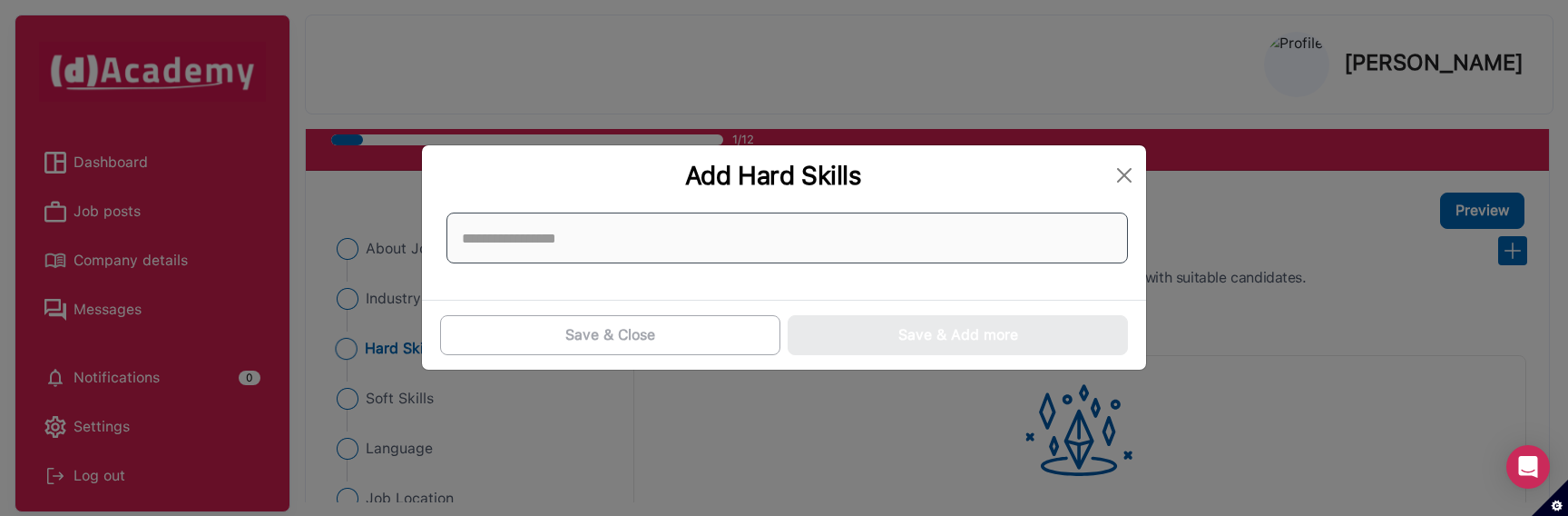
click at [767, 234] on input at bounding box center [787, 238] width 682 height 51
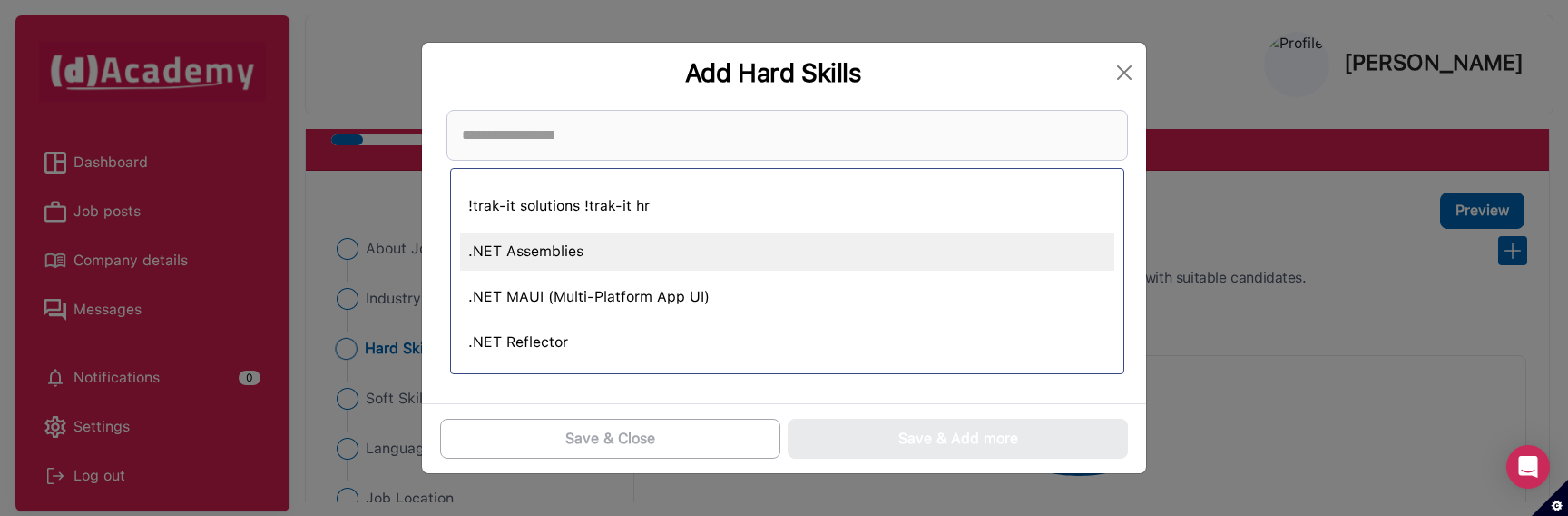
click at [666, 247] on div ".NET Assemblies" at bounding box center [787, 252] width 654 height 38
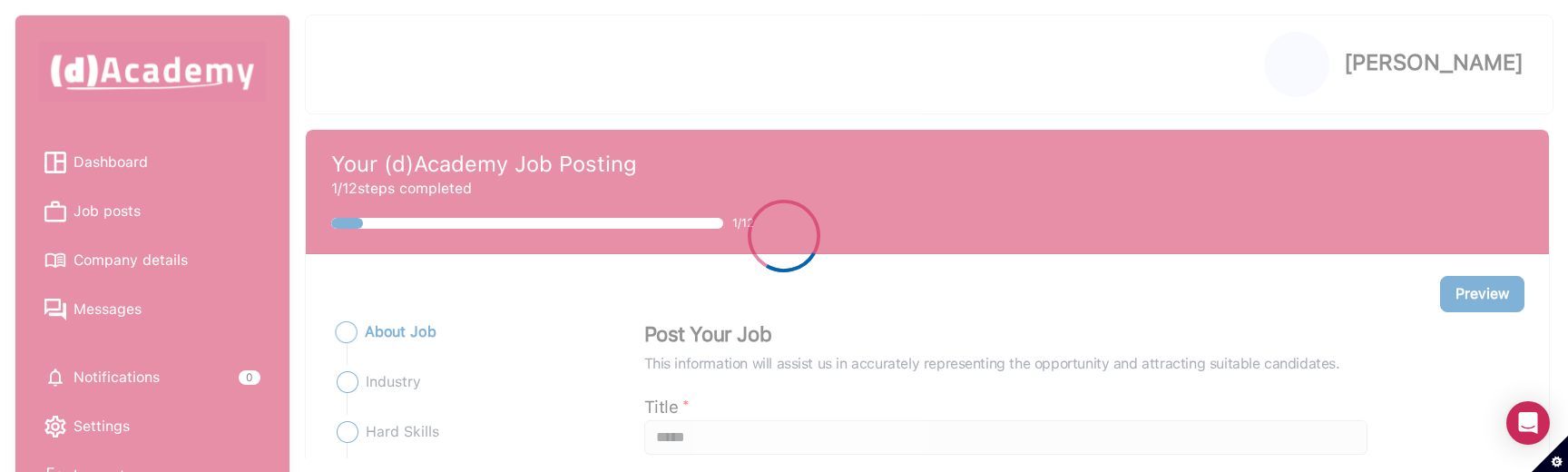
click at [790, 244] on icon "oval-loading" at bounding box center [784, 236] width 73 height 73
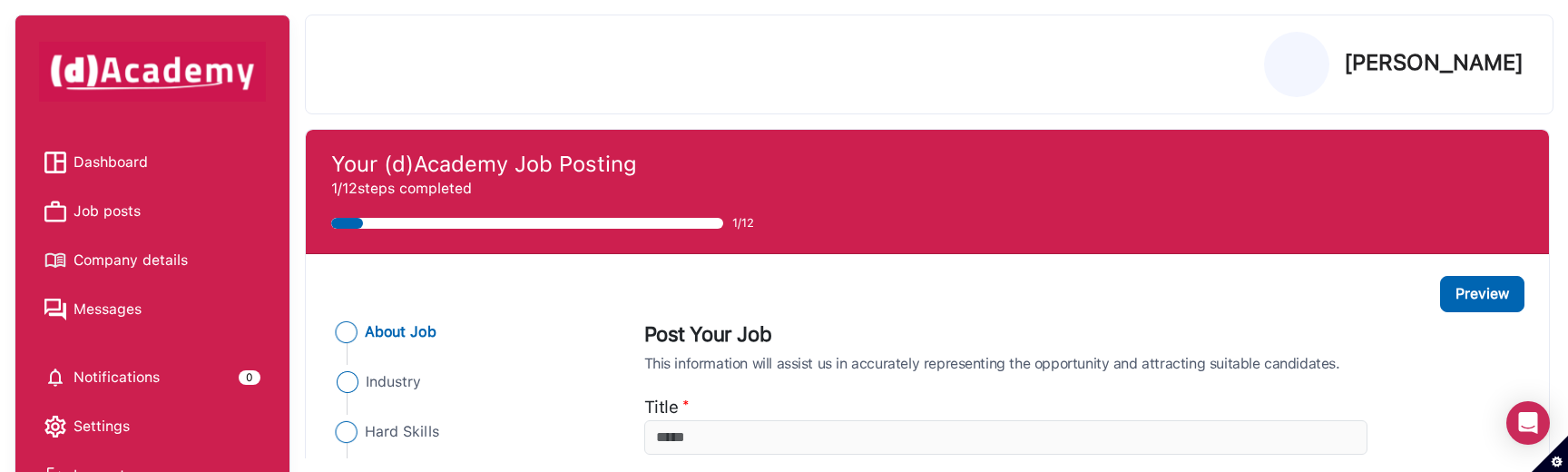
click at [402, 426] on span "Hard Skills" at bounding box center [402, 432] width 75 height 22
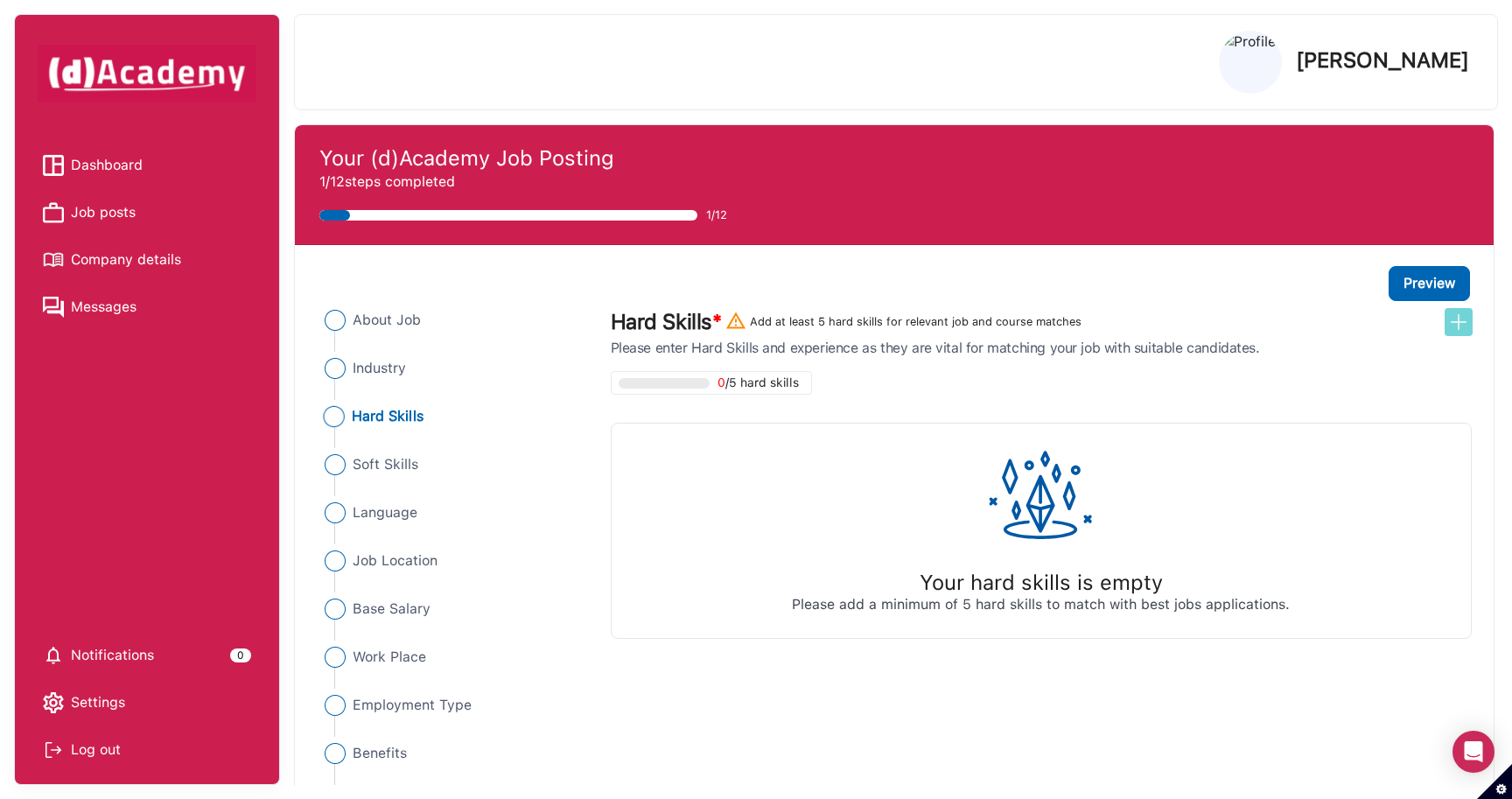
click at [1454, 321] on img at bounding box center [1458, 322] width 21 height 21
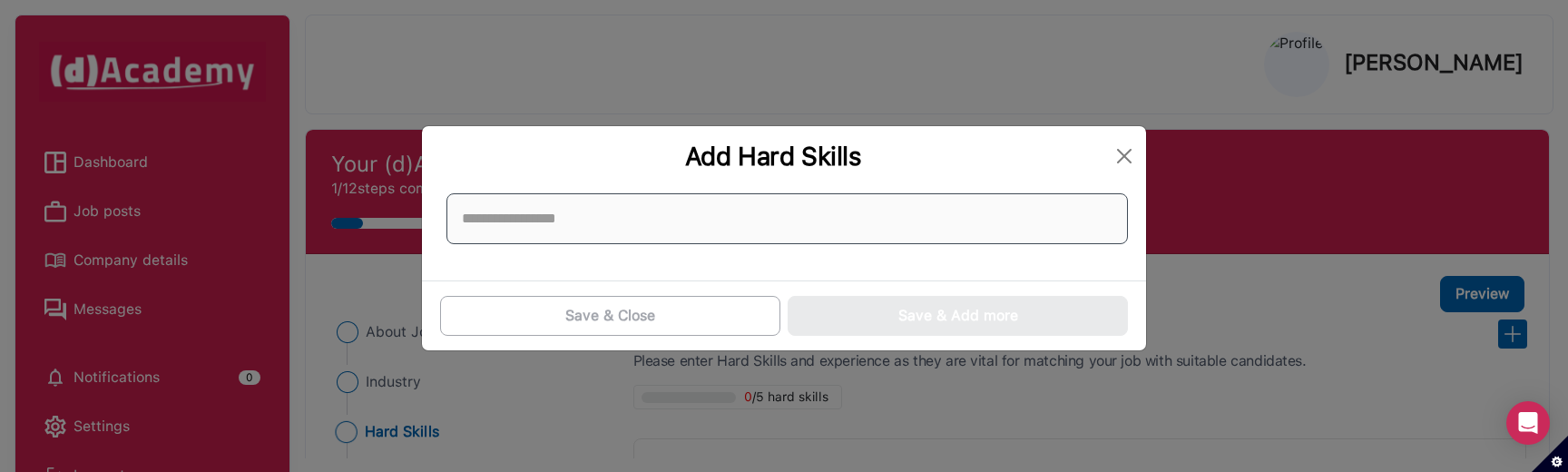
click at [750, 234] on input at bounding box center [787, 219] width 682 height 51
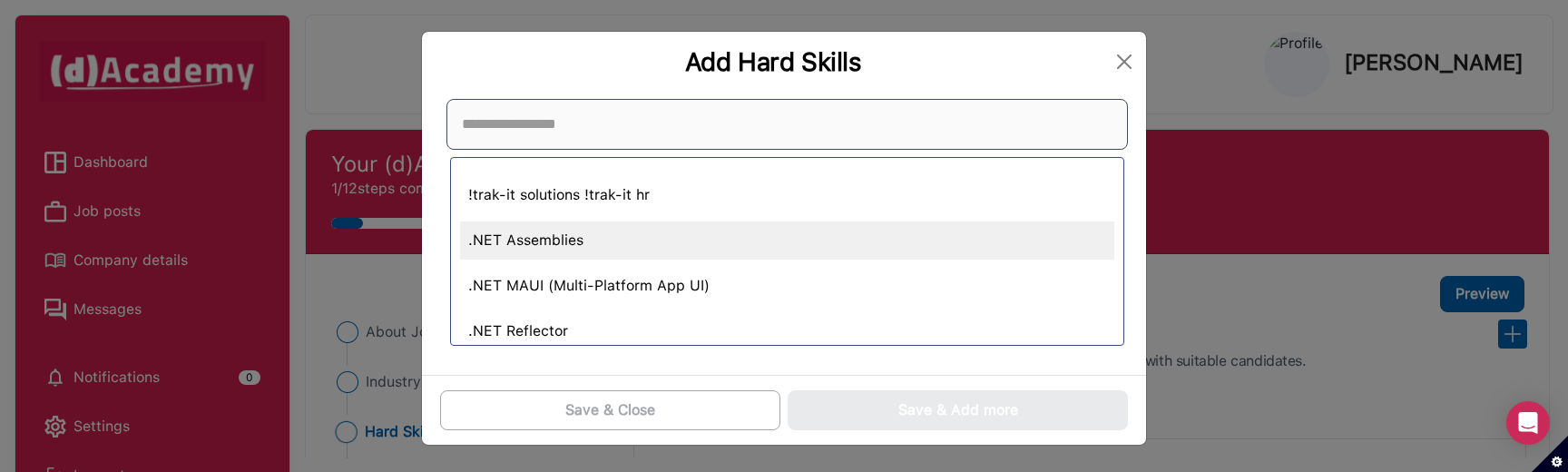
scroll to position [5, 0]
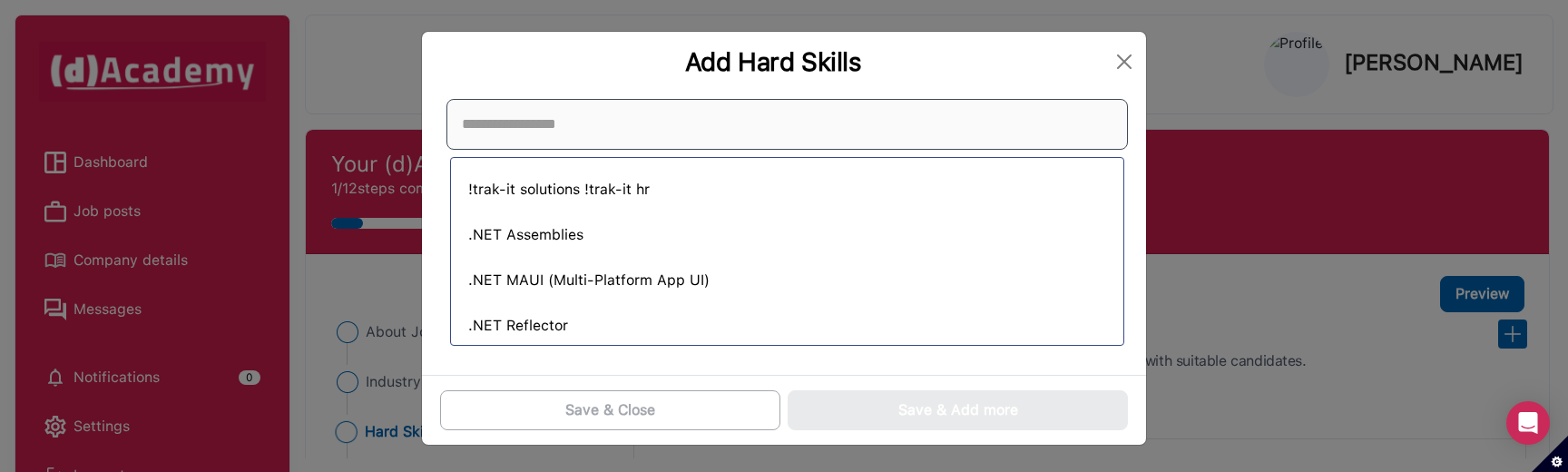
click at [895, 135] on input at bounding box center [787, 124] width 682 height 51
click at [807, 362] on div "!trak-it solutions !trak-it hr .NET Assemblies .NET MAUI (Multi-Platform App UI…" at bounding box center [783, 233] width 724 height 283
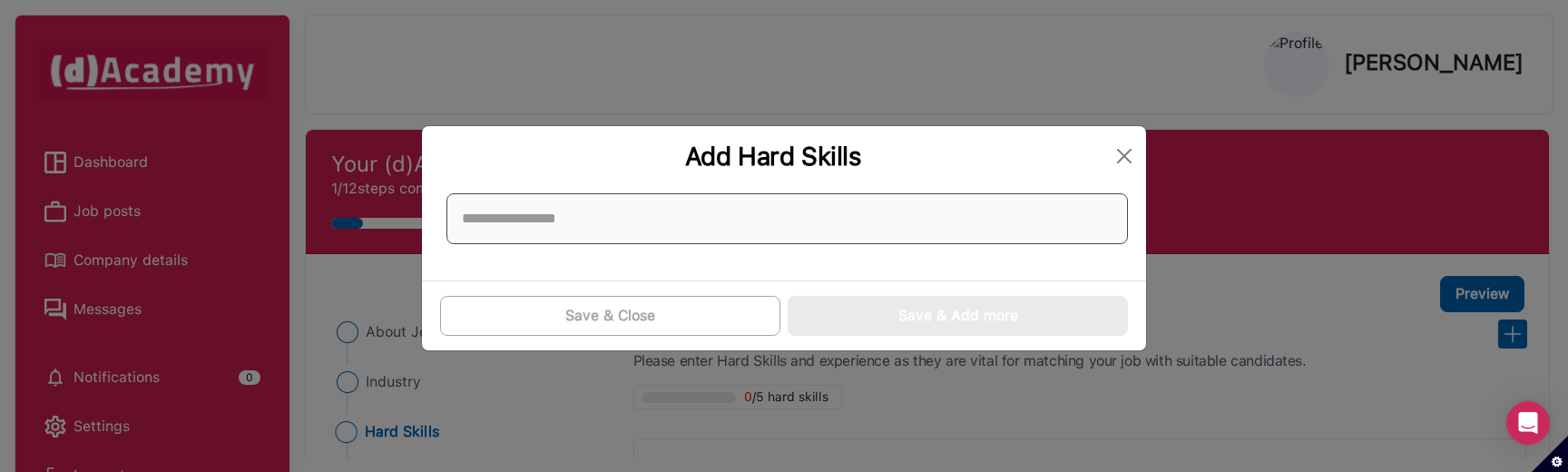
click at [691, 226] on input at bounding box center [787, 219] width 682 height 51
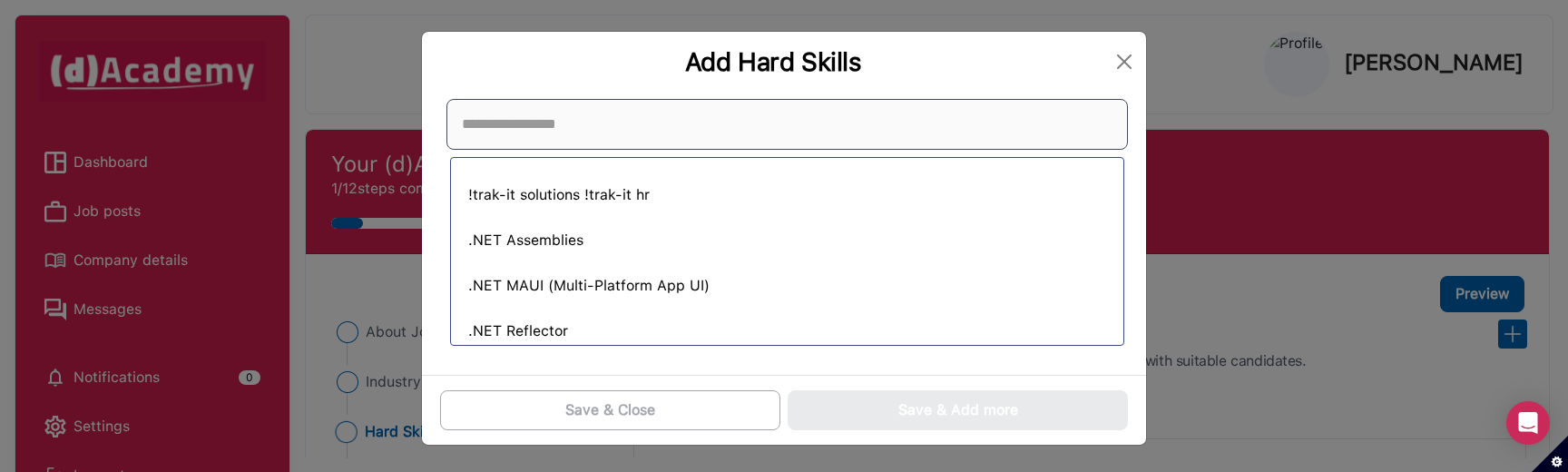
click at [705, 131] on input at bounding box center [787, 124] width 682 height 51
click at [704, 92] on div at bounding box center [787, 124] width 696 height 66
click at [694, 85] on div "Add Hard Skills" at bounding box center [783, 62] width 724 height 60
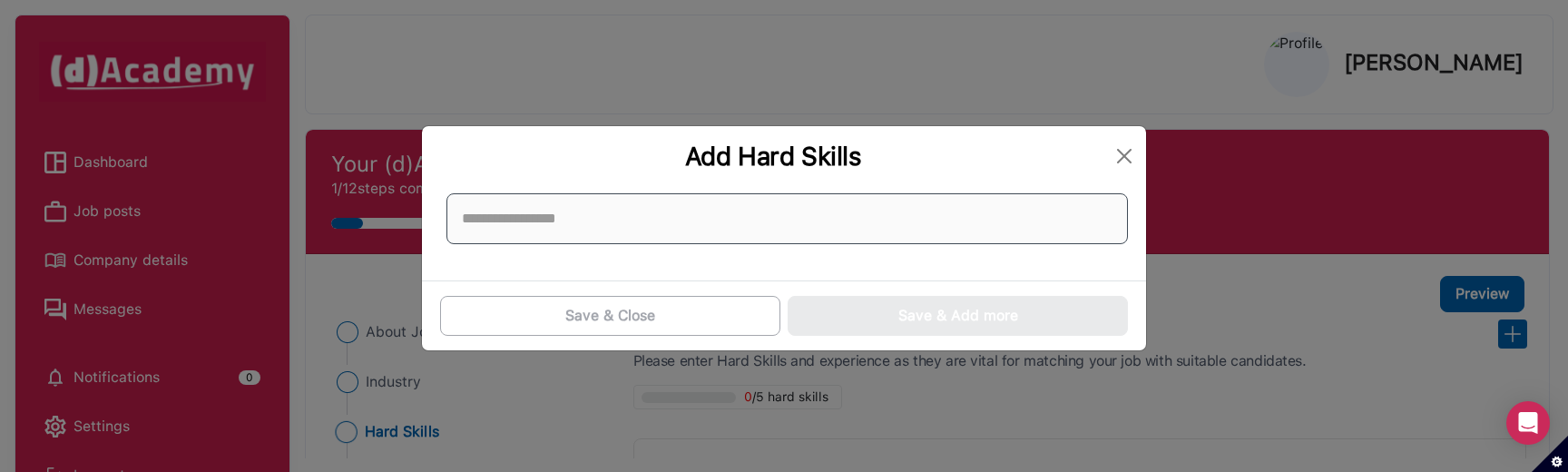
click at [643, 234] on input at bounding box center [787, 219] width 682 height 51
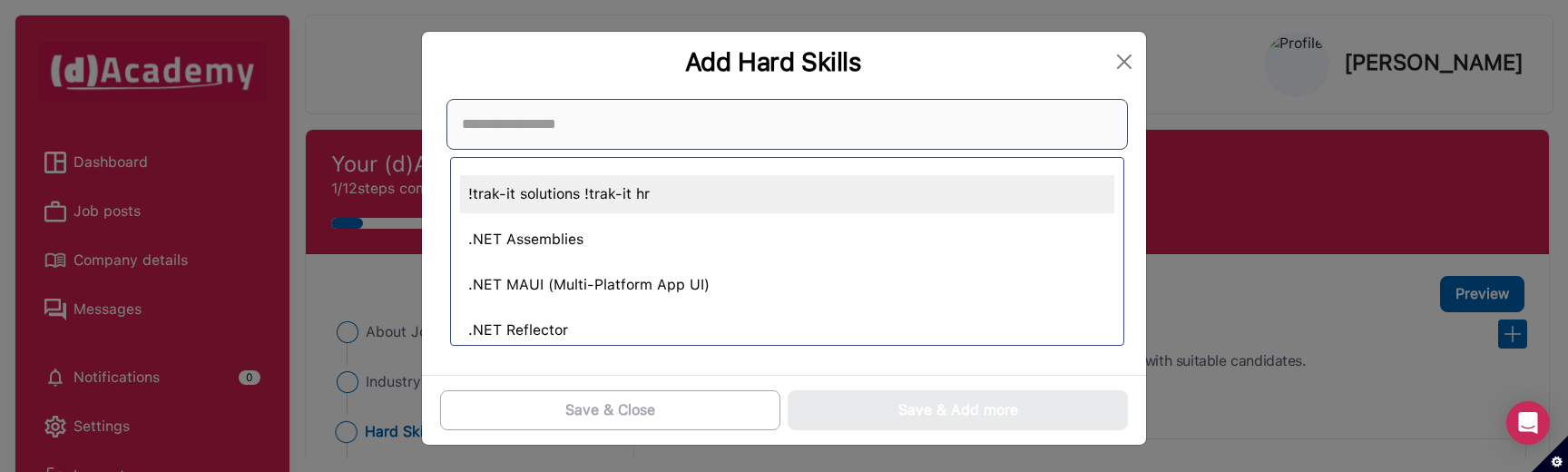
scroll to position [0, 0]
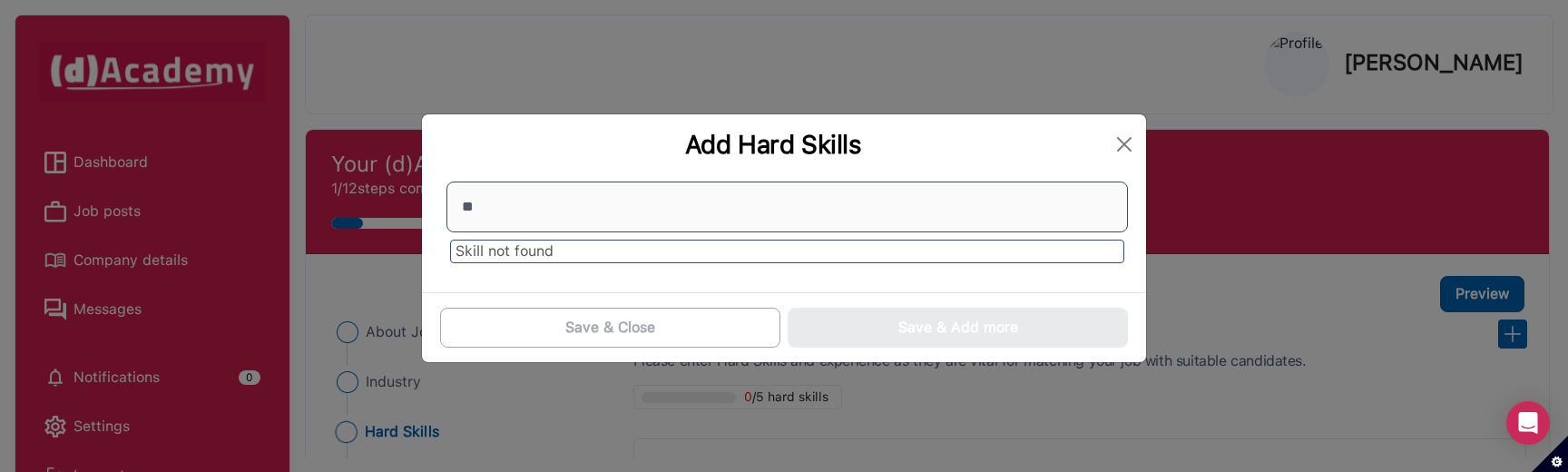
type input "*"
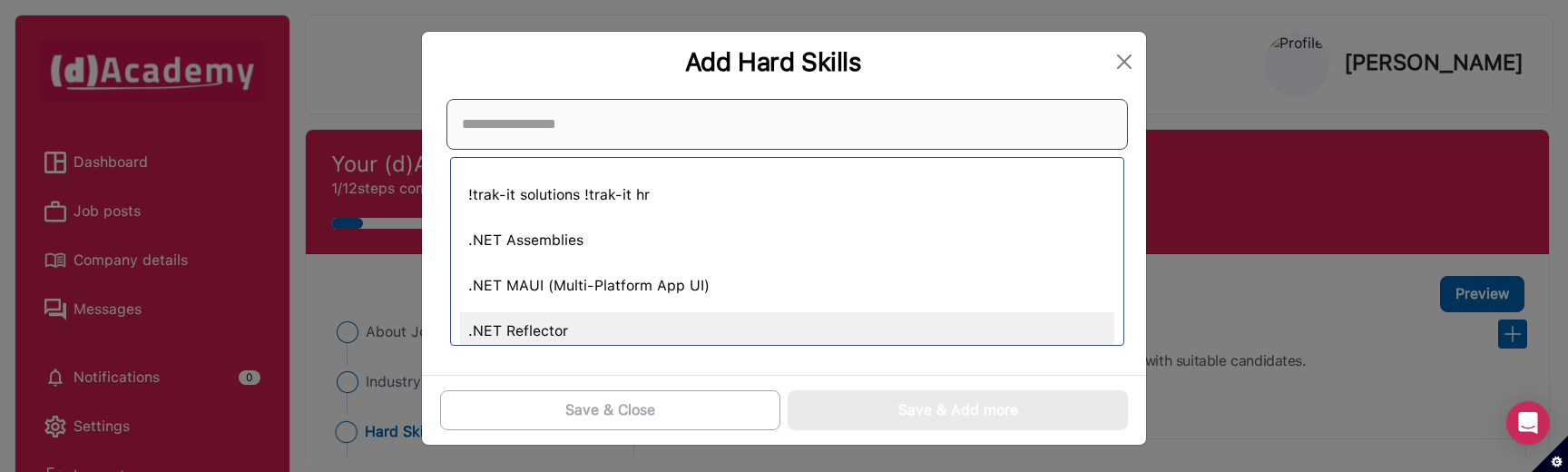
scroll to position [5, 0]
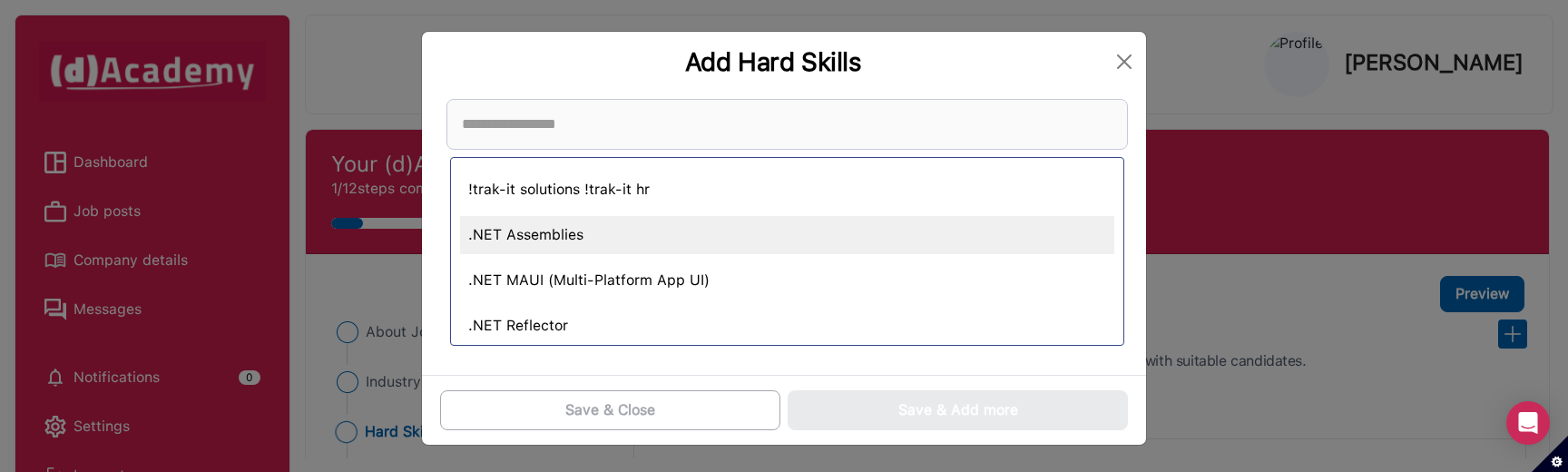
click at [698, 247] on div ".NET Assemblies" at bounding box center [787, 236] width 654 height 38
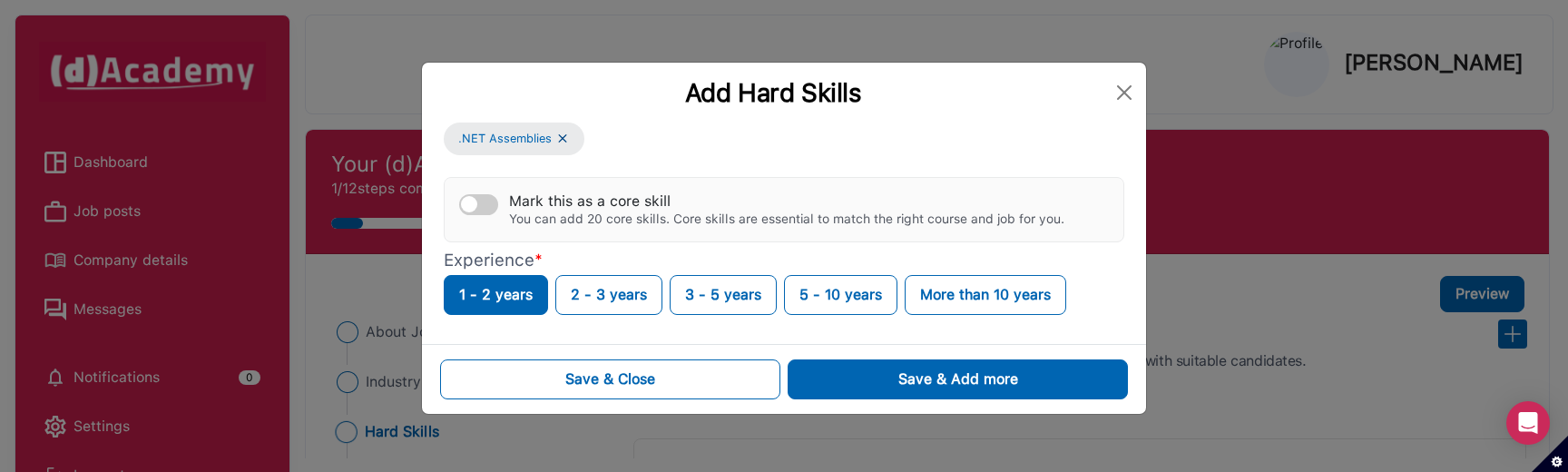
click at [624, 131] on div ".NET Assemblies Mark this as a core skill You can add 20 core skills. Core skil…" at bounding box center [784, 218] width 681 height 193
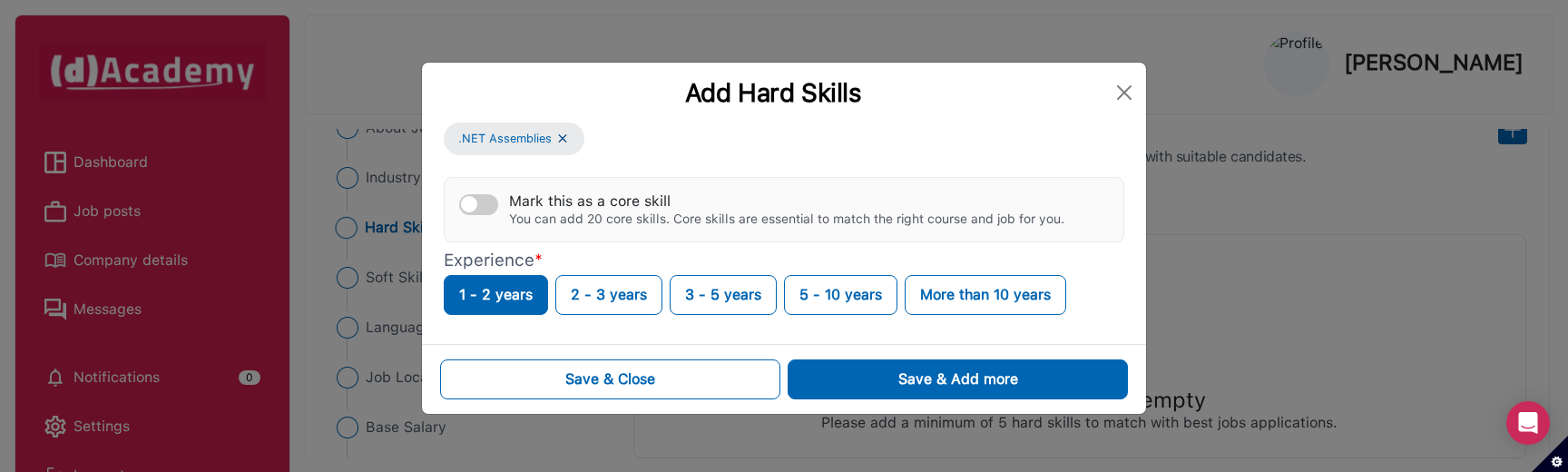
click at [612, 152] on div ".NET Assemblies Mark this as a core skill You can add 20 core skills. Core skil…" at bounding box center [784, 218] width 681 height 193
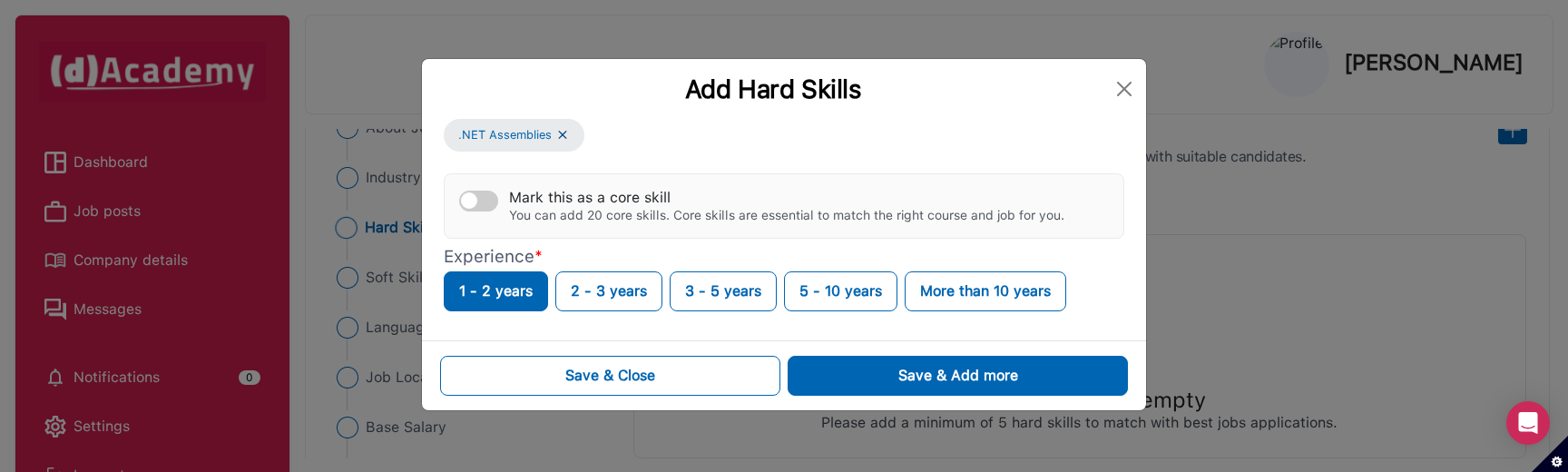
click at [502, 255] on p "Experience *" at bounding box center [784, 257] width 681 height 22
copy p "Experience"
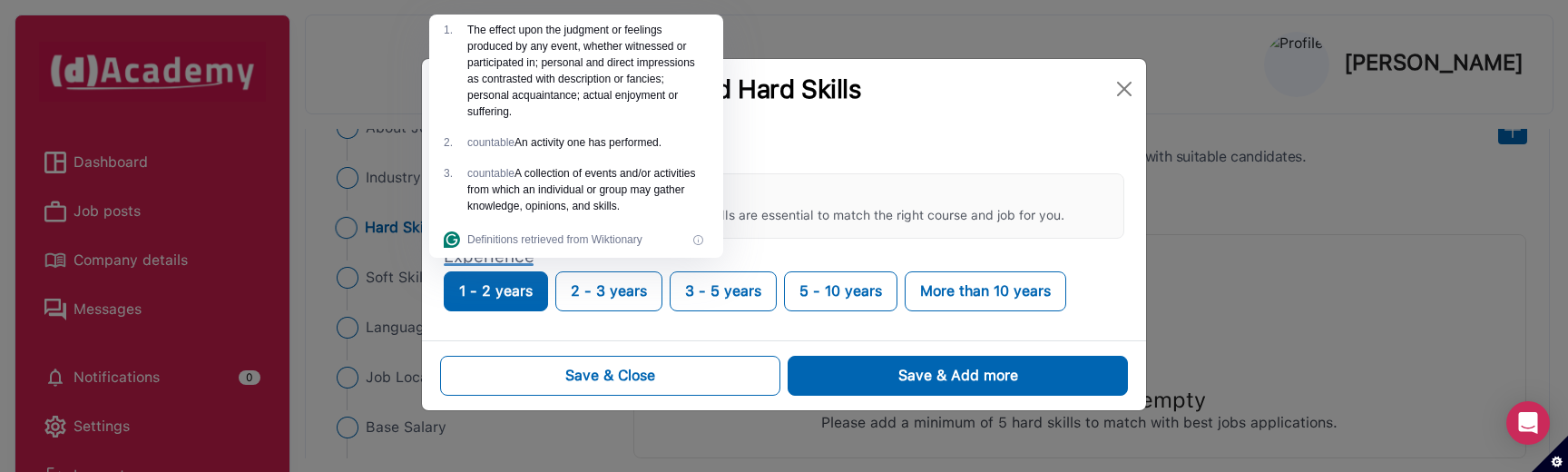
click at [507, 330] on div ".NET Assemblies Mark this as a core skill You can add 20 core skills. Core skil…" at bounding box center [783, 229] width 724 height 222
